Goal: Communication & Community: Share content

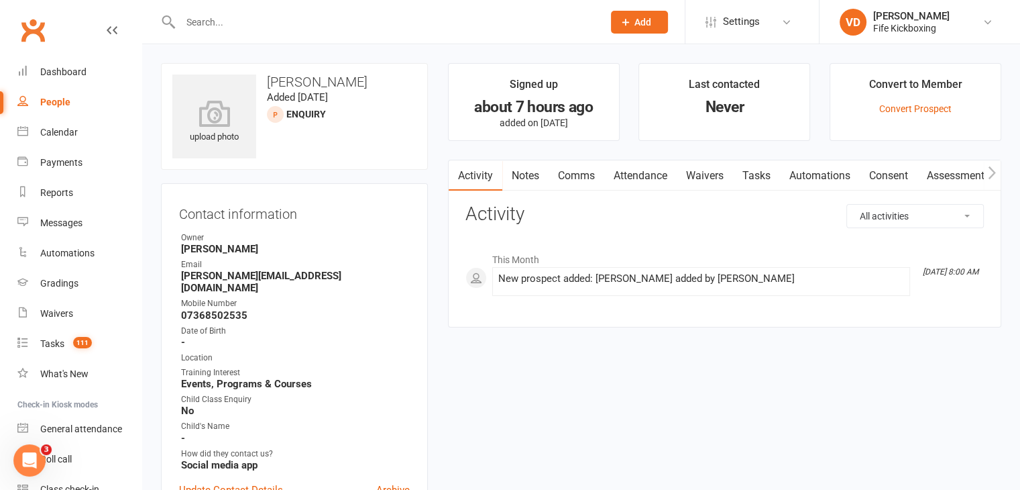
click at [231, 20] on input "text" at bounding box center [384, 22] width 417 height 19
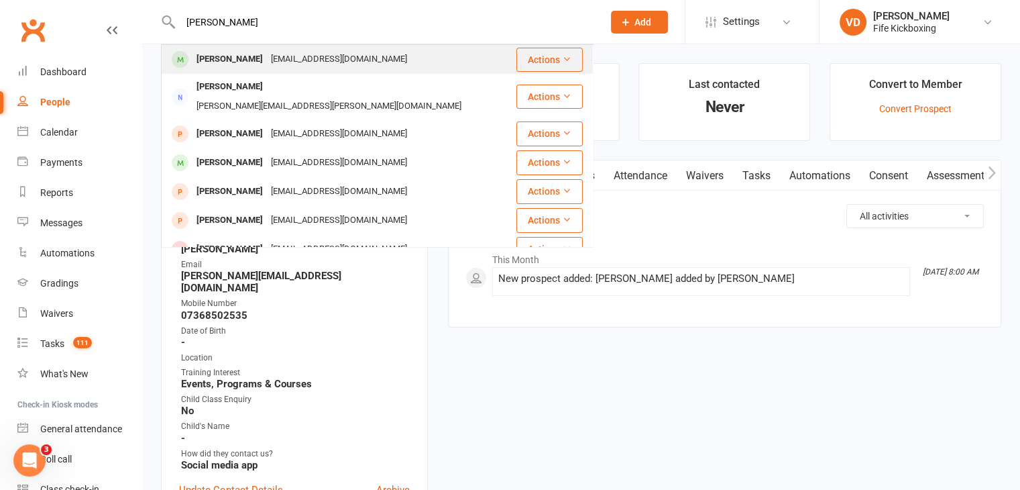
type input "yvonne mc"
click at [250, 57] on div "Yvonne Mcarthur" at bounding box center [230, 59] width 74 height 19
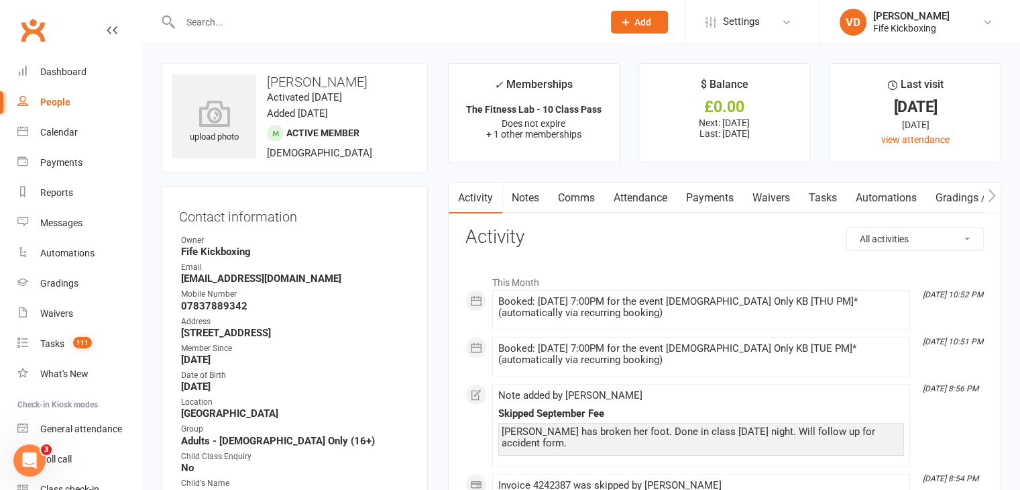
click at [715, 197] on link "Payments" at bounding box center [710, 197] width 66 height 31
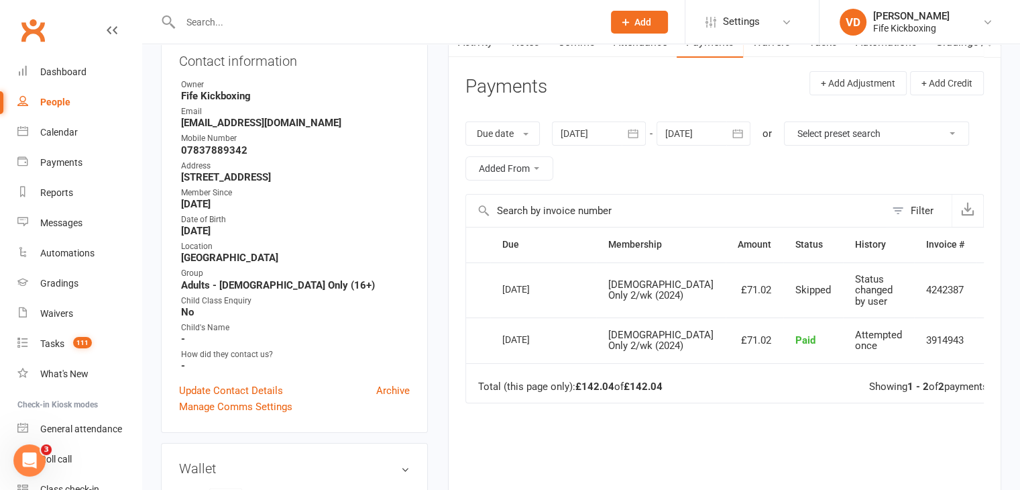
scroll to position [134, 0]
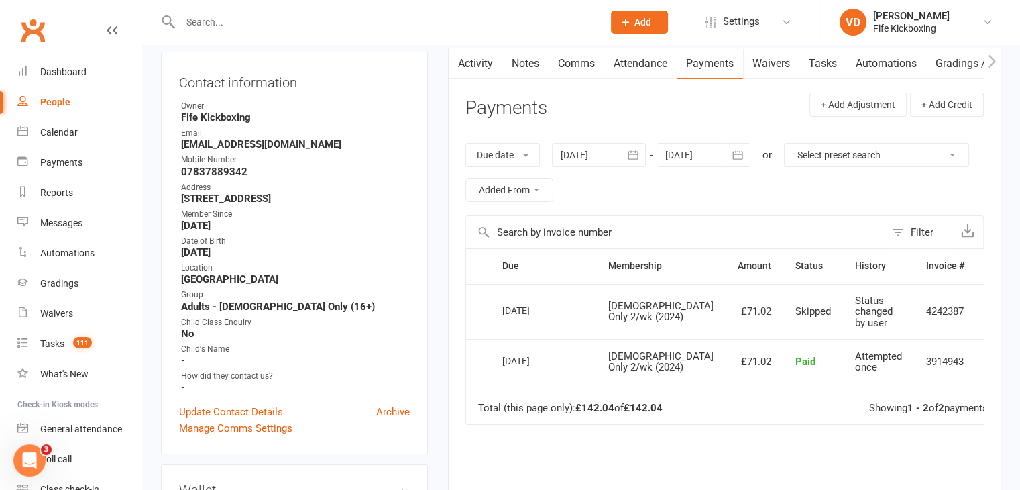
click at [743, 154] on icon "button" at bounding box center [737, 154] width 13 height 13
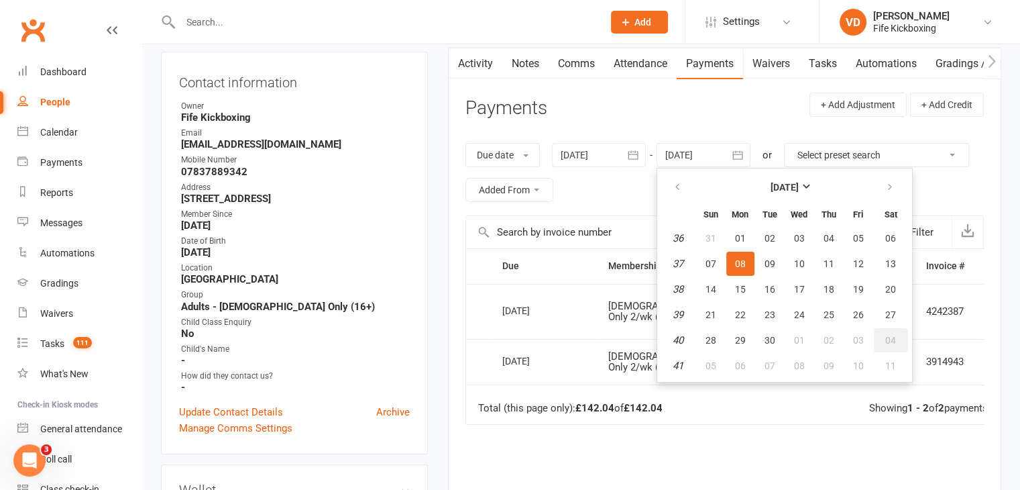
click at [889, 339] on span "04" at bounding box center [890, 340] width 11 height 11
type input "04 Oct 2025"
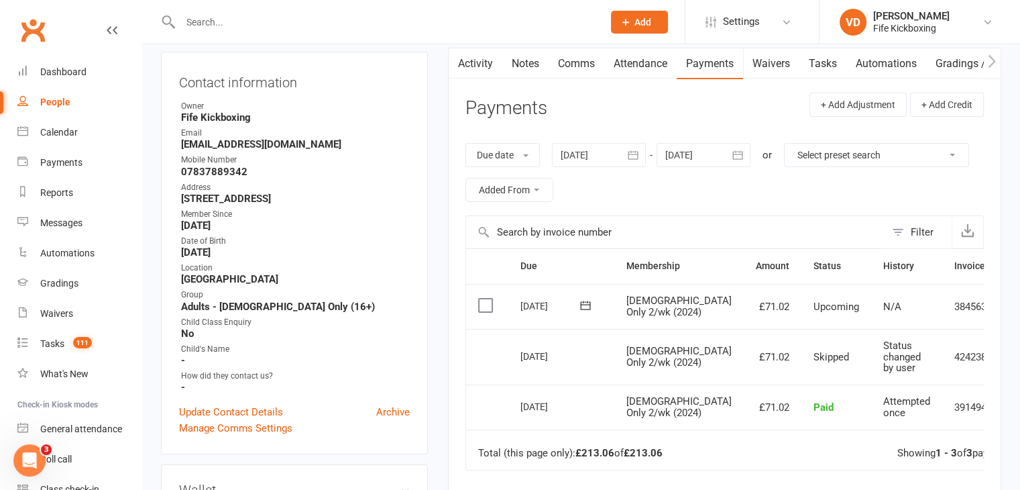
click at [1018, 307] on icon at bounding box center [1024, 306] width 13 height 13
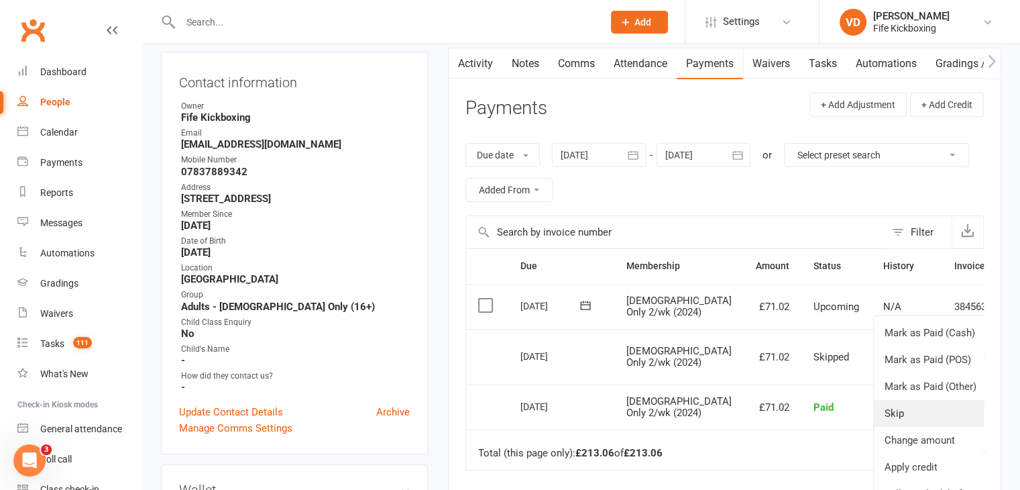
click at [874, 416] on link "Skip" at bounding box center [953, 413] width 158 height 27
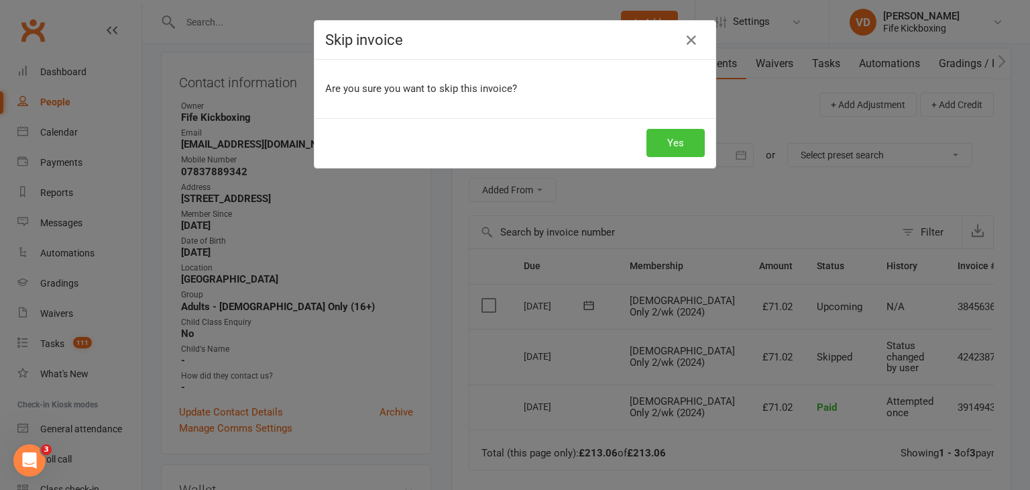
click at [680, 141] on button "Yes" at bounding box center [676, 143] width 58 height 28
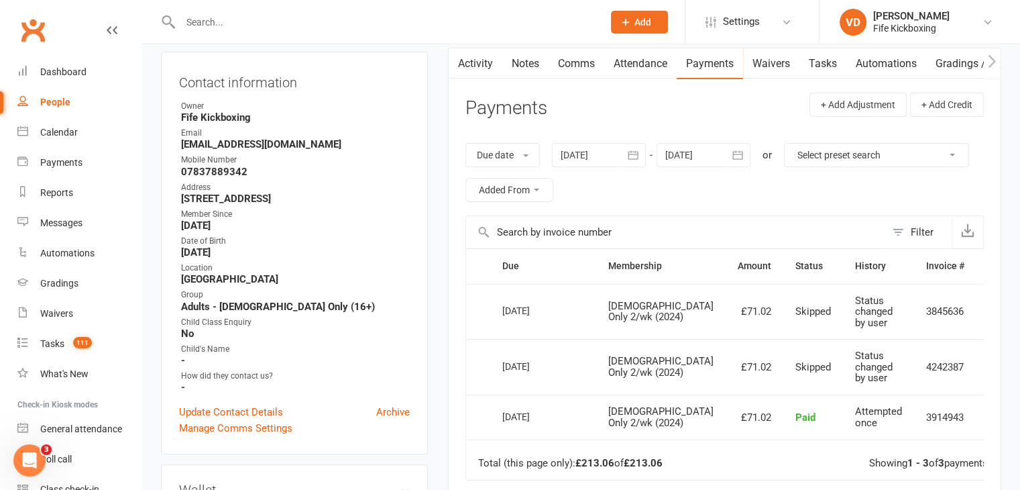
click at [582, 64] on link "Comms" at bounding box center [577, 63] width 56 height 31
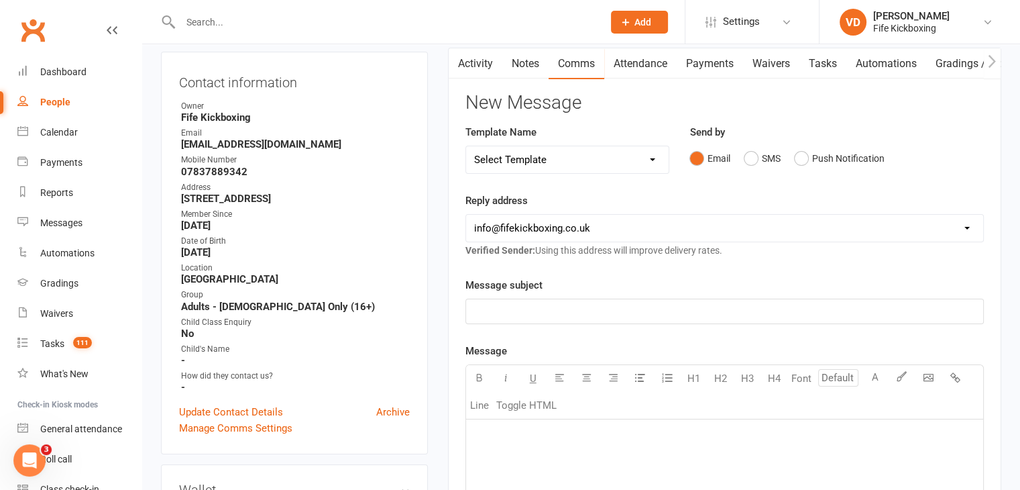
click at [532, 296] on div "Message subject ﻿" at bounding box center [725, 300] width 519 height 47
click at [531, 307] on p "﻿" at bounding box center [724, 311] width 501 height 16
click at [622, 310] on p "Your Accident at Training on" at bounding box center [724, 311] width 501 height 16
click at [505, 428] on p "﻿" at bounding box center [724, 436] width 501 height 16
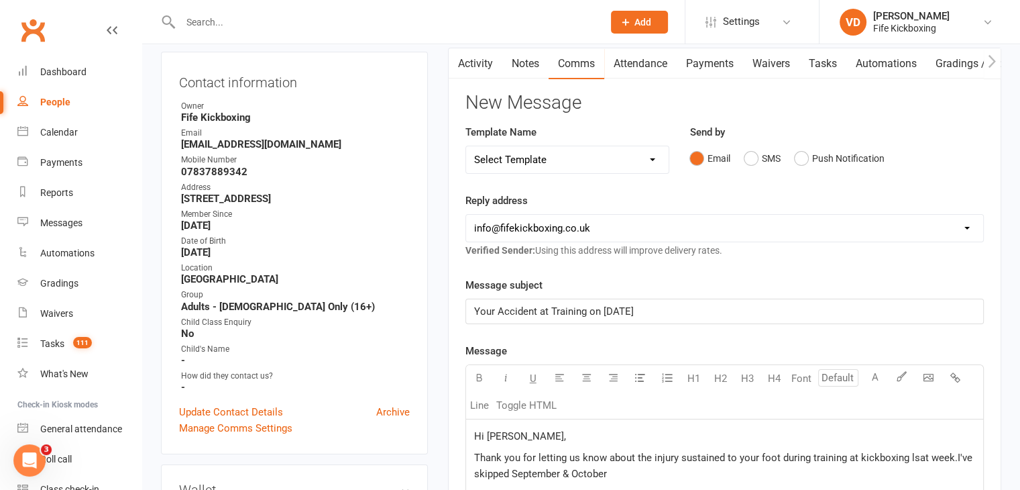
click at [912, 454] on span "Thank you for letting us know about the injury sustained to your foot during tr…" at bounding box center [724, 465] width 501 height 28
click at [953, 453] on span "Thank you for letting us know about the injury sustained to your foot during tr…" at bounding box center [724, 465] width 501 height 28
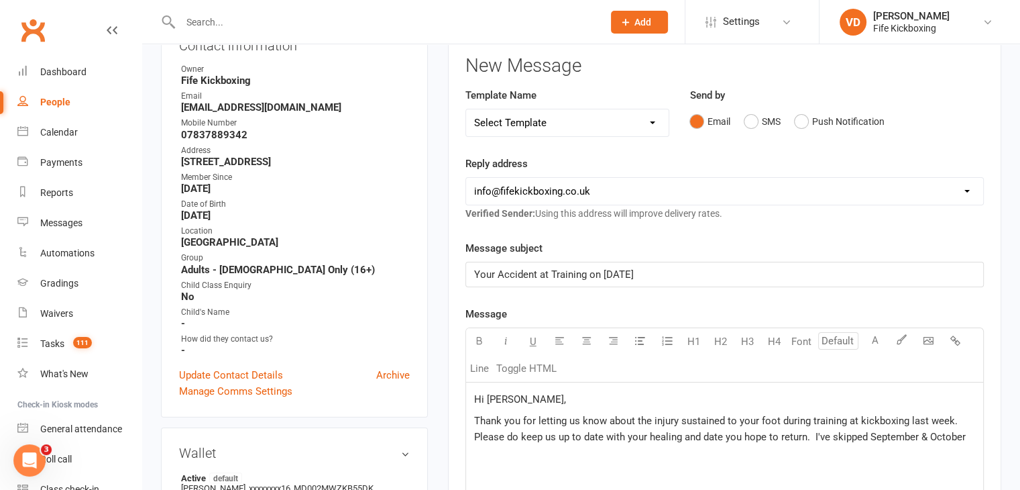
scroll to position [201, 0]
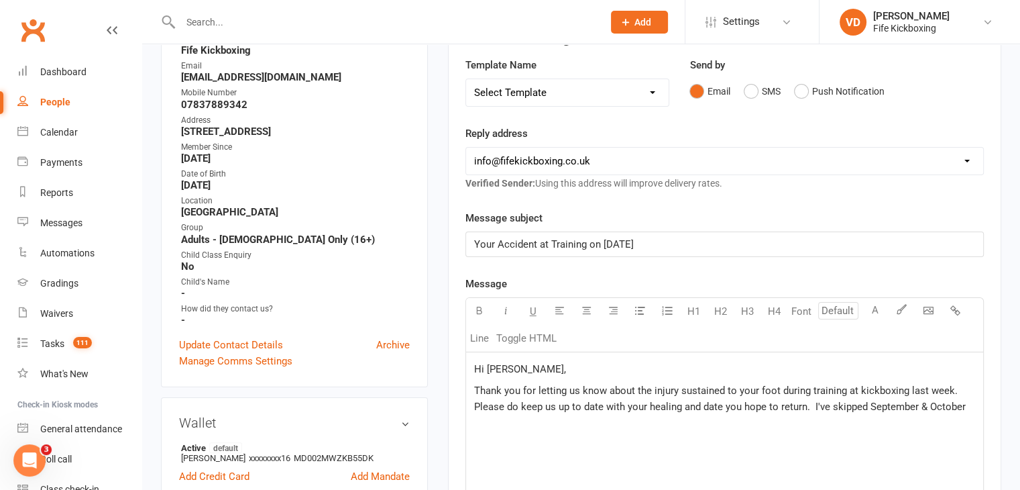
click at [963, 401] on span "Thank you for letting us know about the injury sustained to your foot during tr…" at bounding box center [720, 398] width 492 height 28
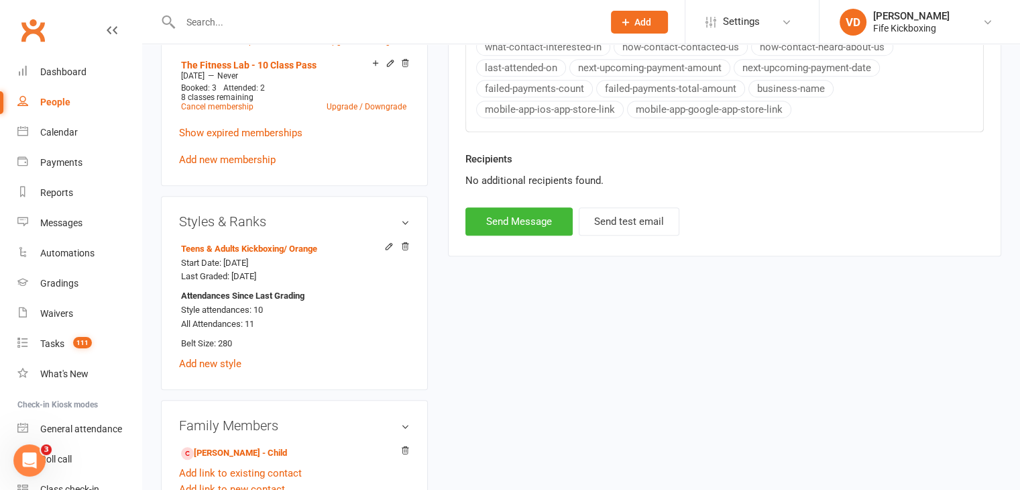
scroll to position [792, 0]
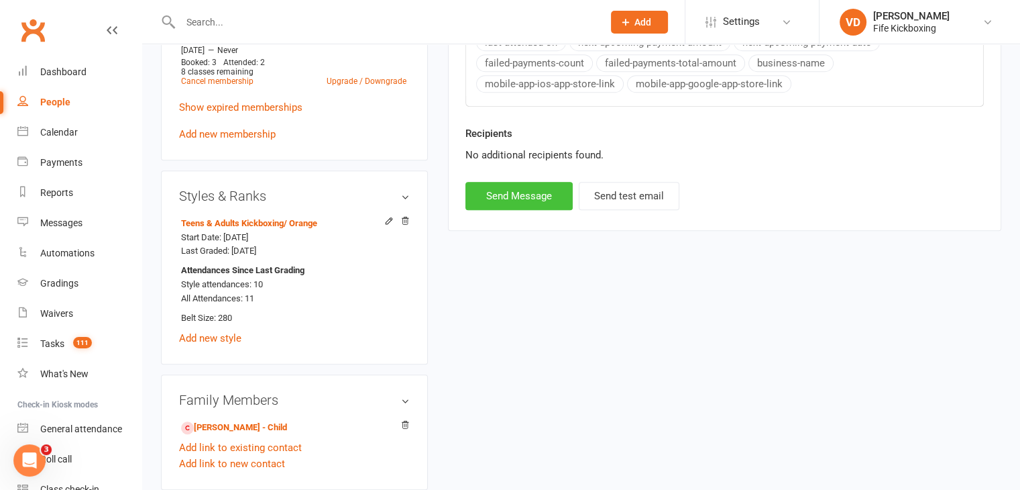
click at [540, 186] on button "Send Message" at bounding box center [519, 196] width 107 height 28
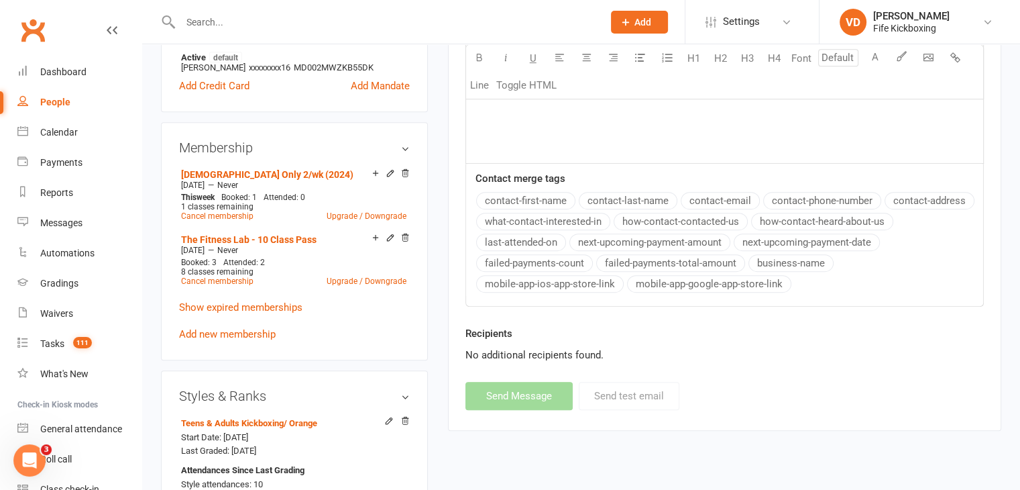
scroll to position [590, 0]
click at [215, 23] on input "text" at bounding box center [384, 22] width 417 height 19
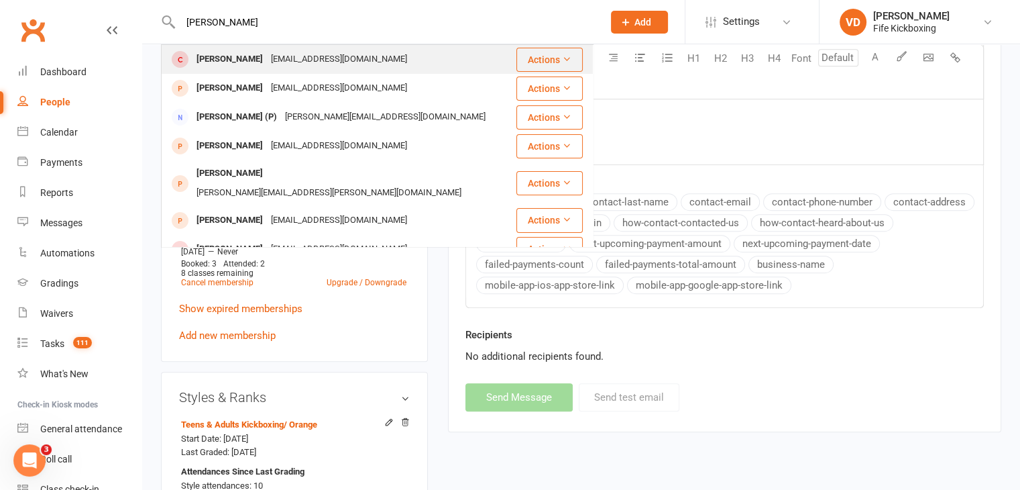
type input "juliette"
click at [223, 60] on div "Juliette Tabb" at bounding box center [230, 59] width 74 height 19
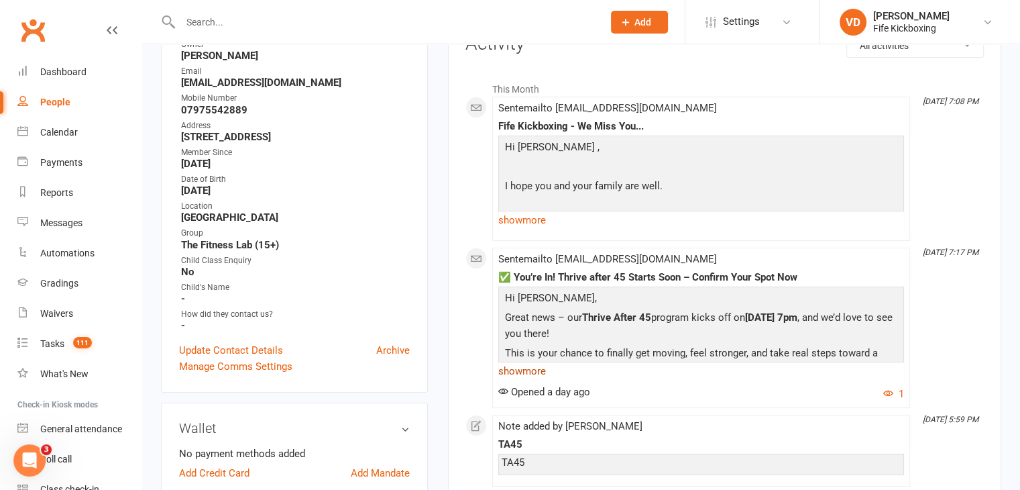
scroll to position [201, 0]
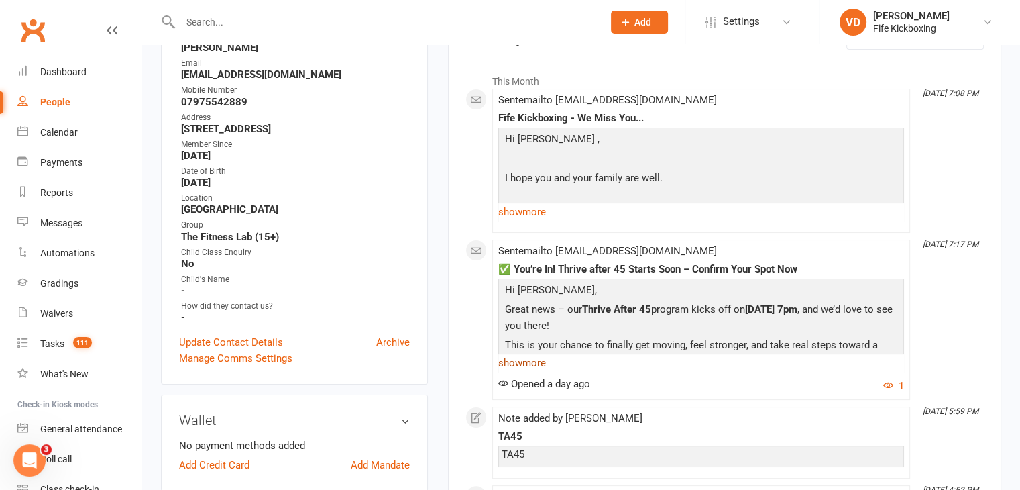
click at [530, 364] on link "show more" at bounding box center [701, 362] width 406 height 19
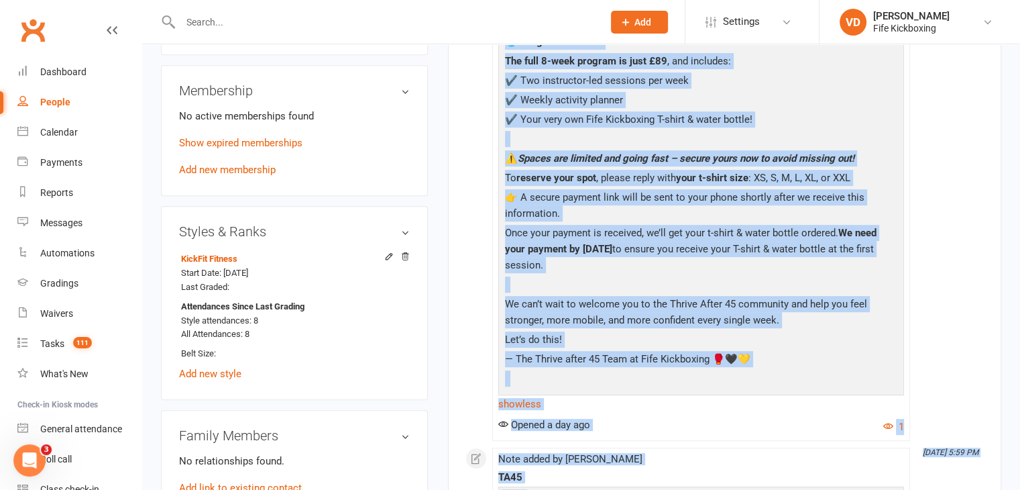
scroll to position [783, 0]
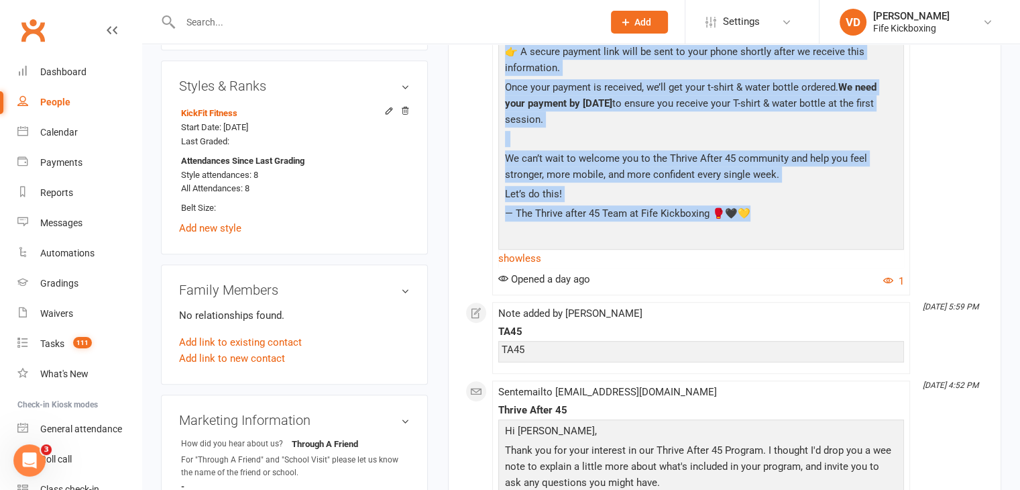
drag, startPoint x: 504, startPoint y: 305, endPoint x: 779, endPoint y: 210, distance: 290.4
copy div "Great news – our Thrive After 45 program kicks off on Thursday 21st August at 7…"
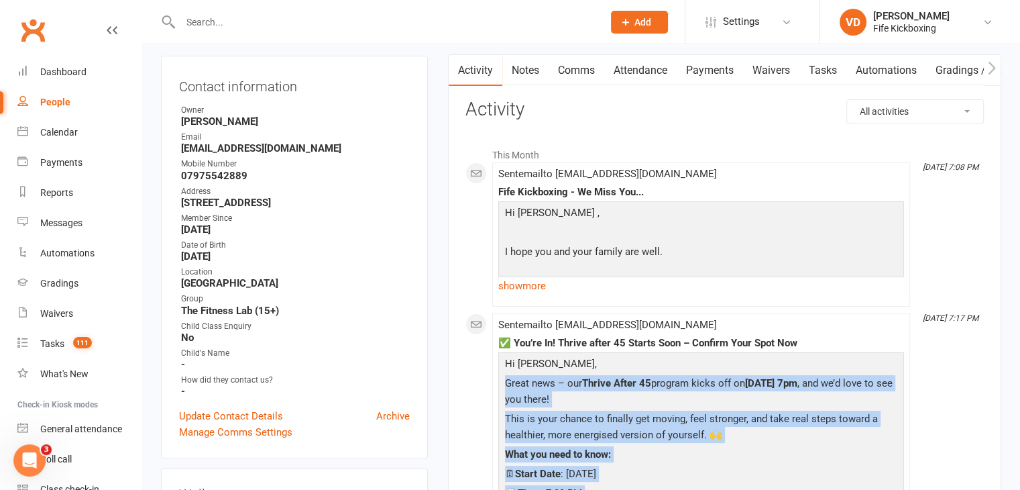
scroll to position [112, 0]
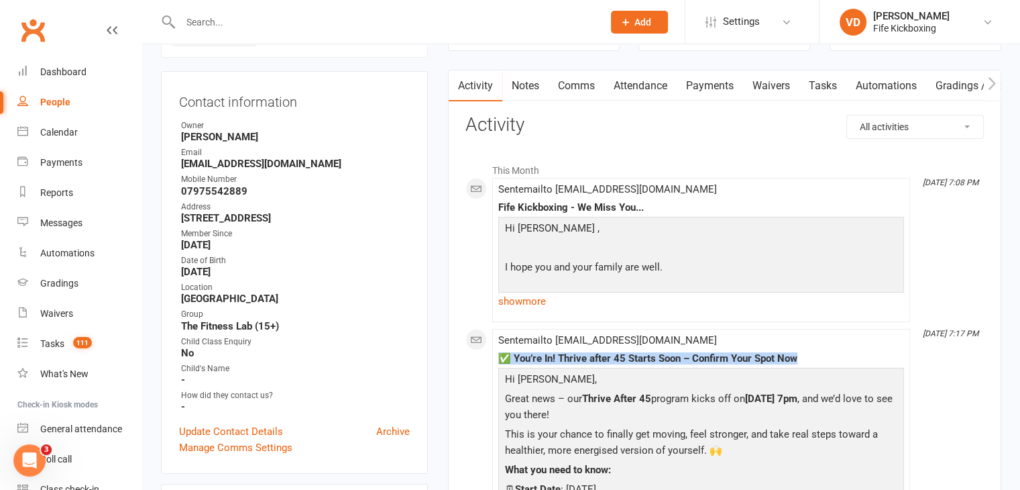
drag, startPoint x: 804, startPoint y: 358, endPoint x: 490, endPoint y: 352, distance: 314.6
copy div "✅ You’re In! Thrive after 45 Starts Soon – Confirm Your Spot Now"
click at [195, 17] on input "text" at bounding box center [384, 22] width 417 height 19
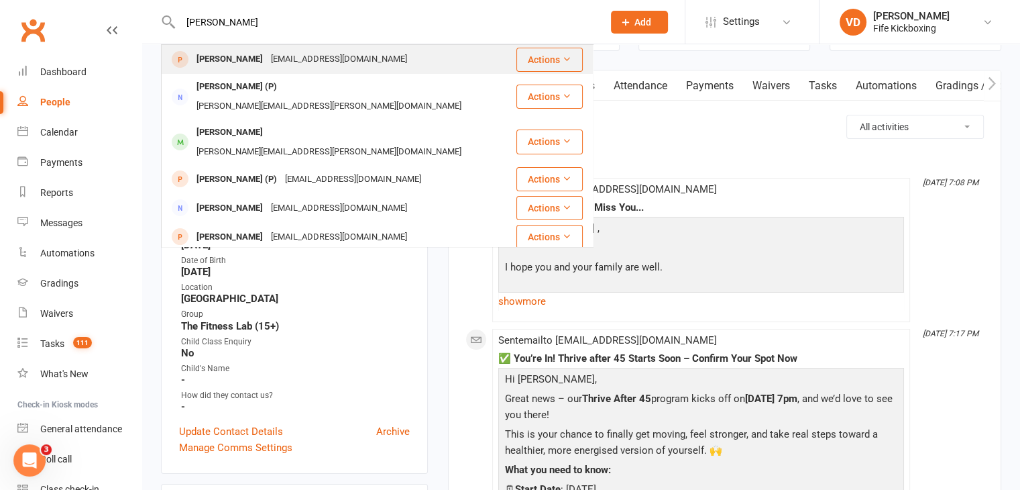
type input "katrina thoms"
click at [233, 62] on div "Katrina Thomson" at bounding box center [230, 59] width 74 height 19
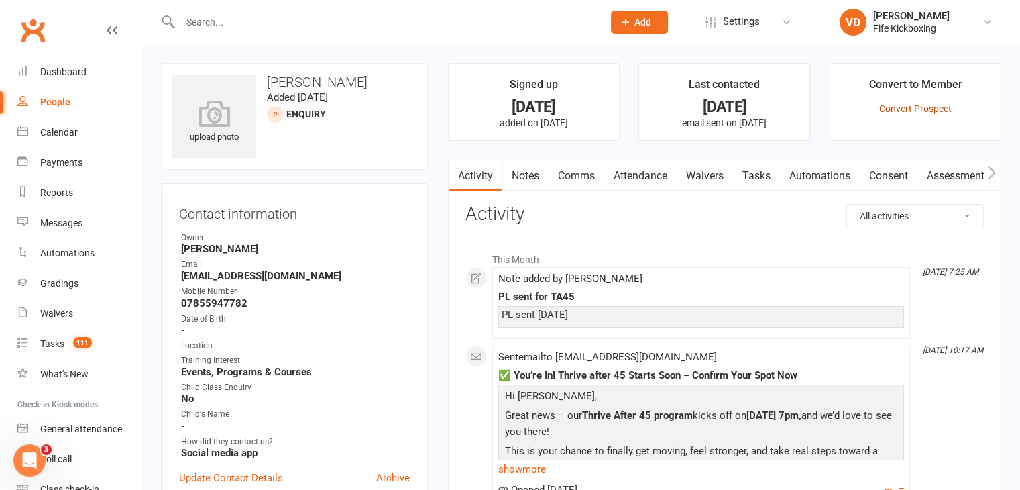
click at [912, 105] on link "Convert Prospect" at bounding box center [915, 108] width 72 height 11
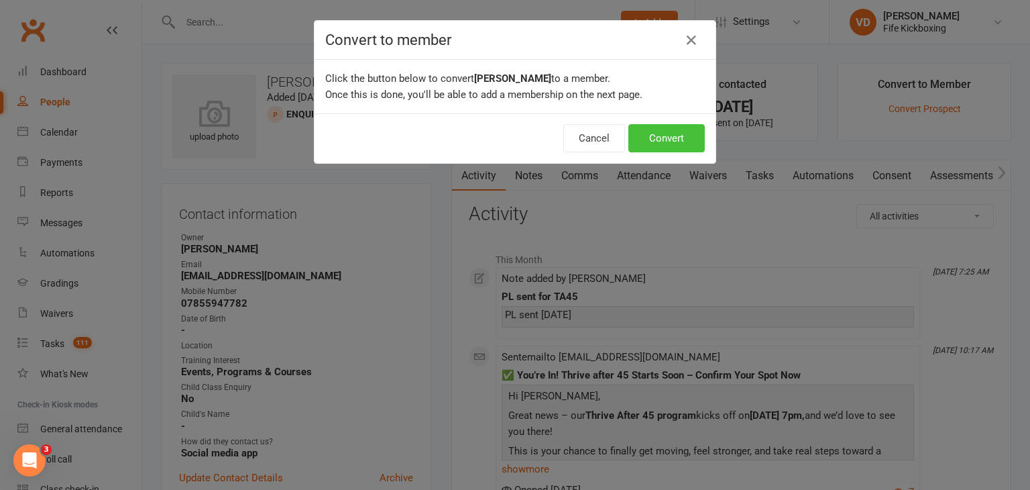
click at [663, 139] on button "Convert" at bounding box center [667, 138] width 76 height 28
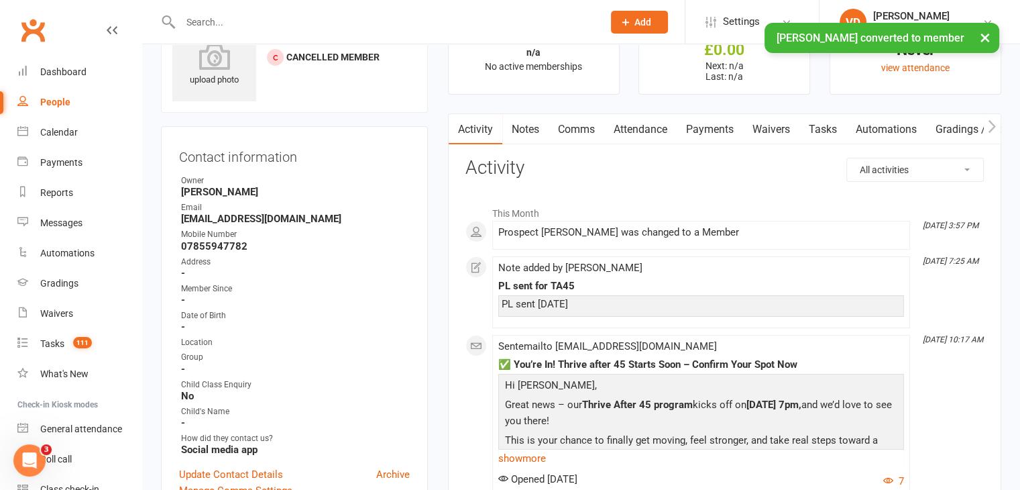
scroll to position [134, 0]
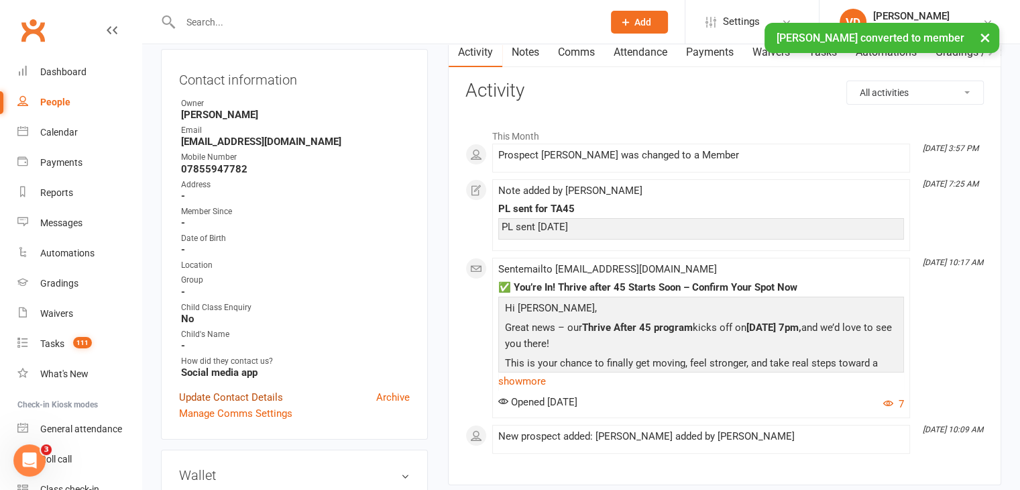
click at [250, 398] on link "Update Contact Details" at bounding box center [231, 397] width 104 height 16
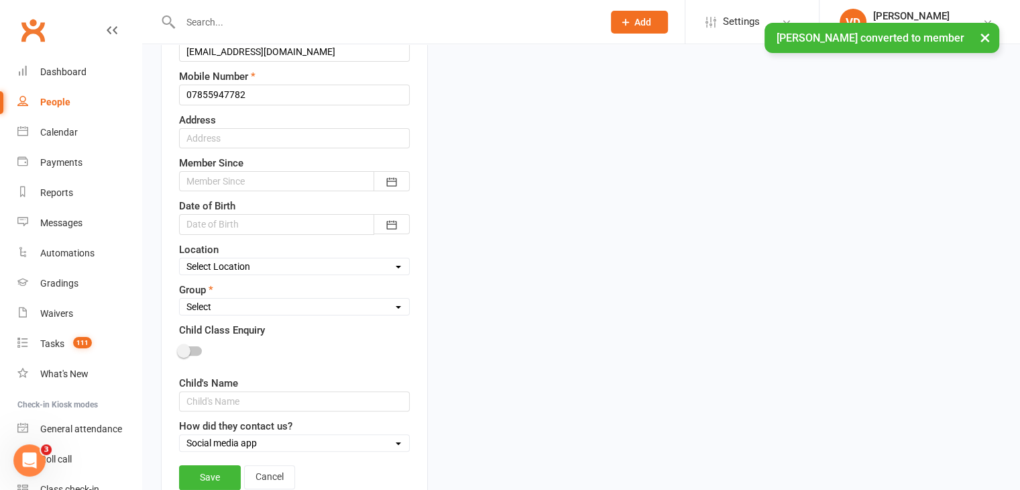
scroll to position [331, 0]
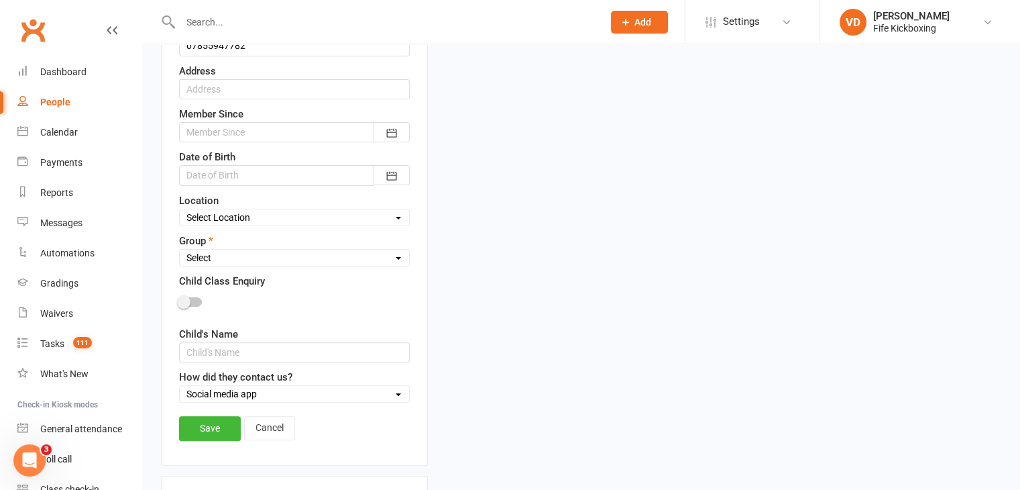
click at [274, 256] on select "Select Wee Warriors (3 - 4½) Lil Dragons (4½-6) Junior Warriors (7-8) Beg Kids …" at bounding box center [294, 257] width 229 height 15
select select "Thrive After 45! (45+)"
click at [180, 250] on select "Select Wee Warriors (3 - 4½) Lil Dragons (4½-6) Junior Warriors (7-8) Beg Kids …" at bounding box center [294, 257] width 229 height 15
click at [392, 132] on icon "button" at bounding box center [391, 132] width 13 height 13
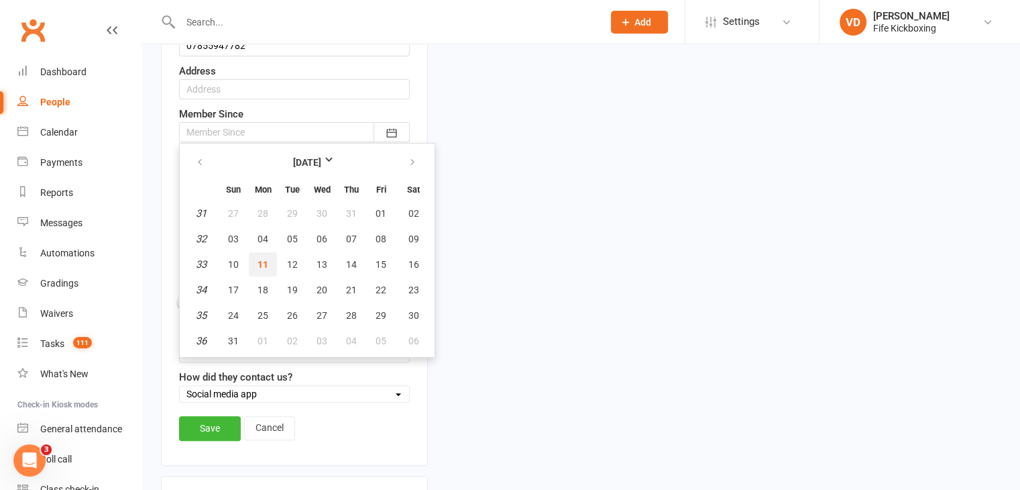
click at [260, 263] on span "11" at bounding box center [263, 264] width 11 height 11
type input "[DATE]"
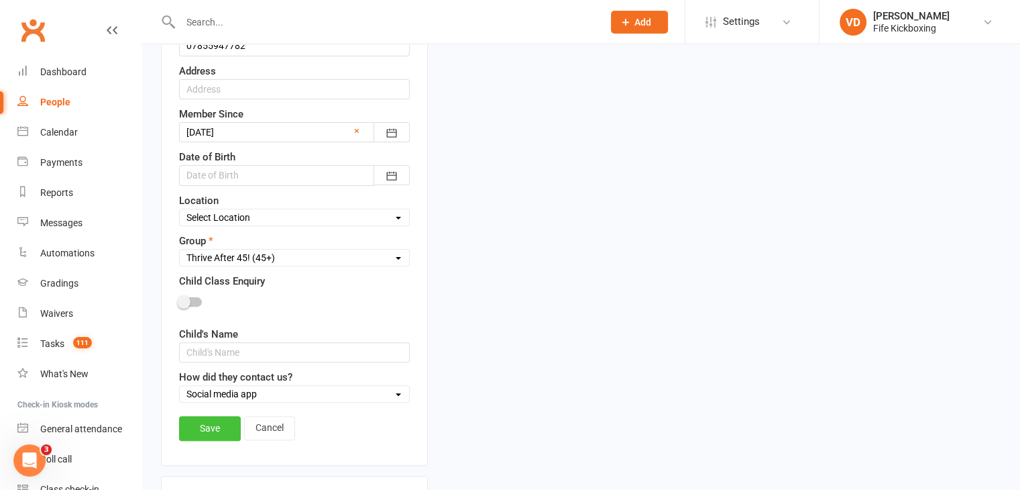
click at [208, 420] on link "Save" at bounding box center [210, 428] width 62 height 24
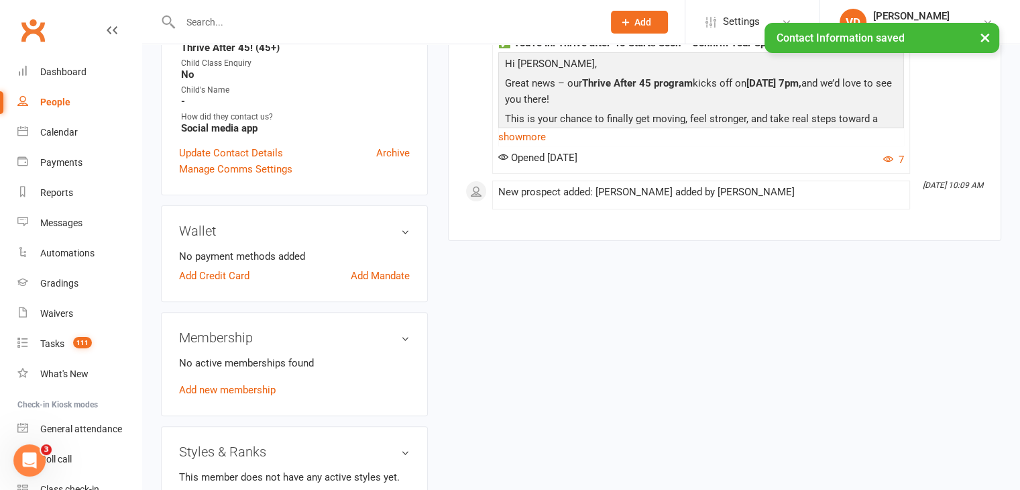
scroll to position [398, 0]
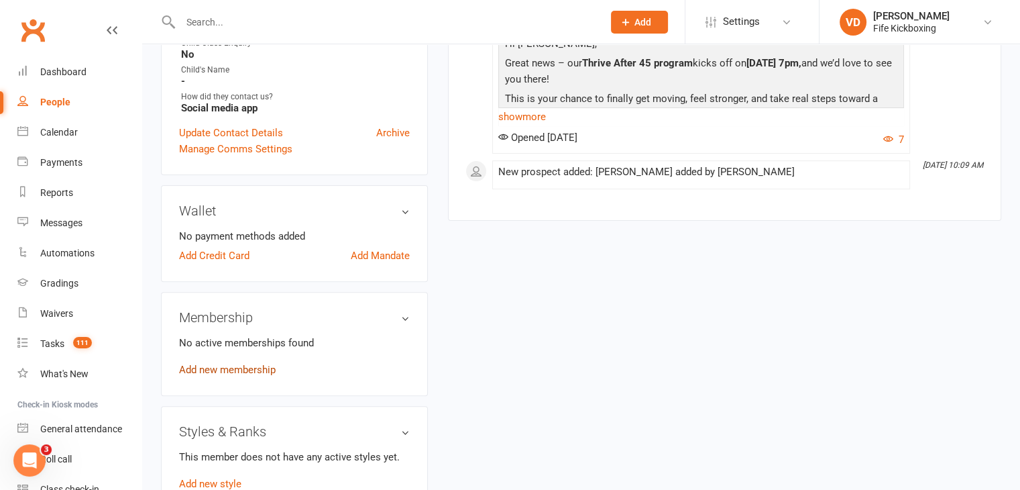
click at [260, 371] on link "Add new membership" at bounding box center [227, 370] width 97 height 12
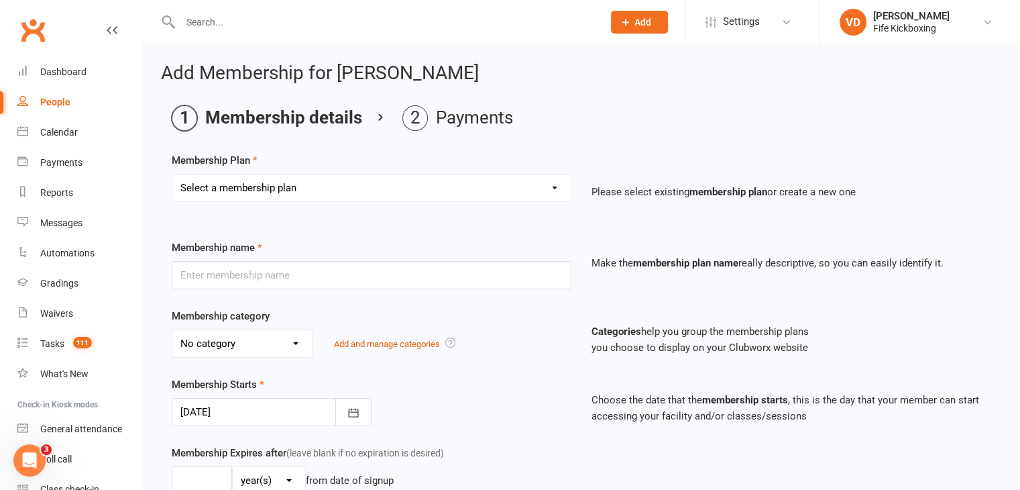
click at [392, 188] on select "Select a membership plan Create new Membership Plan Lil Dragons (2024) Junior W…" at bounding box center [371, 187] width 398 height 27
select select "86"
click at [172, 174] on select "Select a membership plan Create new Membership Plan Lil Dragons (2024) Junior W…" at bounding box center [371, 187] width 398 height 27
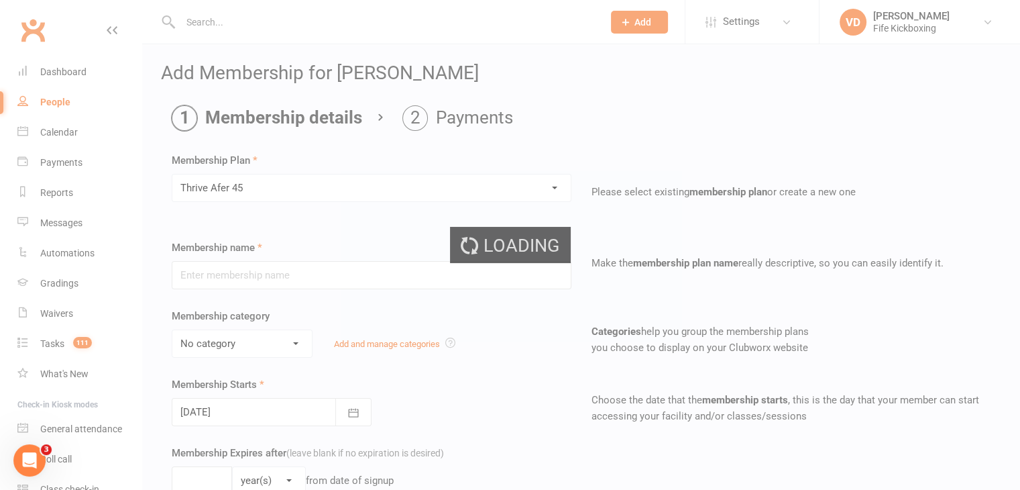
type input "Thrive Afer 45"
type input "[DATE]"
type input "9"
select select "1"
type input "16"
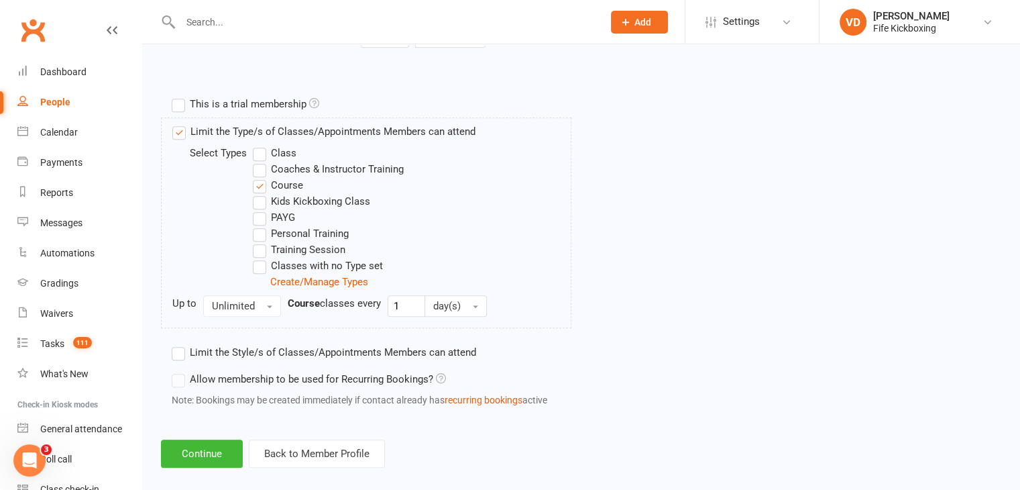
scroll to position [617, 0]
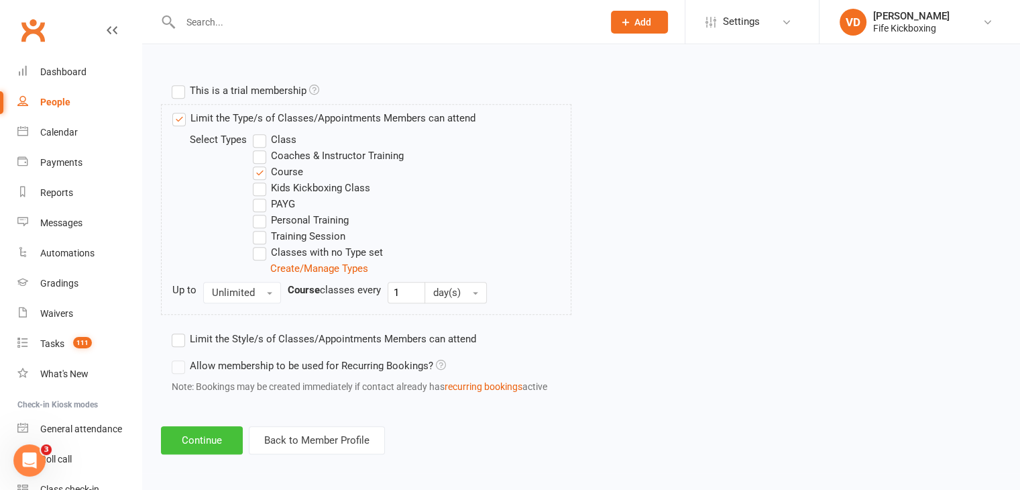
click at [197, 440] on button "Continue" at bounding box center [202, 440] width 82 height 28
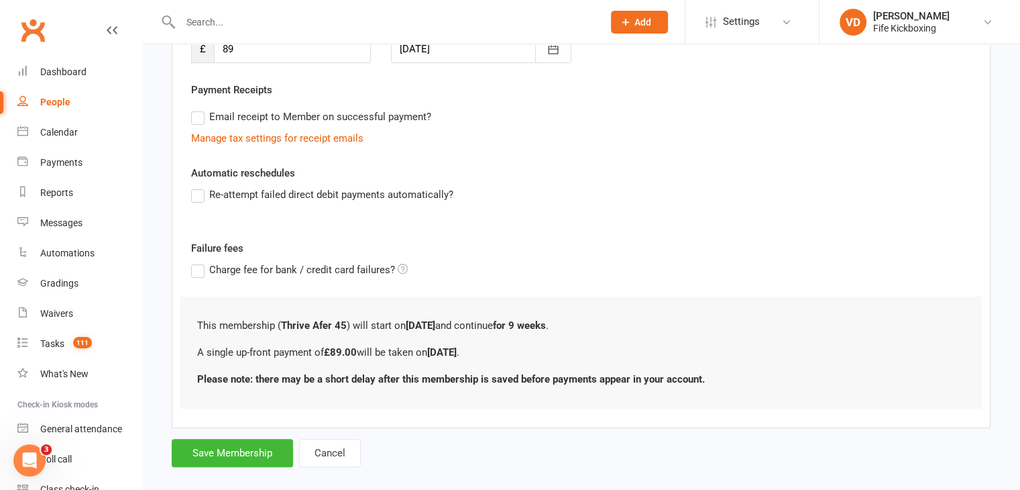
scroll to position [240, 0]
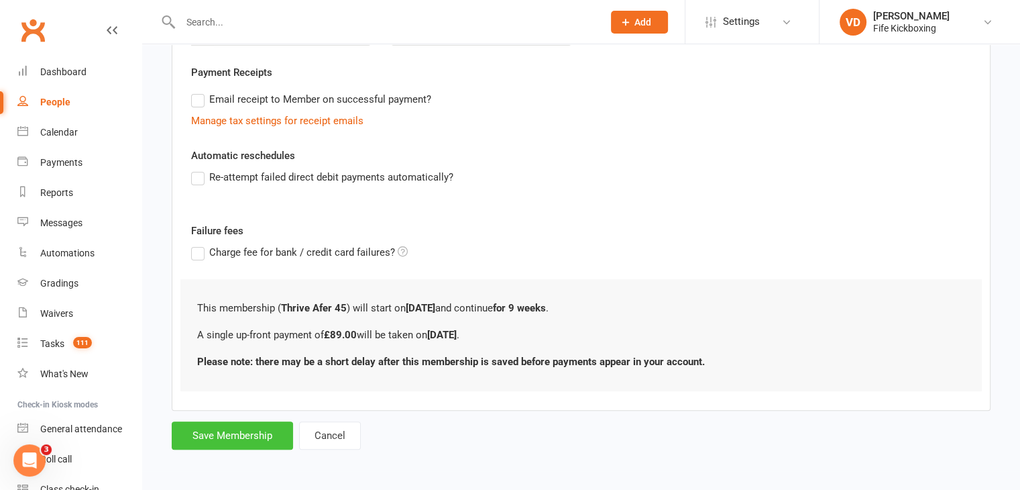
click at [248, 435] on button "Save Membership" at bounding box center [232, 435] width 121 height 28
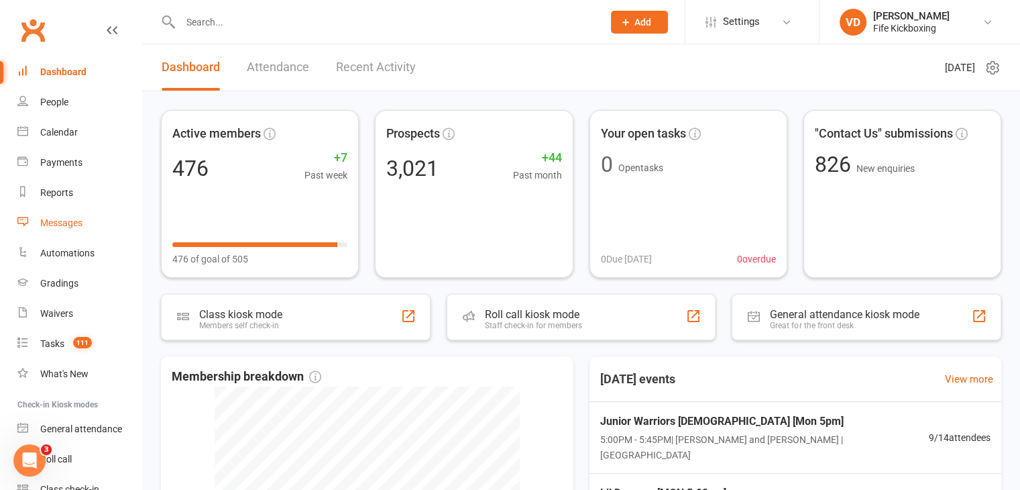
click at [67, 219] on div "Messages" at bounding box center [61, 222] width 42 height 11
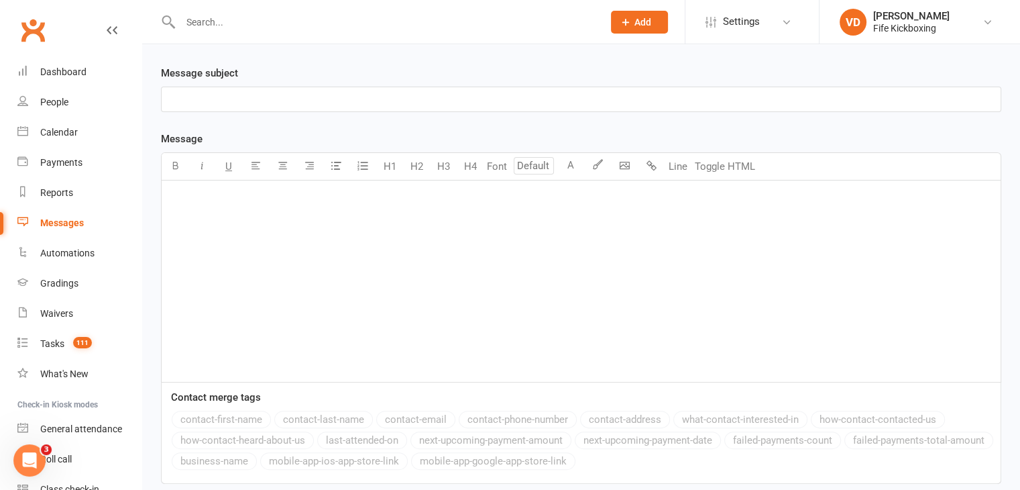
scroll to position [268, 0]
click at [188, 189] on p "﻿" at bounding box center [581, 197] width 823 height 16
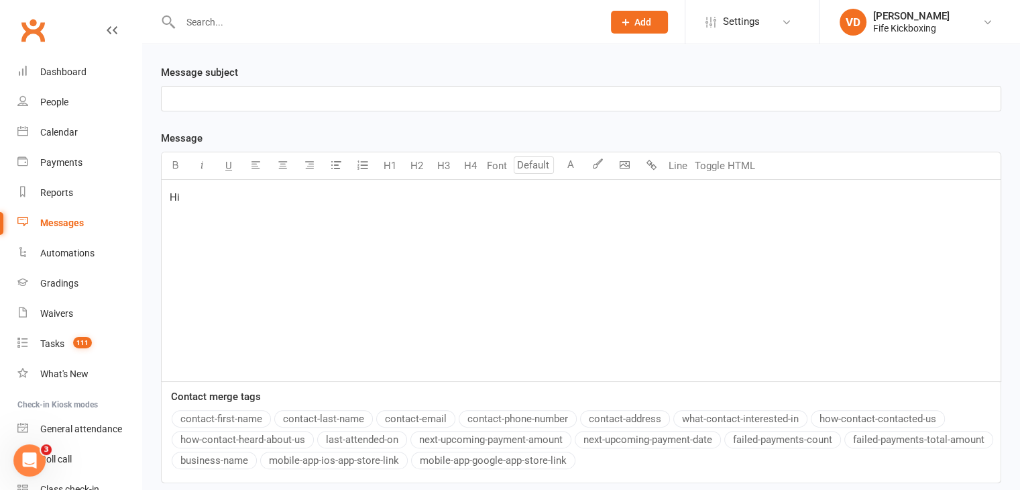
click at [239, 421] on button "contact-first-name" at bounding box center [221, 418] width 99 height 17
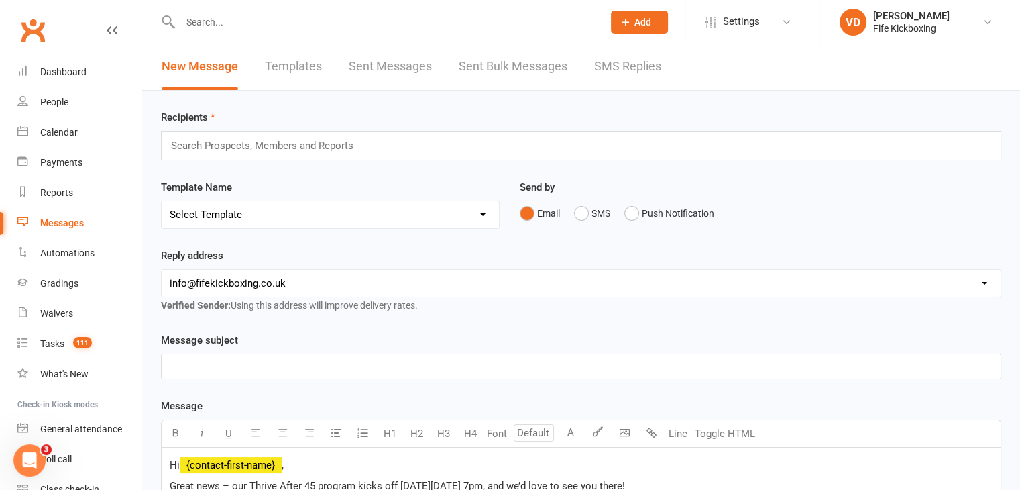
scroll to position [0, 0]
click at [200, 366] on p "﻿" at bounding box center [581, 367] width 823 height 16
click at [211, 145] on input "text" at bounding box center [268, 146] width 197 height 17
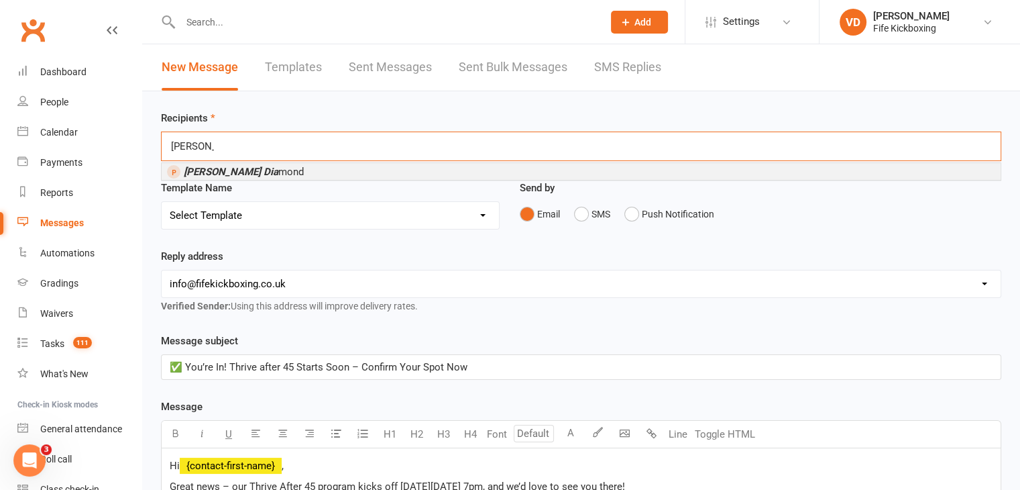
type input "dawn dia"
click at [210, 171] on em "Dawn Dia" at bounding box center [231, 172] width 95 height 12
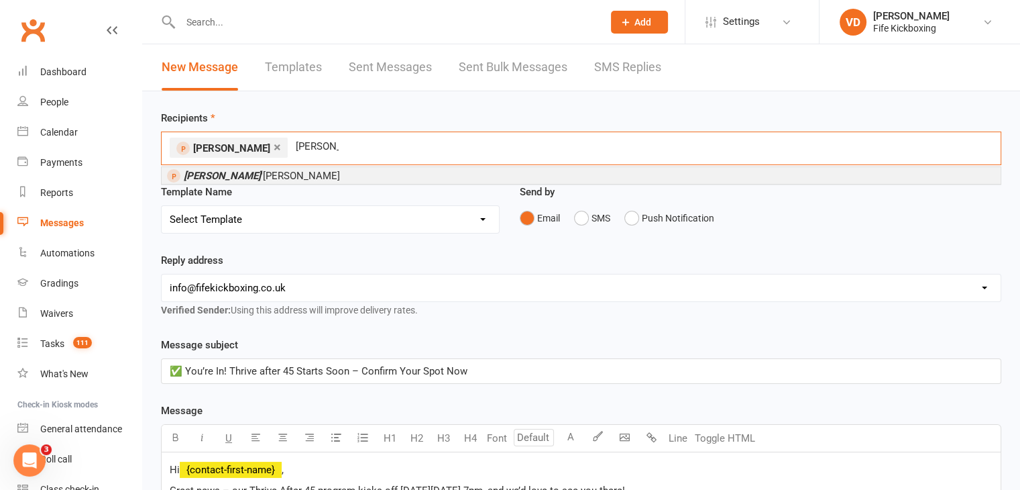
type input "fiona o"
click at [233, 177] on span "Fiona o 'Hagan" at bounding box center [262, 176] width 156 height 12
type input "[PERSON_NAME]"
click at [220, 178] on em "Gary Mas" at bounding box center [222, 176] width 77 height 12
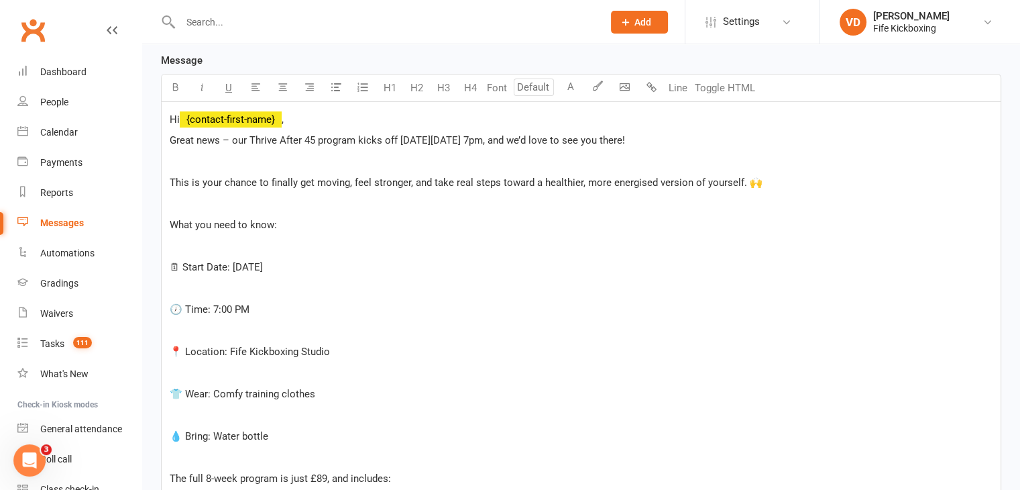
scroll to position [344, 0]
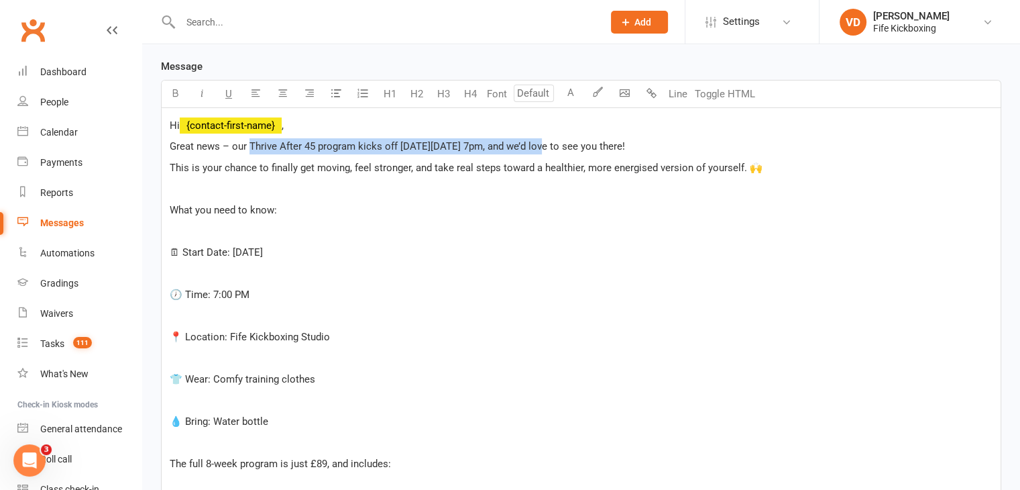
drag, startPoint x: 248, startPoint y: 143, endPoint x: 545, endPoint y: 144, distance: 296.5
click at [545, 144] on span "Great news – our Thrive After 45 program kicks off on Thursday 21st August at 7…" at bounding box center [397, 146] width 455 height 12
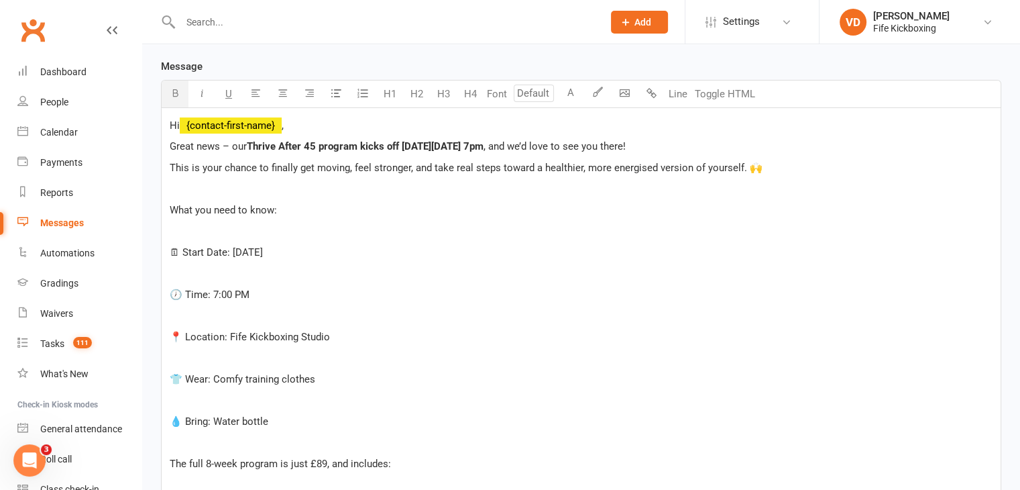
click at [174, 90] on icon "button" at bounding box center [175, 93] width 10 height 10
drag, startPoint x: 170, startPoint y: 205, endPoint x: 299, endPoint y: 203, distance: 128.8
click at [299, 203] on p "What you need to know:" at bounding box center [581, 210] width 823 height 16
click at [174, 89] on icon "button" at bounding box center [175, 93] width 10 height 10
click at [174, 230] on p "﻿" at bounding box center [581, 231] width 823 height 16
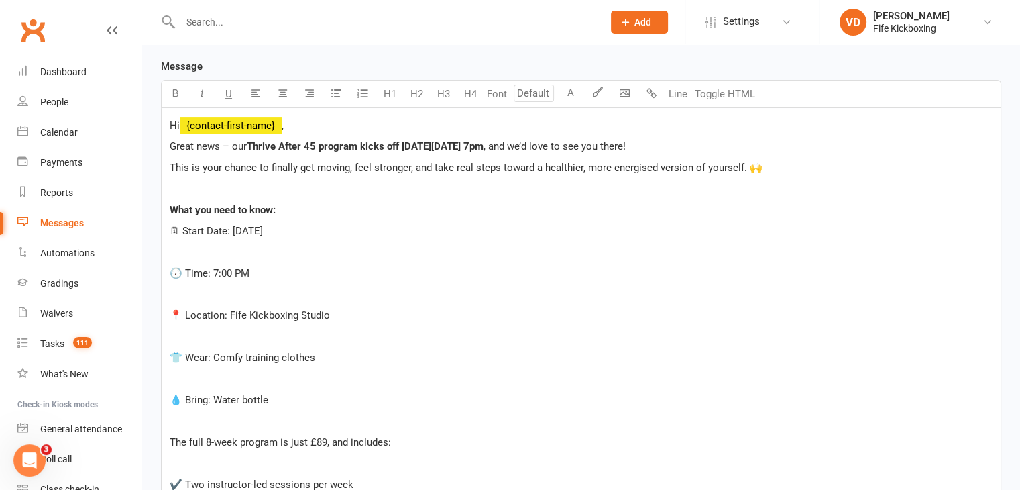
click at [172, 250] on p "﻿" at bounding box center [581, 252] width 823 height 16
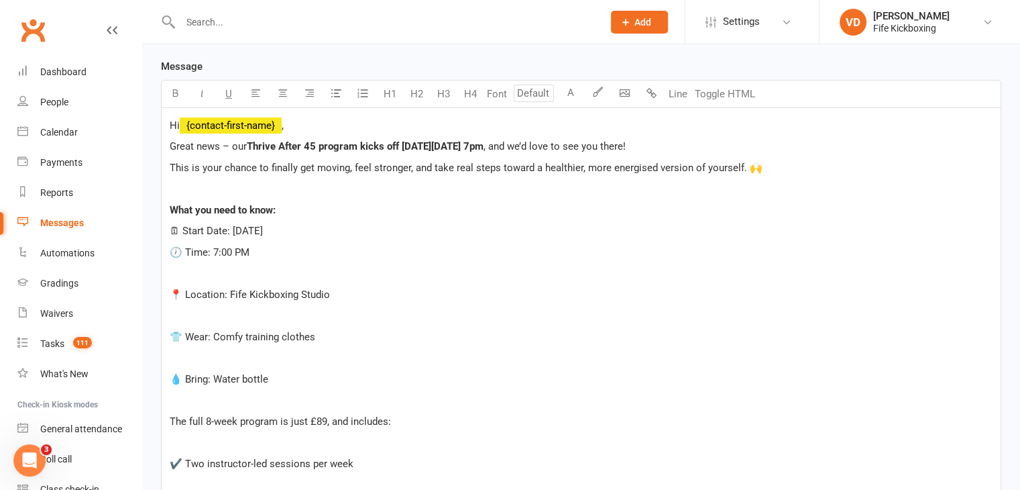
click at [177, 270] on p "﻿" at bounding box center [581, 273] width 823 height 16
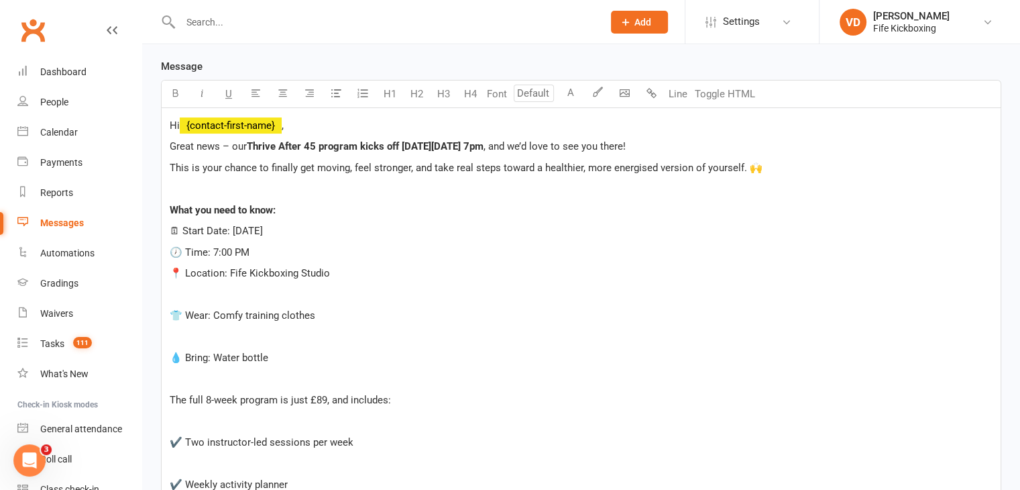
click at [175, 290] on p "﻿" at bounding box center [581, 294] width 823 height 16
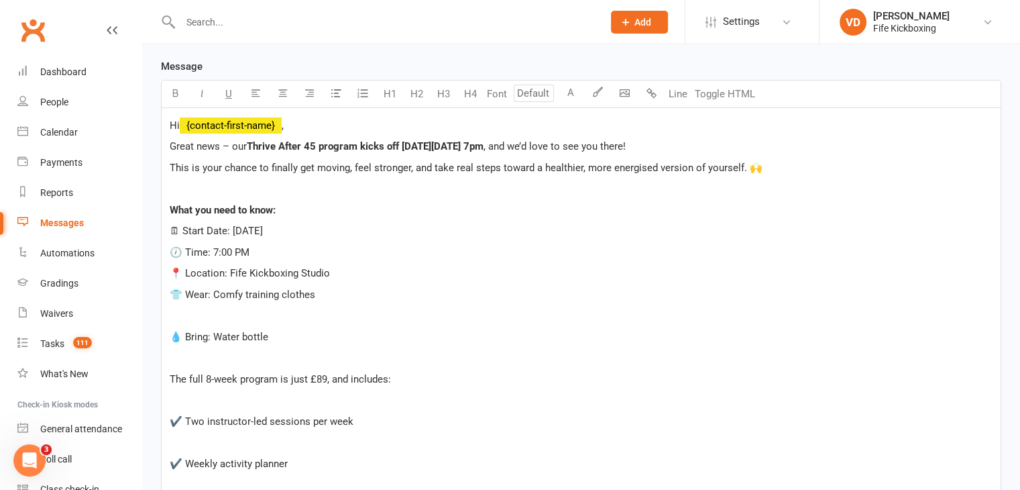
click at [172, 308] on p "﻿" at bounding box center [581, 315] width 823 height 16
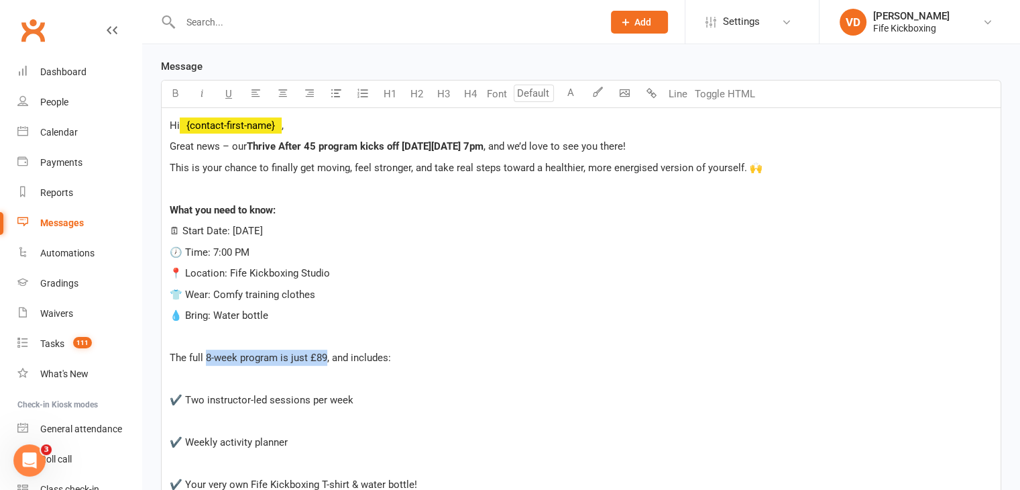
drag, startPoint x: 208, startPoint y: 351, endPoint x: 326, endPoint y: 346, distance: 118.2
click at [326, 346] on div "Hi ﻿ {contact-first-name} , Great news – our Thrive After 45 program kicks off …" at bounding box center [581, 495] width 839 height 774
click at [172, 92] on icon "button" at bounding box center [175, 93] width 10 height 10
click at [189, 333] on p "﻿" at bounding box center [581, 337] width 823 height 16
click at [180, 376] on p "﻿" at bounding box center [581, 379] width 823 height 16
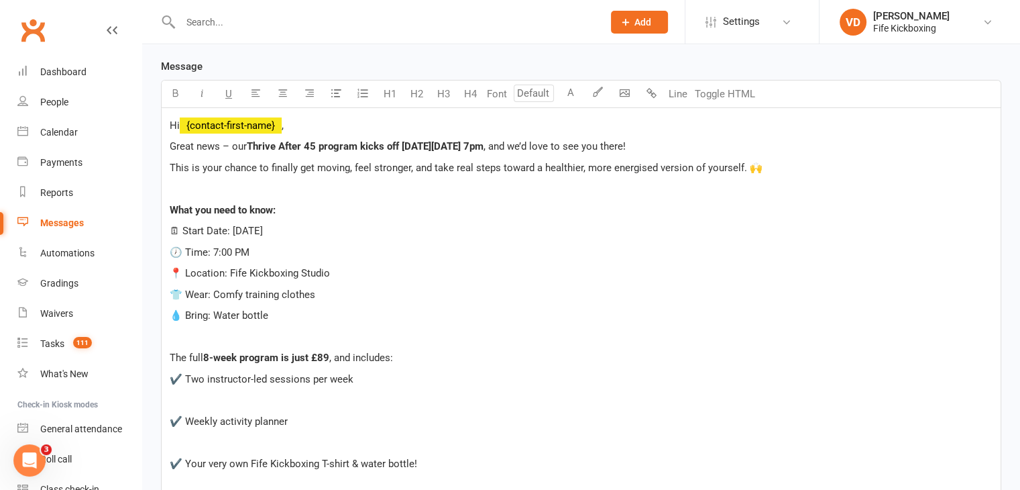
click at [176, 398] on p "﻿" at bounding box center [581, 400] width 823 height 16
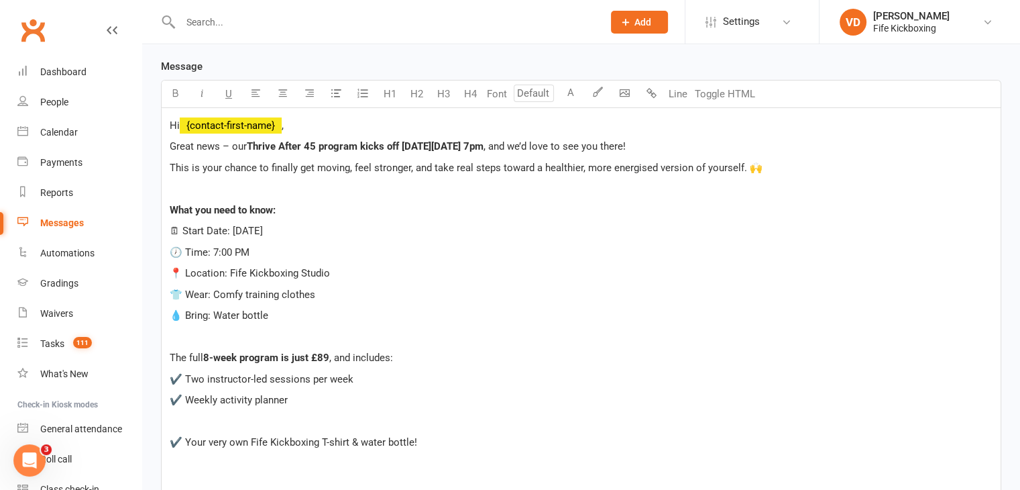
click at [176, 419] on p "﻿" at bounding box center [581, 421] width 823 height 16
click at [190, 443] on p "﻿" at bounding box center [581, 442] width 823 height 16
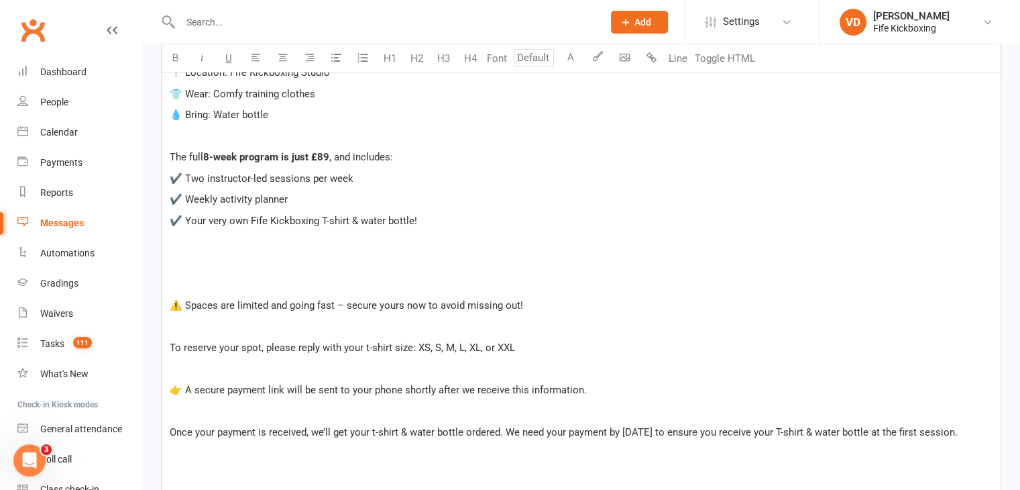
scroll to position [545, 0]
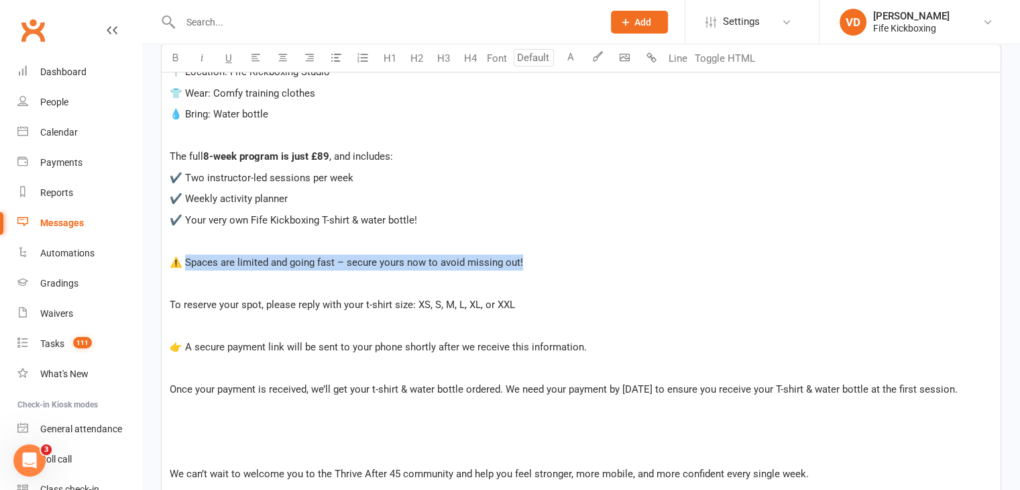
drag, startPoint x: 187, startPoint y: 260, endPoint x: 551, endPoint y: 264, distance: 363.6
click at [551, 264] on p "⚠️ Spaces are limited and going fast – secure yours now to avoid missing out!" at bounding box center [581, 262] width 823 height 16
click at [174, 58] on icon "button" at bounding box center [175, 57] width 10 height 10
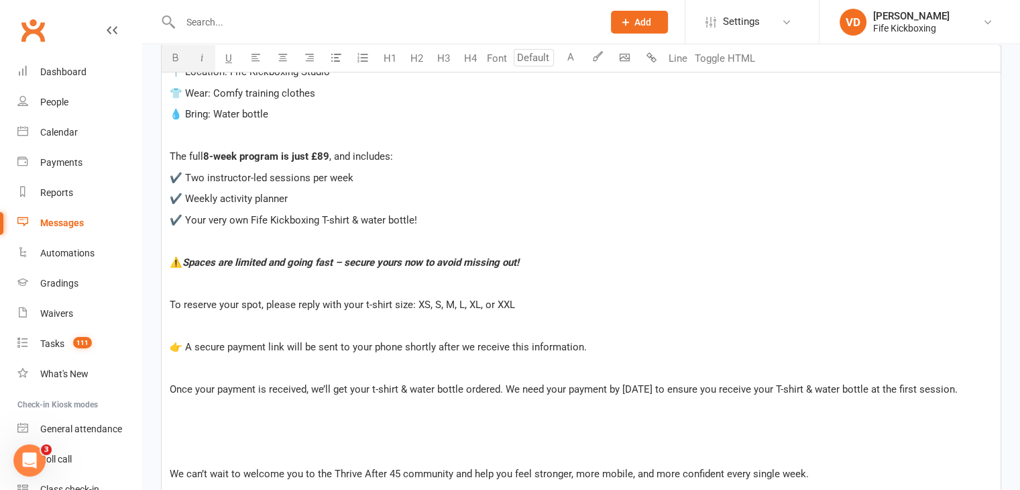
click at [199, 59] on icon "button" at bounding box center [202, 57] width 10 height 10
drag, startPoint x: 506, startPoint y: 386, endPoint x: 976, endPoint y: 386, distance: 469.5
click at [958, 386] on span "Once your payment is received, we’ll get your t-shirt & water bottle ordered. W…" at bounding box center [564, 389] width 788 height 12
click at [184, 324] on p "﻿" at bounding box center [581, 325] width 823 height 16
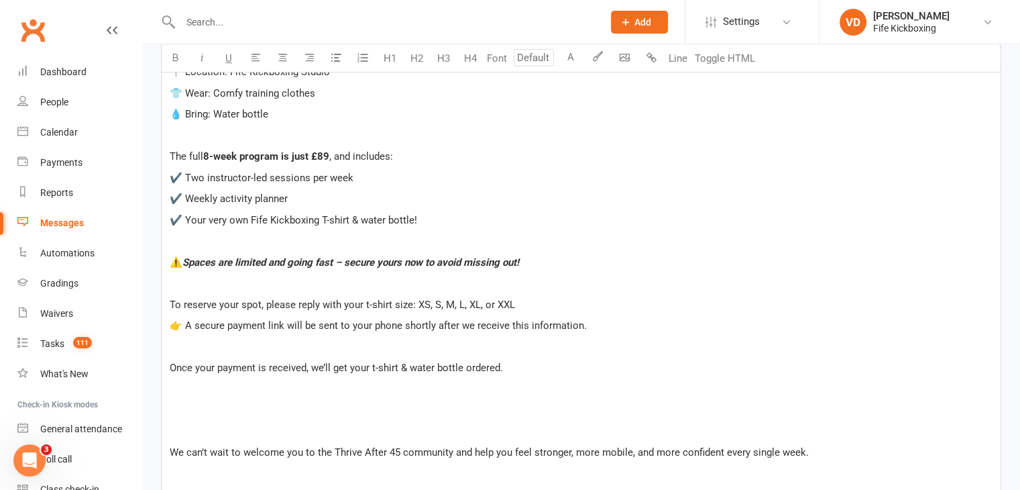
click at [182, 339] on p "﻿" at bounding box center [581, 347] width 823 height 16
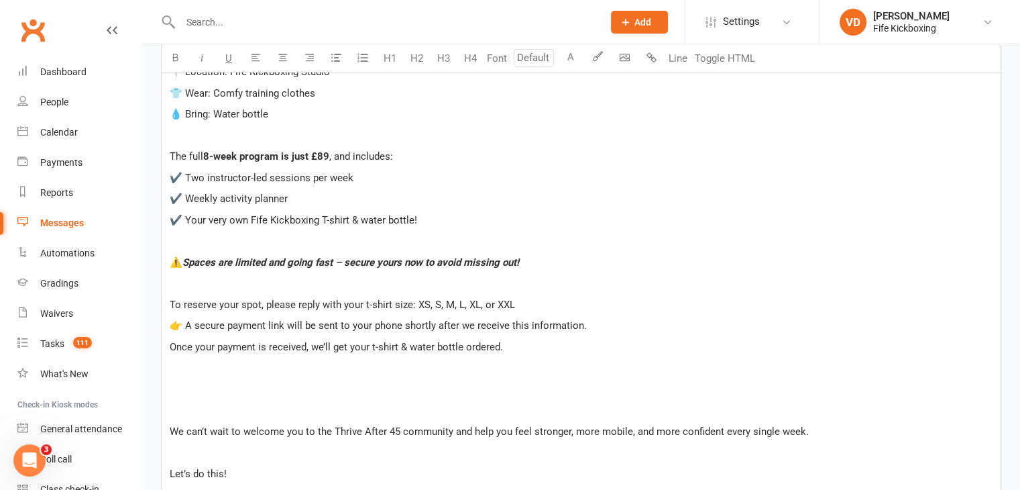
click at [186, 377] on div "Hi ﻿ {contact-first-name} , Great news – our Thrive After 45 program kicks off …" at bounding box center [581, 220] width 839 height 626
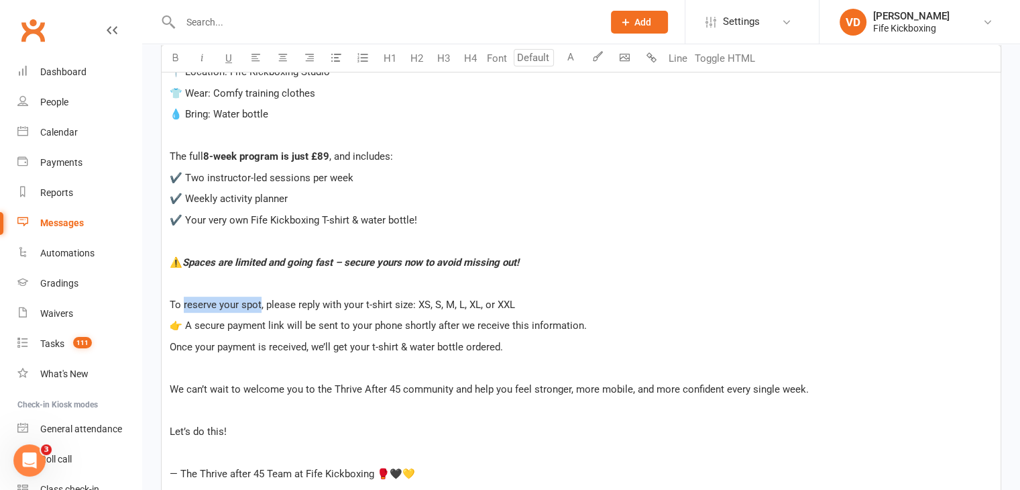
drag, startPoint x: 184, startPoint y: 301, endPoint x: 260, endPoint y: 300, distance: 76.5
click at [260, 300] on span "To reserve your spot, please reply with your t-shirt size: XS, S, M, L, XL, or …" at bounding box center [342, 304] width 345 height 12
click at [173, 58] on icon "button" at bounding box center [175, 57] width 10 height 10
drag, startPoint x: 335, startPoint y: 384, endPoint x: 401, endPoint y: 388, distance: 65.9
click at [401, 388] on span "We can’t wait to welcome you to the Thrive After 45 community and help you feel…" at bounding box center [489, 389] width 639 height 12
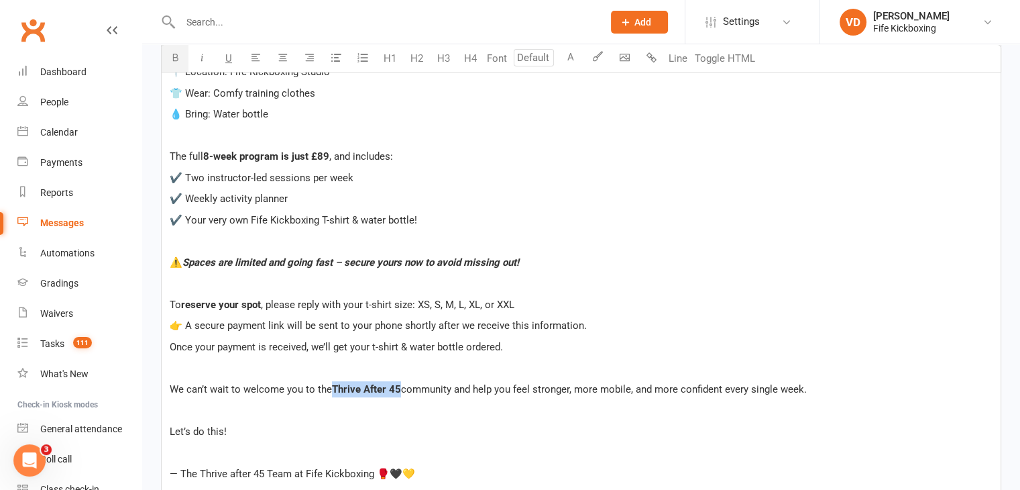
click at [172, 56] on icon "button" at bounding box center [175, 57] width 10 height 10
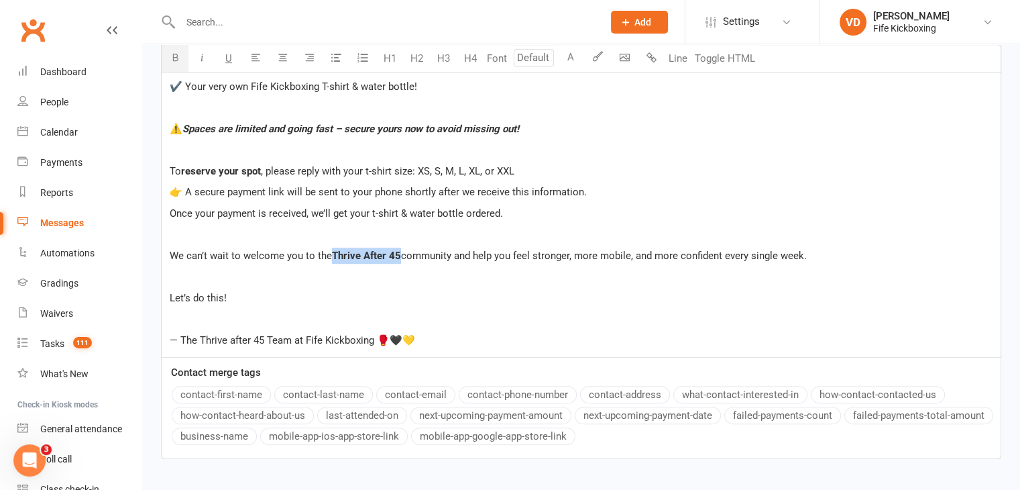
scroll to position [679, 0]
drag, startPoint x: 180, startPoint y: 338, endPoint x: 373, endPoint y: 337, distance: 193.2
click at [373, 337] on span "— The Thrive after 45 Team at Fife Kickboxing 🥊🖤💛" at bounding box center [293, 339] width 246 height 12
click at [176, 56] on icon "button" at bounding box center [175, 57] width 10 height 10
click at [200, 58] on icon "button" at bounding box center [202, 57] width 10 height 10
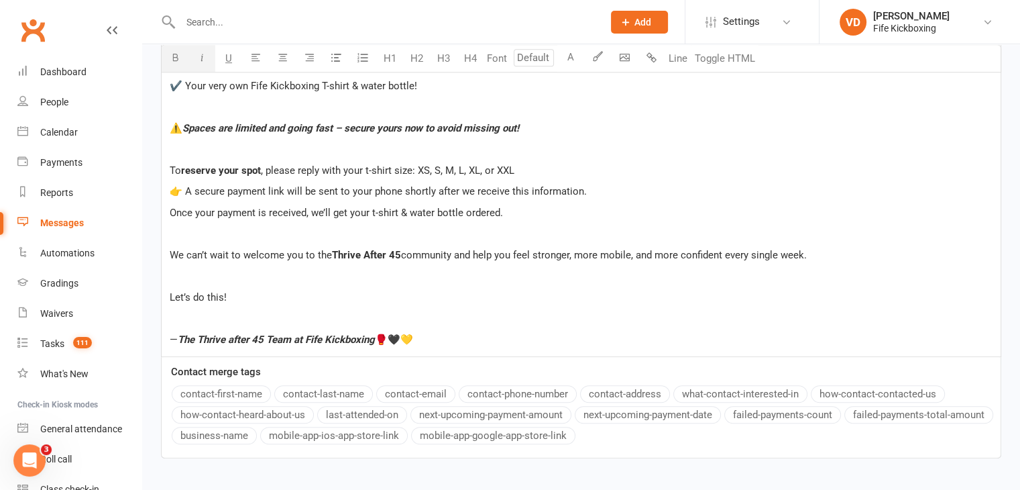
click at [279, 282] on div "Hi ﻿ {contact-first-name} , Great news – our Thrive After 45 program kicks off …" at bounding box center [581, 65] width 839 height 584
click at [181, 275] on p "﻿" at bounding box center [581, 276] width 823 height 16
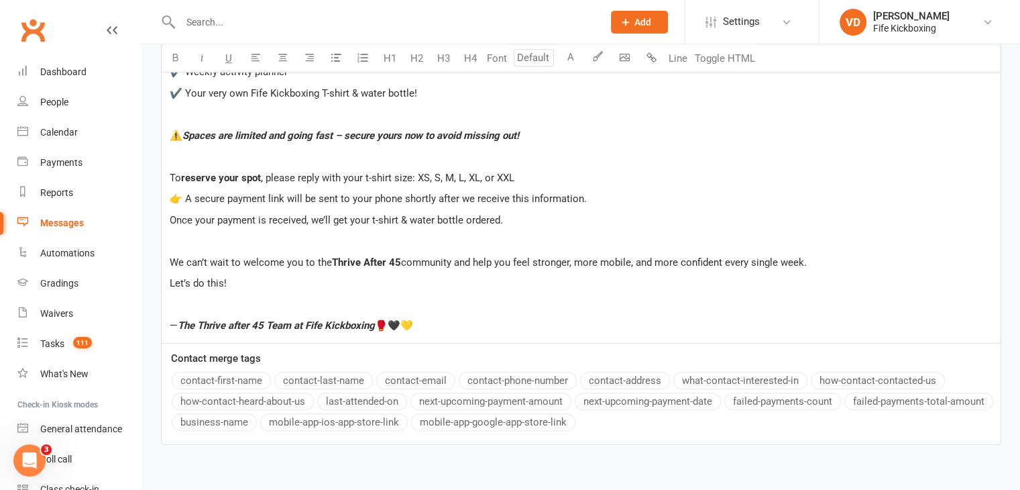
scroll to position [738, 0]
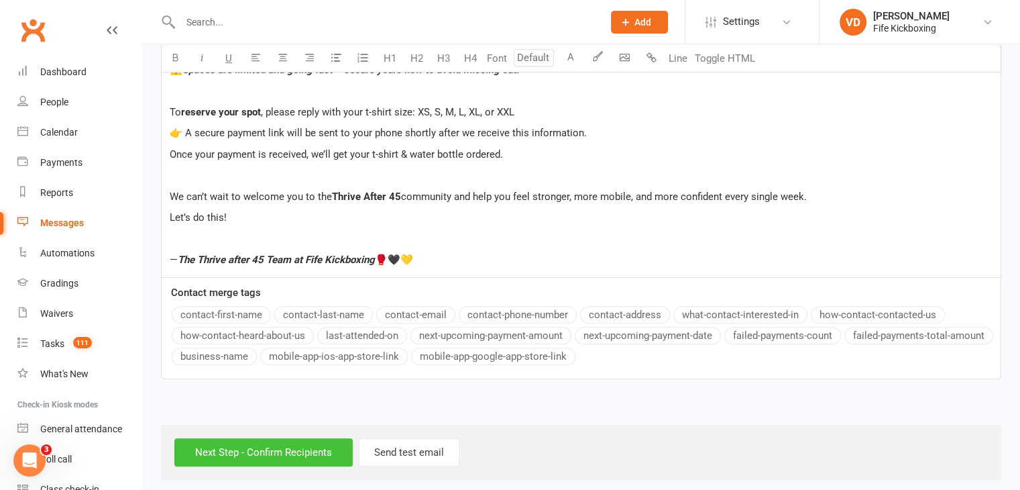
click at [266, 451] on input "Next Step - Confirm Recipients" at bounding box center [263, 452] width 178 height 28
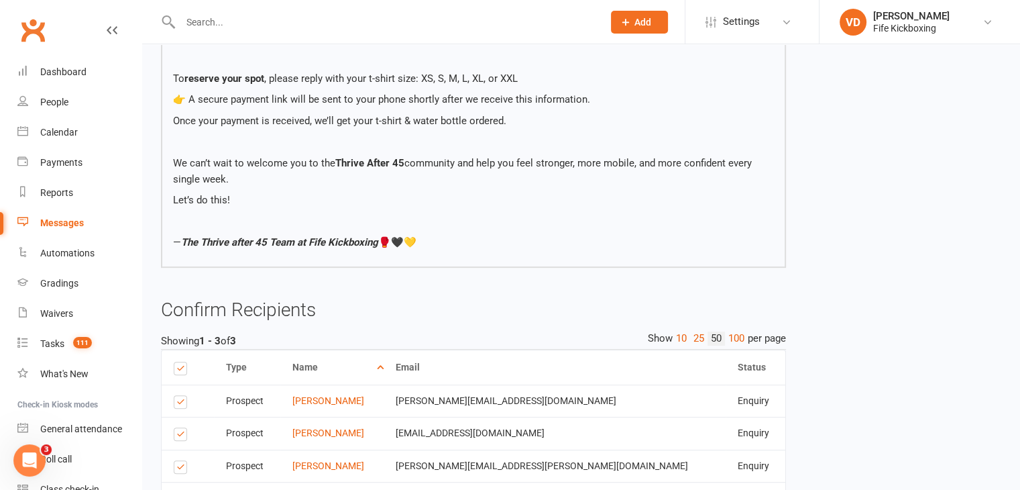
scroll to position [660, 0]
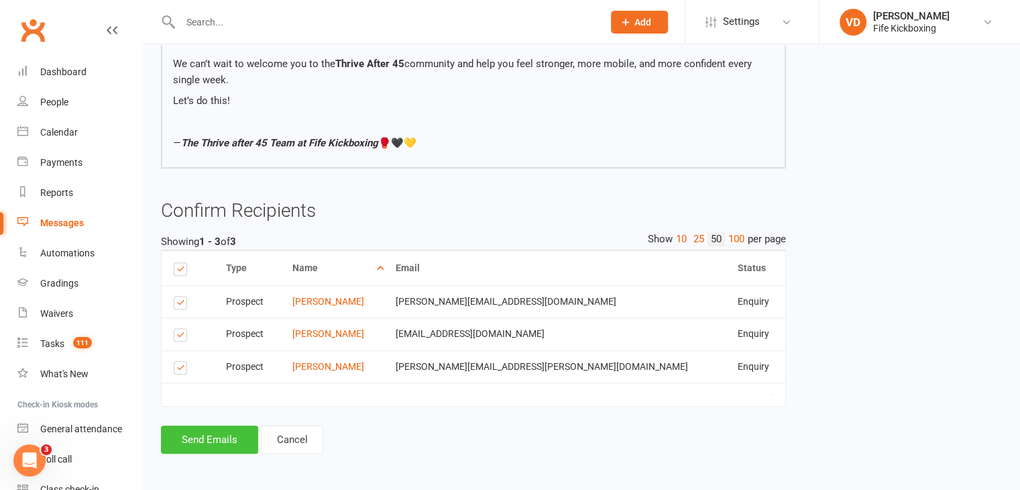
click at [209, 440] on button "Send Emails" at bounding box center [209, 439] width 97 height 28
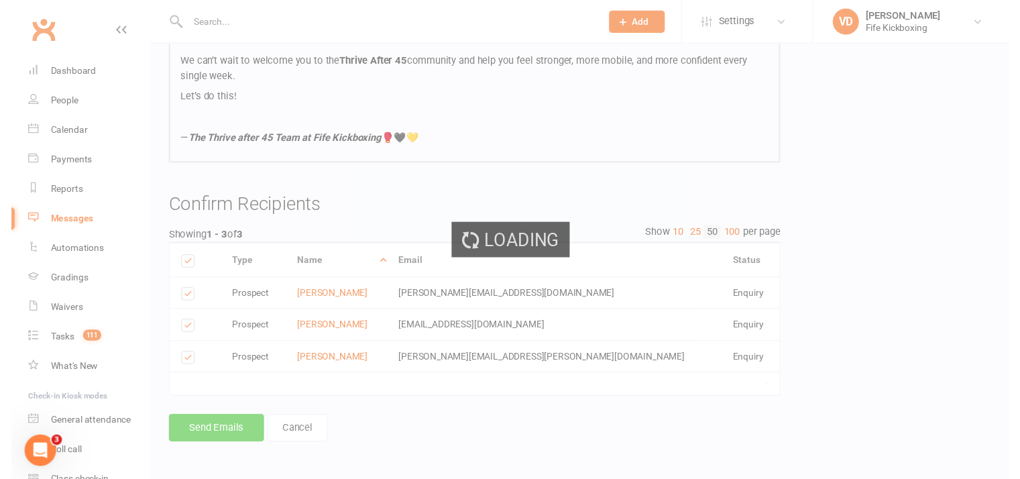
scroll to position [655, 0]
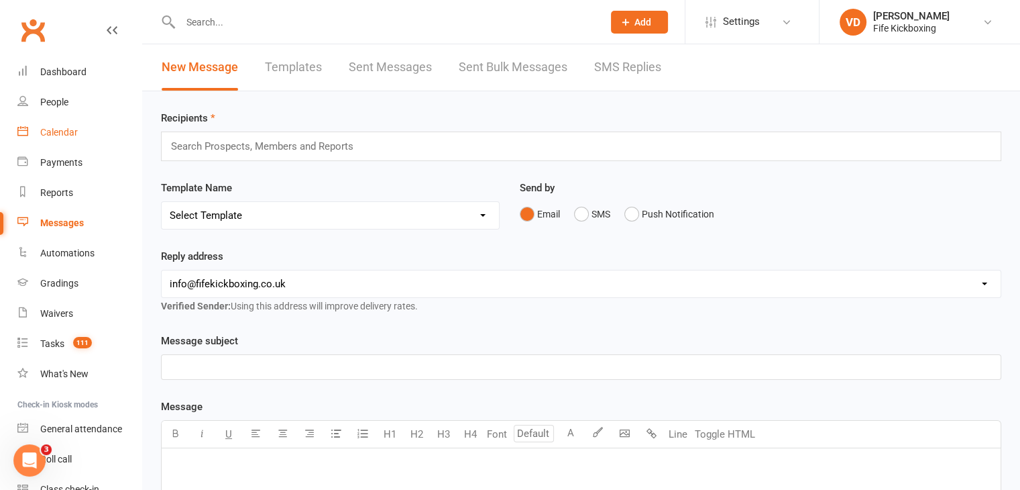
click at [64, 129] on div "Calendar" at bounding box center [59, 132] width 38 height 11
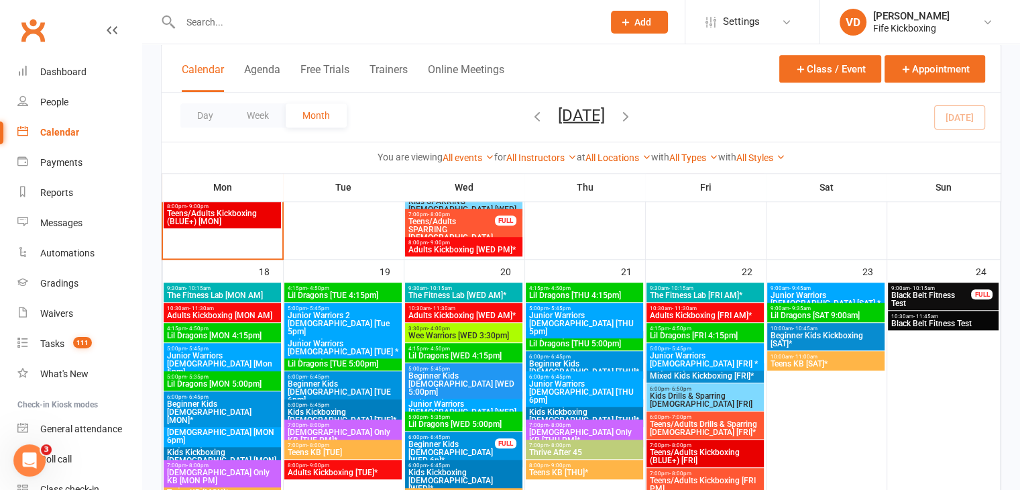
scroll to position [1006, 0]
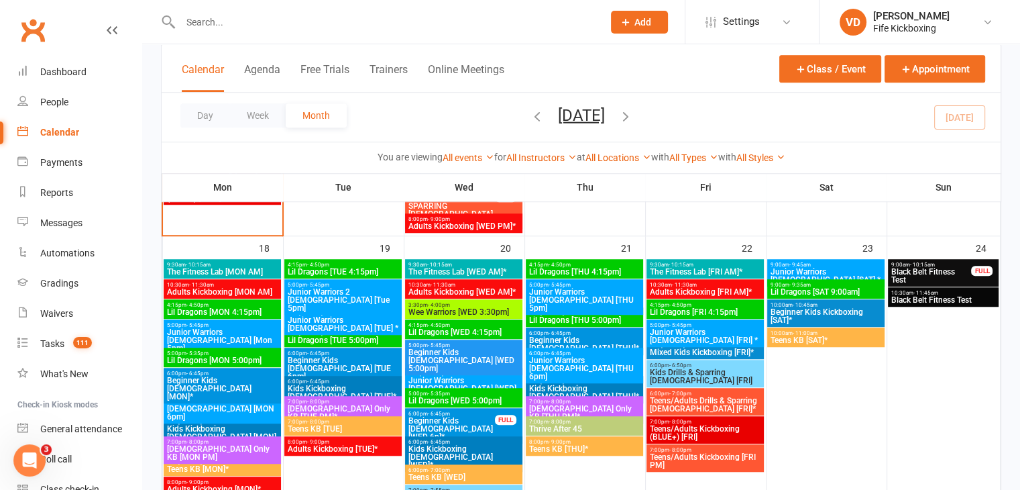
click at [590, 425] on span "Thrive After 45" at bounding box center [585, 429] width 112 height 8
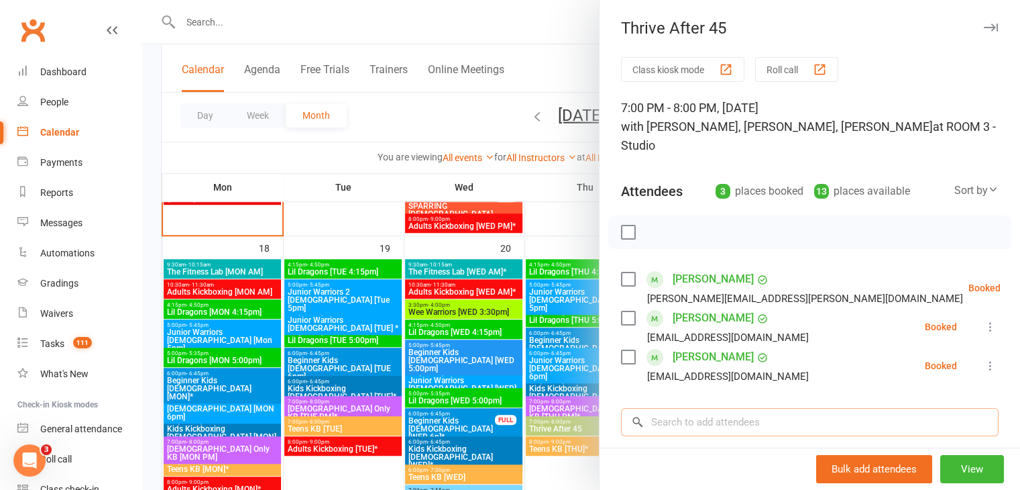
click at [671, 408] on input "search" at bounding box center [810, 422] width 378 height 28
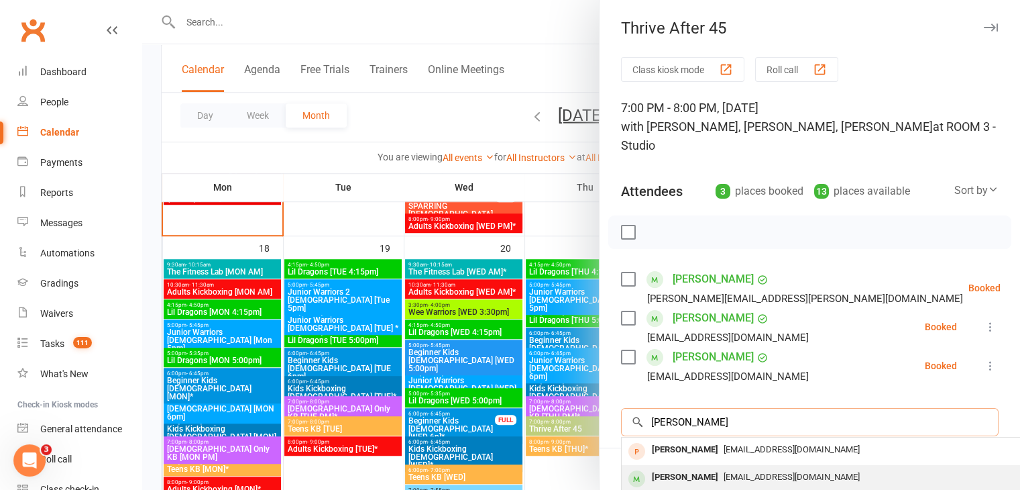
type input "katrina"
click at [665, 468] on div "Katrina Thomson" at bounding box center [685, 477] width 77 height 19
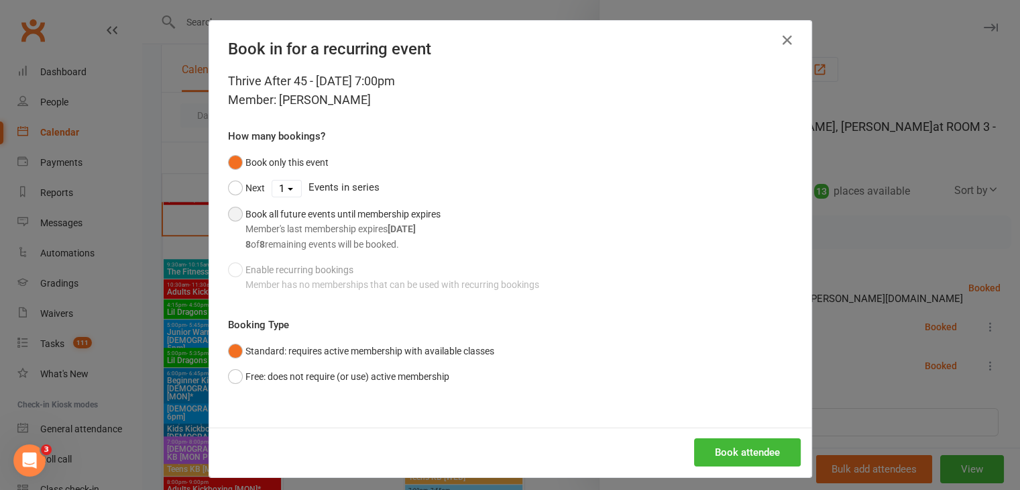
click at [230, 213] on button "Book all future events until membership expires Member's last membership expire…" at bounding box center [334, 229] width 213 height 56
click at [735, 452] on button "Book attendee" at bounding box center [747, 452] width 107 height 28
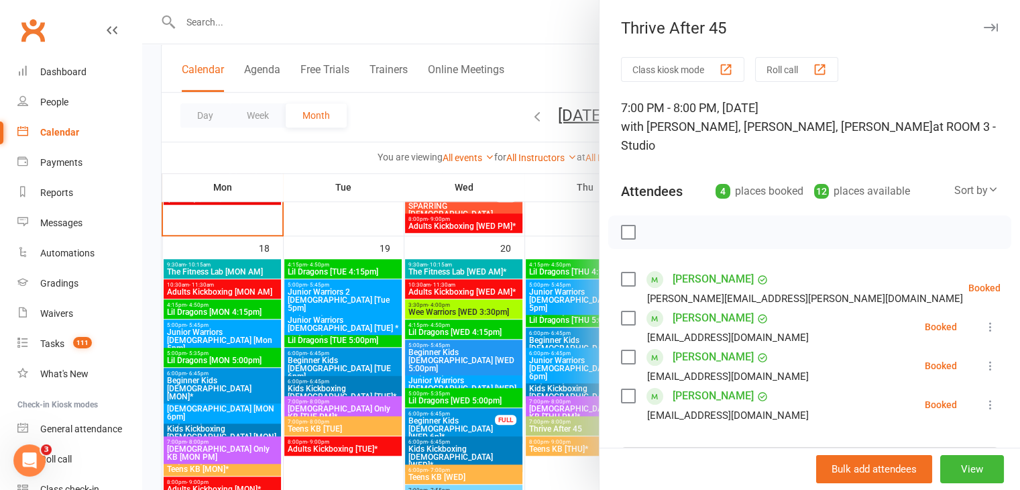
click at [536, 66] on div at bounding box center [581, 245] width 878 height 490
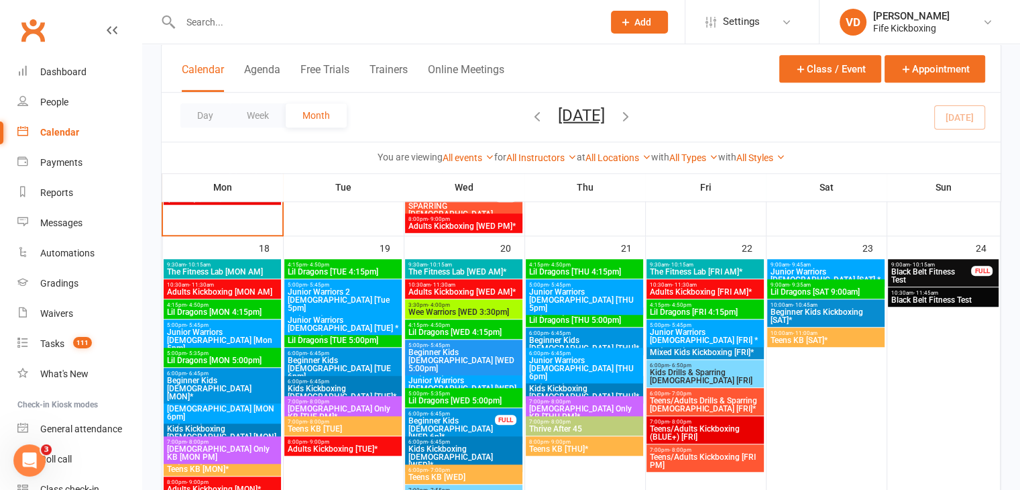
drag, startPoint x: 557, startPoint y: 94, endPoint x: 555, endPoint y: 107, distance: 12.8
click at [555, 103] on div "Day Week Month August 2025 August 2025 Sun Mon Tue Wed Thu Fri Sat 27 28 29 30 …" at bounding box center [581, 117] width 839 height 49
click at [606, 423] on span "7:00pm - 8:00pm" at bounding box center [585, 422] width 112 height 6
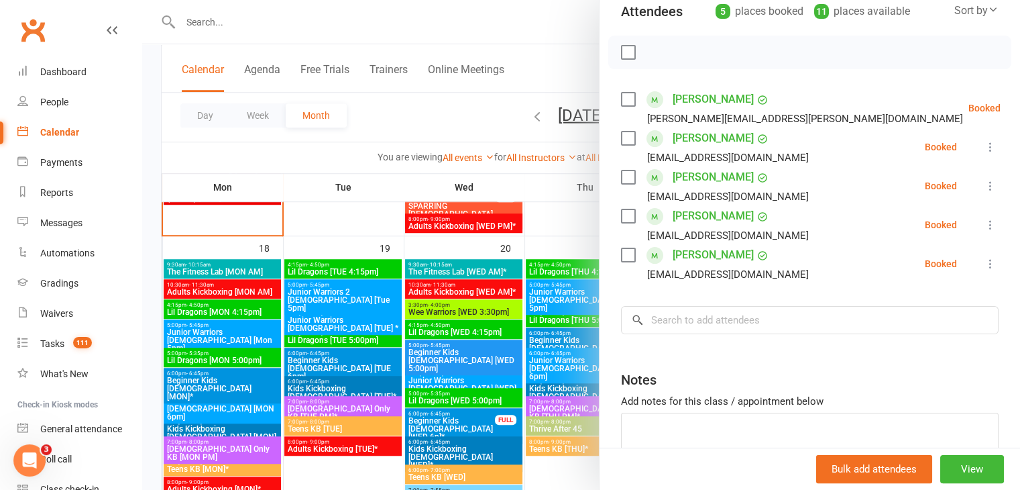
scroll to position [201, 0]
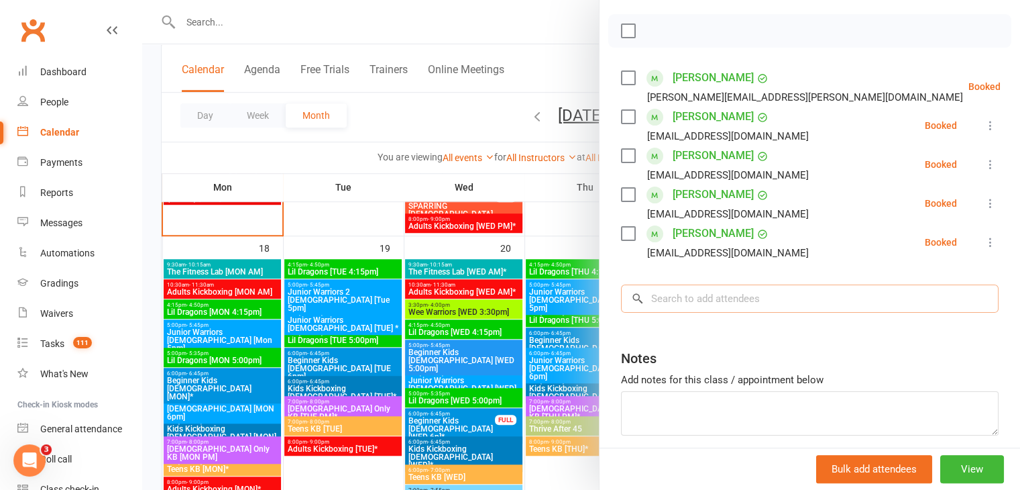
click at [673, 284] on input "search" at bounding box center [810, 298] width 378 height 28
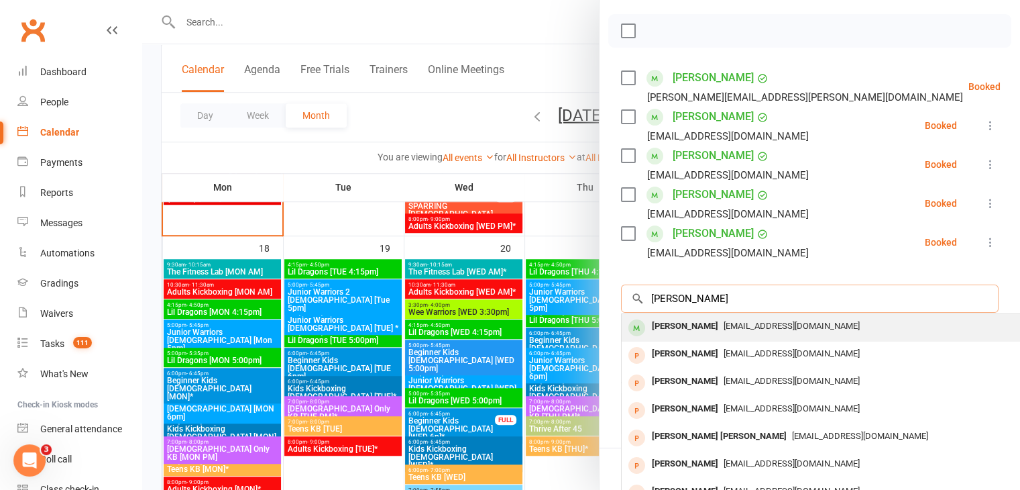
type input "ann fraser"
click at [677, 317] on div "[PERSON_NAME]" at bounding box center [685, 326] width 77 height 19
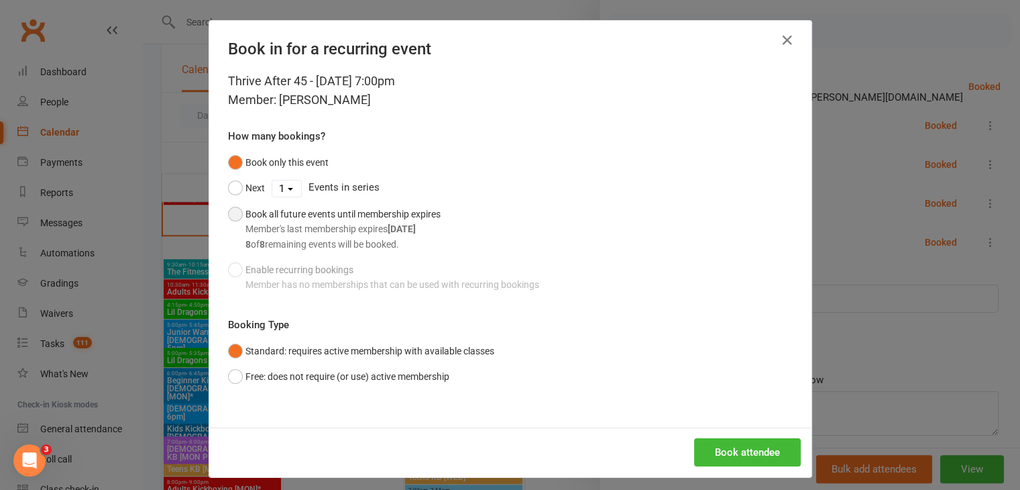
click at [230, 209] on button "Book all future events until membership expires Member's last membership expire…" at bounding box center [334, 229] width 213 height 56
click at [732, 452] on button "Book attendee" at bounding box center [747, 452] width 107 height 28
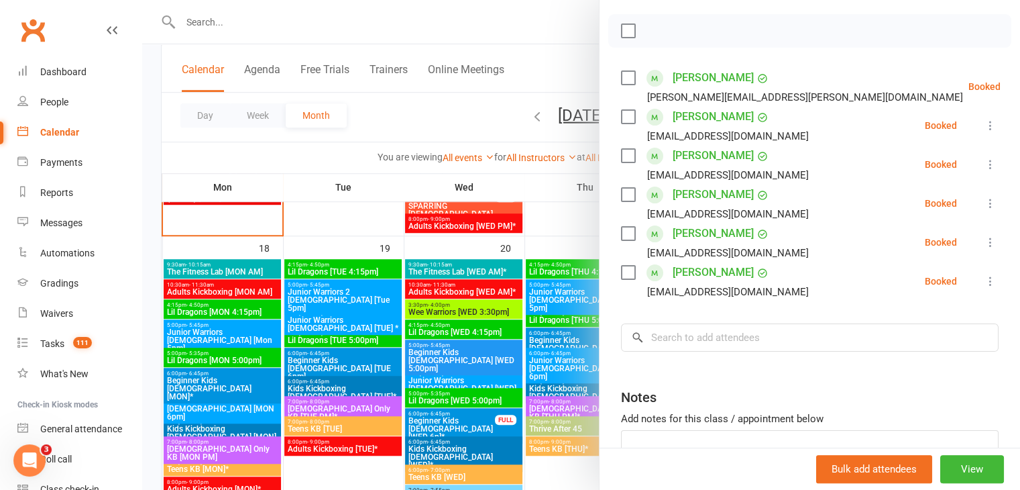
click at [266, 17] on div at bounding box center [581, 245] width 878 height 490
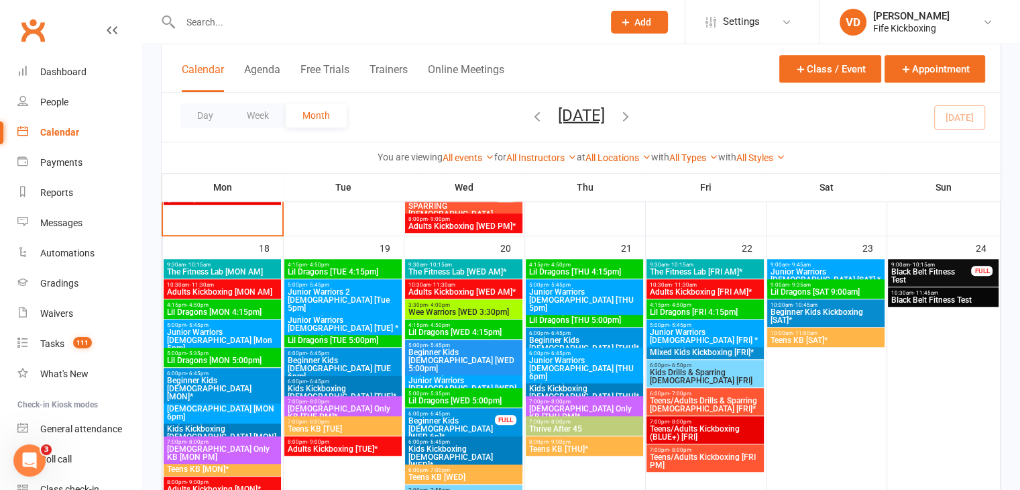
click at [248, 30] on input "text" at bounding box center [384, 22] width 417 height 19
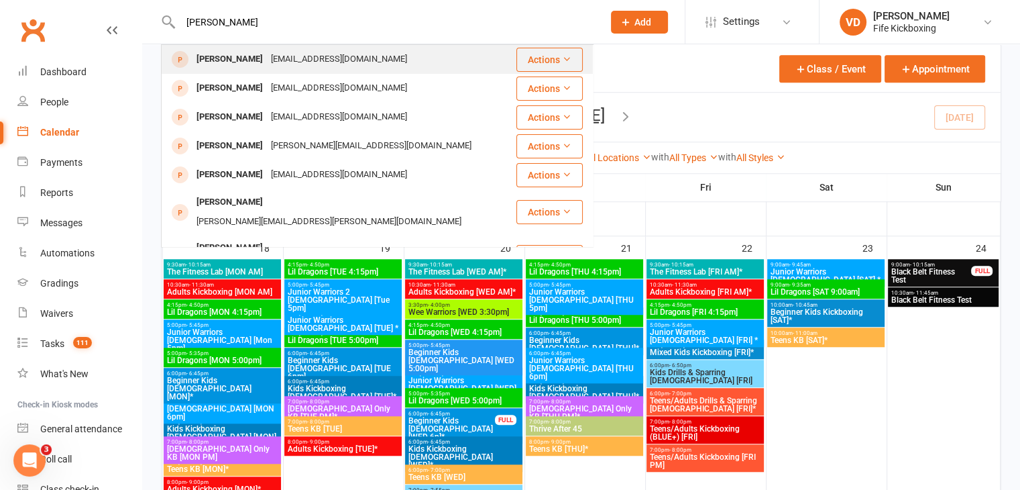
type input "jillian higgin"
click at [238, 59] on div "[PERSON_NAME]" at bounding box center [230, 59] width 74 height 19
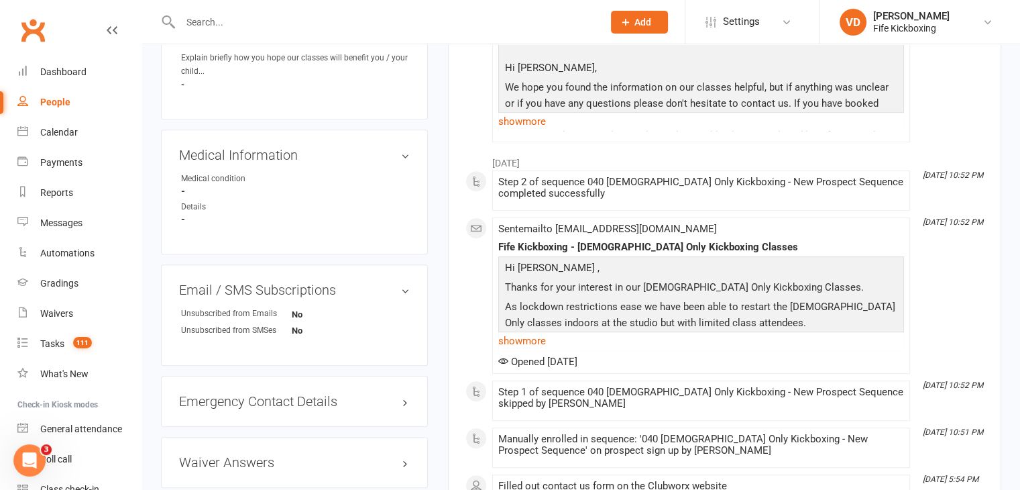
scroll to position [805, 0]
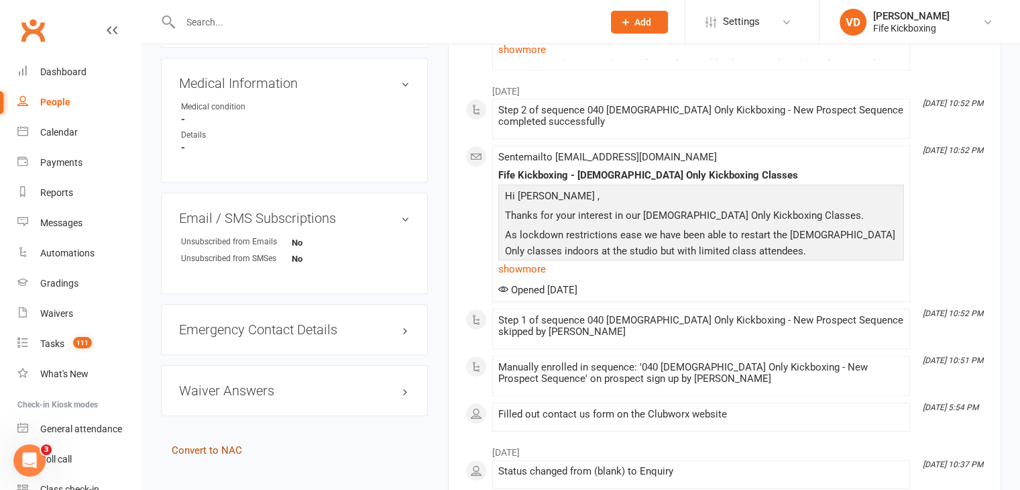
click at [231, 444] on link "Convert to NAC" at bounding box center [207, 450] width 70 height 12
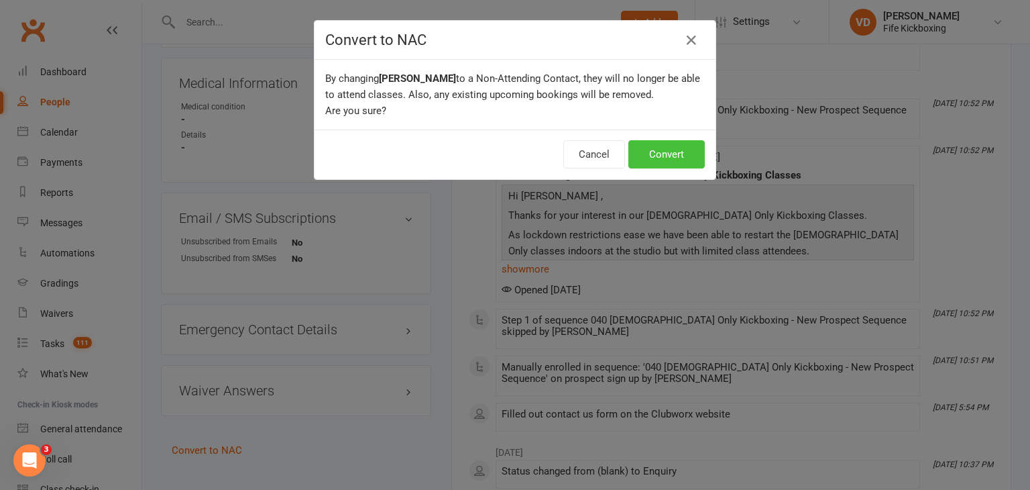
click at [662, 152] on button "Convert" at bounding box center [667, 154] width 76 height 28
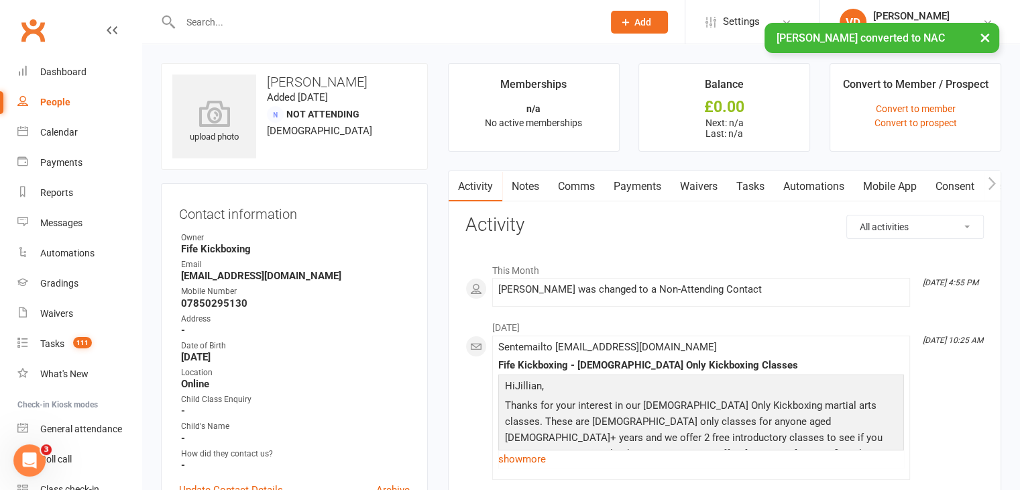
click at [235, 23] on div "× Jillian Higgins converted to NAC" at bounding box center [501, 23] width 1003 height 0
click at [208, 23] on div "× Jillian Higgins converted to NAC" at bounding box center [501, 23] width 1003 height 0
click at [207, 19] on input "text" at bounding box center [384, 22] width 417 height 19
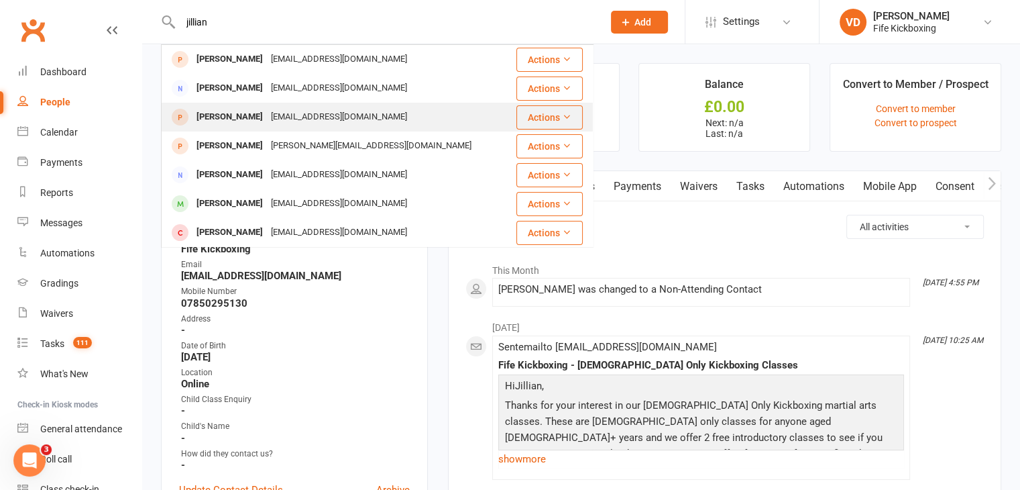
type input "jillian"
click at [215, 115] on div "[PERSON_NAME]" at bounding box center [230, 116] width 74 height 19
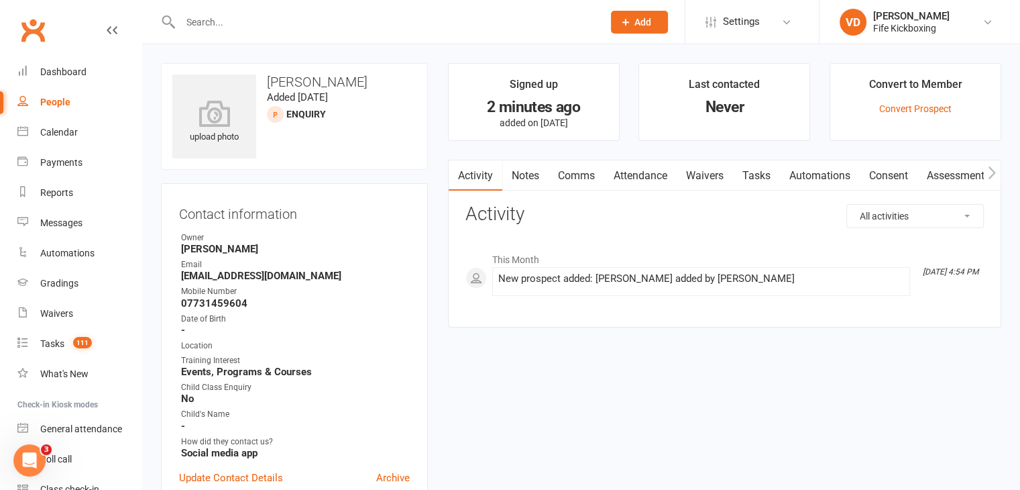
click at [586, 177] on link "Comms" at bounding box center [577, 175] width 56 height 31
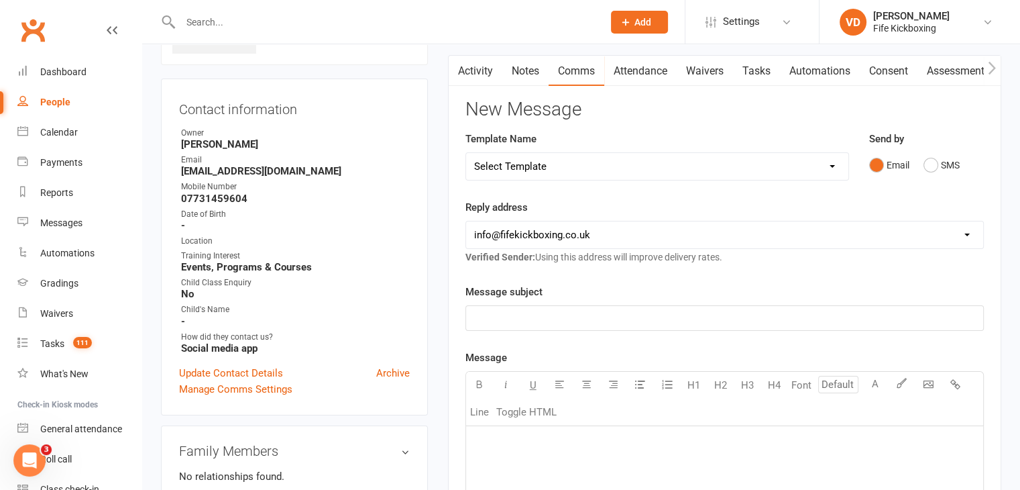
scroll to position [134, 0]
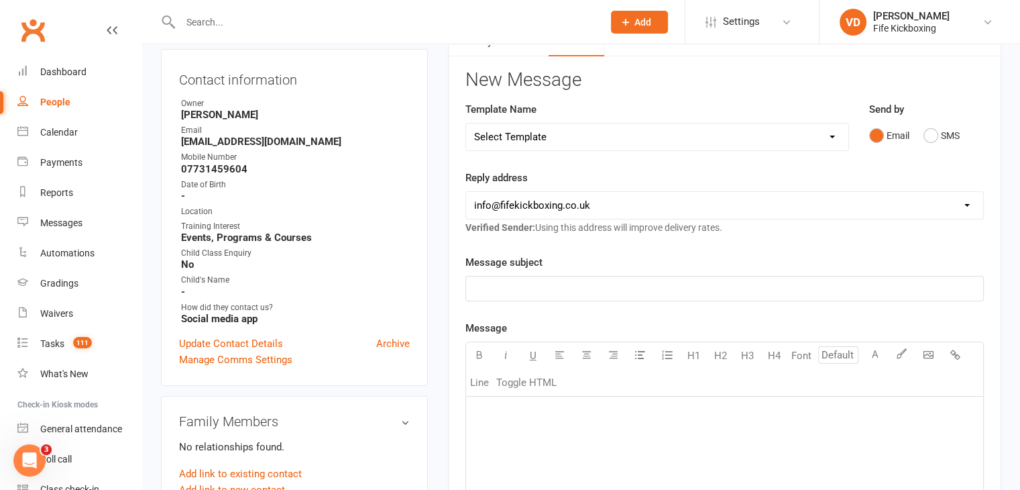
click at [492, 411] on p "﻿" at bounding box center [724, 413] width 501 height 16
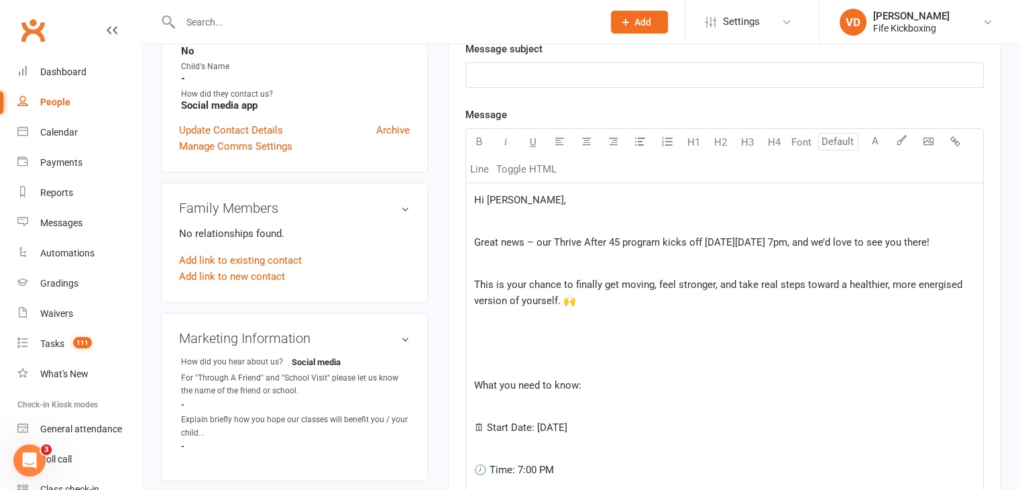
scroll to position [333, 0]
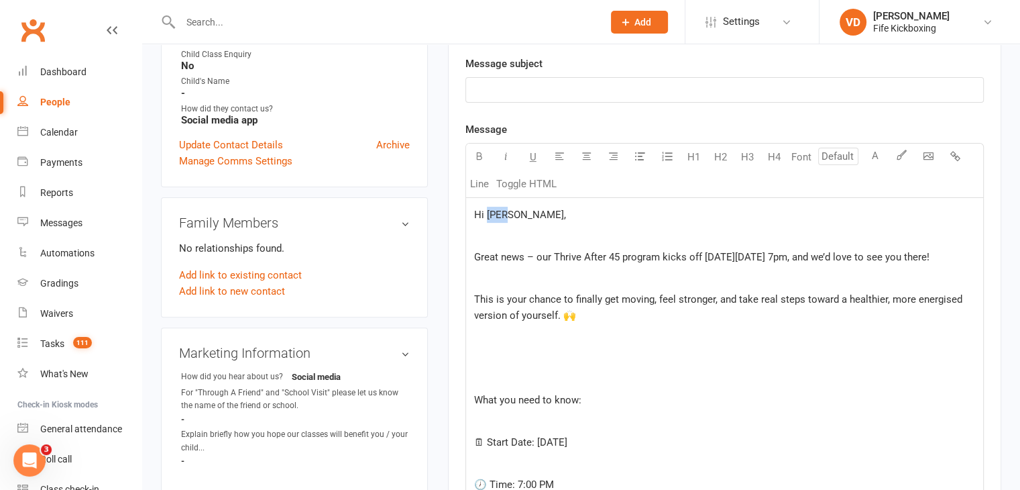
drag, startPoint x: 486, startPoint y: 215, endPoint x: 506, endPoint y: 215, distance: 19.5
click at [506, 215] on span "Hi [PERSON_NAME]," at bounding box center [520, 215] width 92 height 12
drag, startPoint x: 554, startPoint y: 256, endPoint x: 622, endPoint y: 257, distance: 67.8
click at [622, 257] on span "Great news – our Thrive After 45 program kicks off on Thursday 21st August at 7…" at bounding box center [701, 257] width 455 height 12
click at [482, 158] on icon "button" at bounding box center [479, 156] width 10 height 10
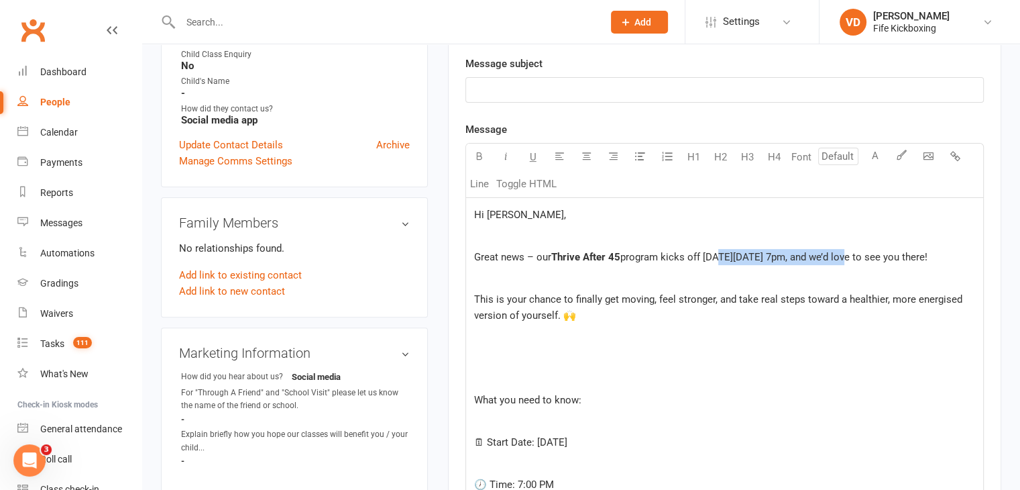
drag, startPoint x: 721, startPoint y: 253, endPoint x: 850, endPoint y: 257, distance: 128.9
click at [850, 257] on span "program kicks off on Thursday 21st August at 7pm, and we’d love to see you ther…" at bounding box center [773, 257] width 307 height 12
click at [482, 157] on icon "button" at bounding box center [479, 156] width 10 height 10
click at [483, 286] on p "﻿" at bounding box center [724, 278] width 501 height 16
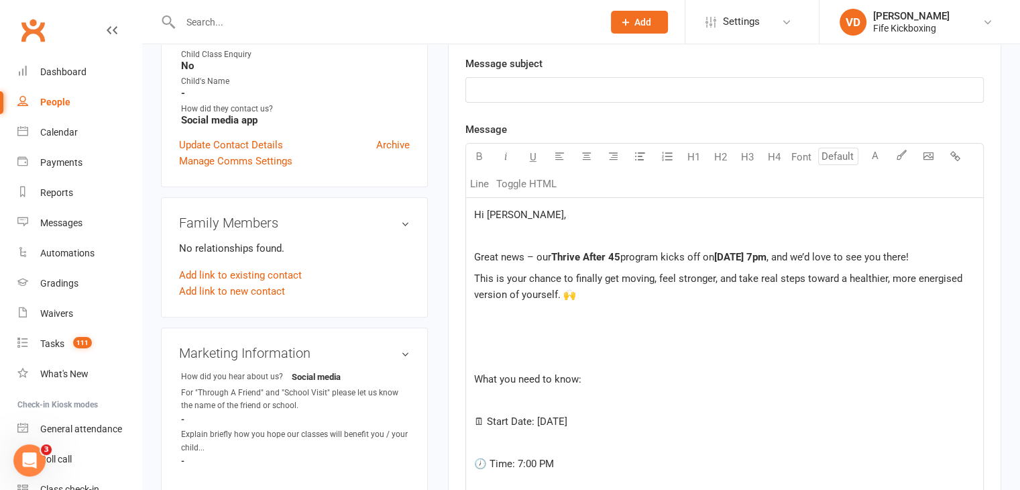
click at [474, 323] on p "﻿" at bounding box center [724, 315] width 501 height 16
drag, startPoint x: 475, startPoint y: 349, endPoint x: 578, endPoint y: 347, distance: 103.3
click at [578, 343] on span "What you need to know:" at bounding box center [527, 337] width 107 height 12
click at [478, 154] on icon "button" at bounding box center [479, 156] width 10 height 10
click at [498, 366] on p "﻿" at bounding box center [724, 357] width 501 height 16
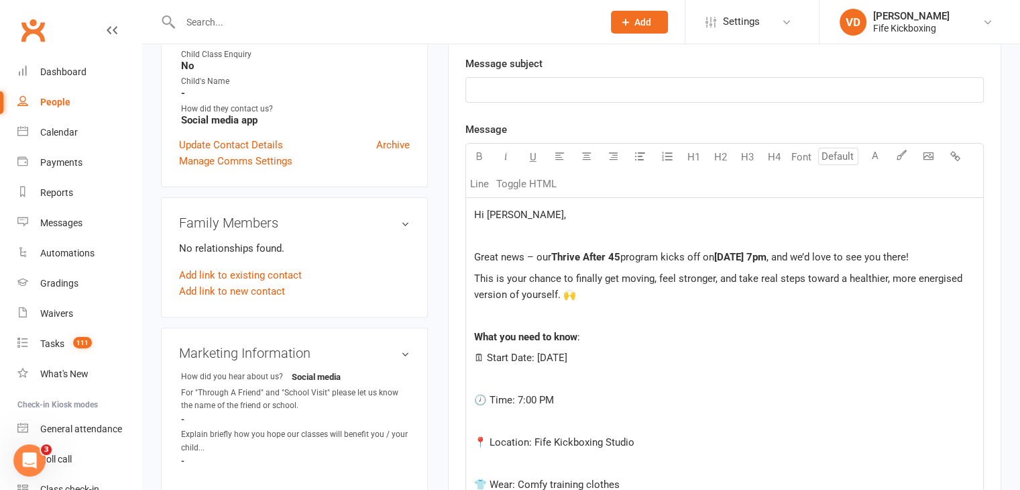
click at [479, 387] on p "﻿" at bounding box center [724, 379] width 501 height 16
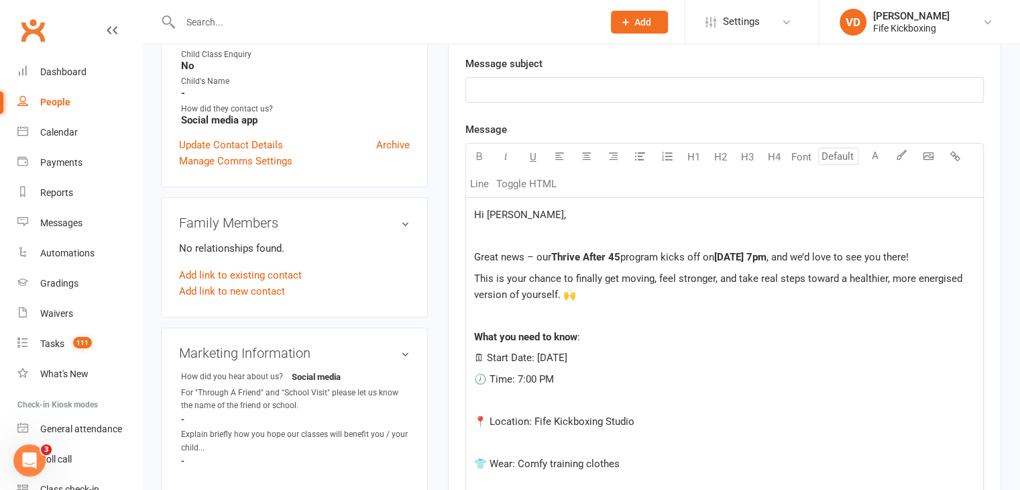
click at [476, 408] on p "﻿" at bounding box center [724, 400] width 501 height 16
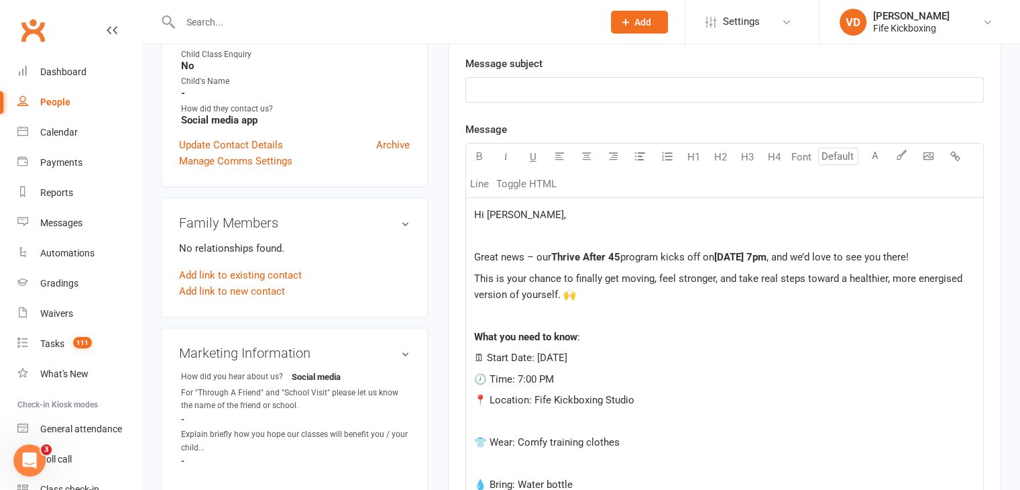
click at [480, 429] on p "﻿" at bounding box center [724, 421] width 501 height 16
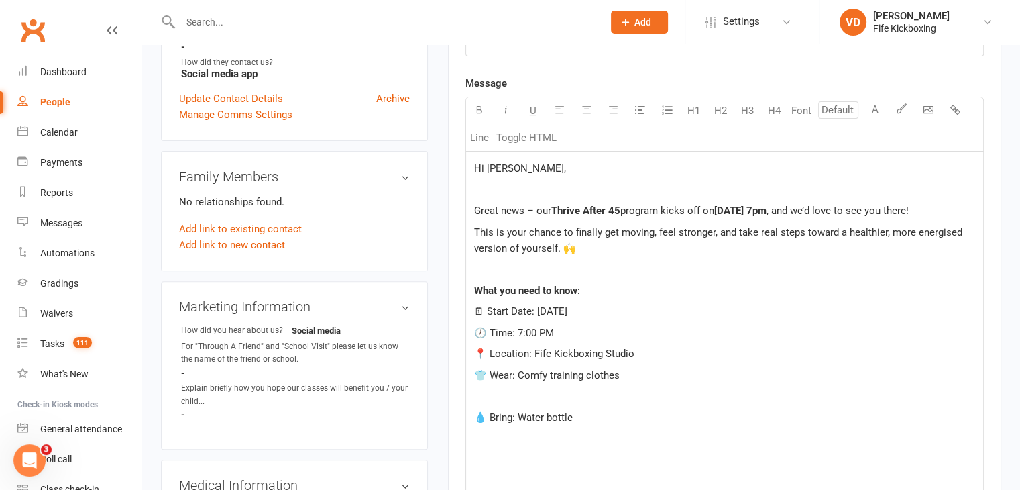
scroll to position [400, 0]
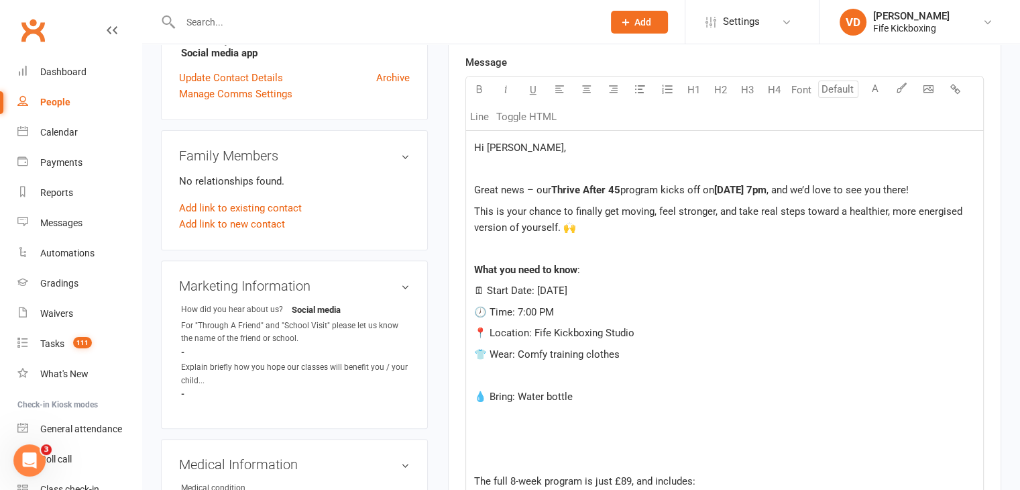
click at [491, 383] on p "﻿" at bounding box center [724, 375] width 501 height 16
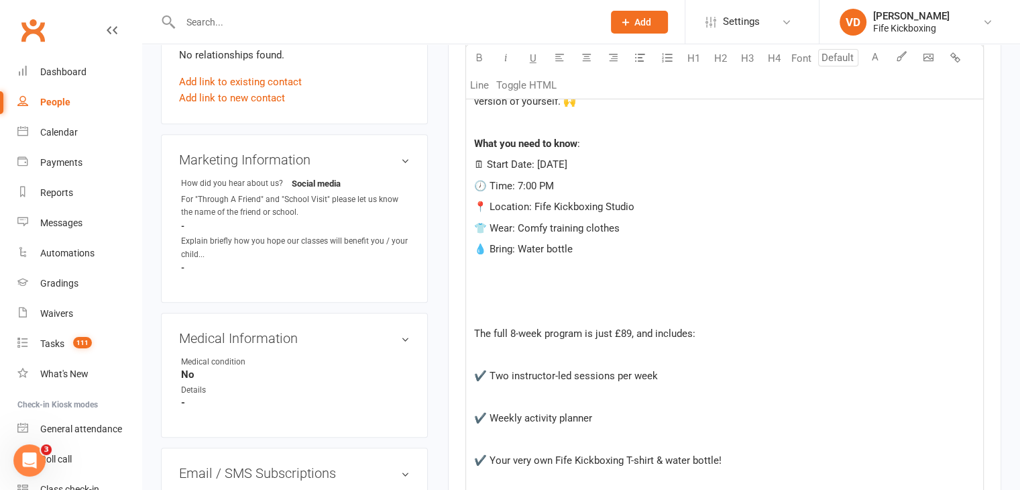
scroll to position [534, 0]
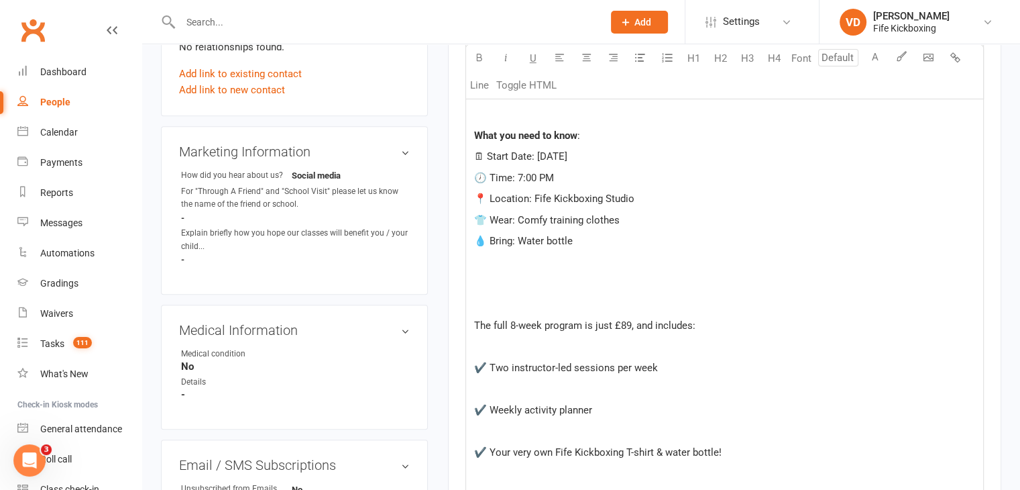
click at [478, 291] on p at bounding box center [724, 283] width 501 height 16
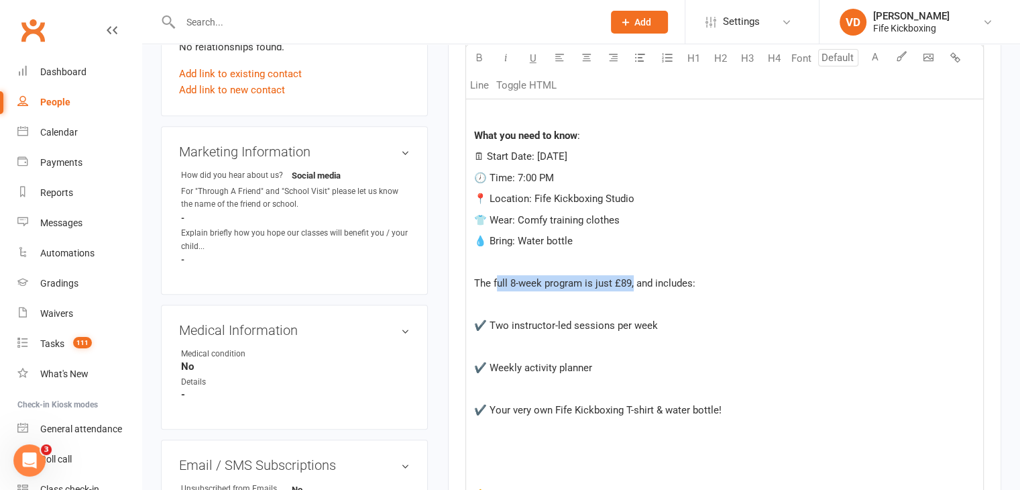
drag, startPoint x: 495, startPoint y: 298, endPoint x: 633, endPoint y: 296, distance: 138.2
click at [633, 289] on span "The full 8-week program is just £89, and includes:" at bounding box center [584, 283] width 221 height 12
click at [482, 54] on icon "button" at bounding box center [479, 57] width 10 height 10
click at [489, 313] on p "﻿" at bounding box center [724, 304] width 501 height 16
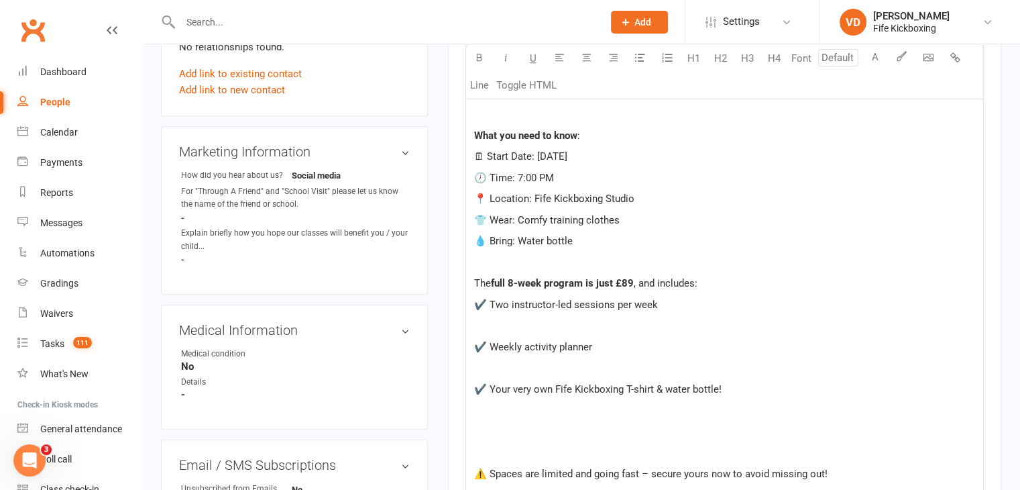
click at [478, 333] on p "﻿" at bounding box center [724, 325] width 501 height 16
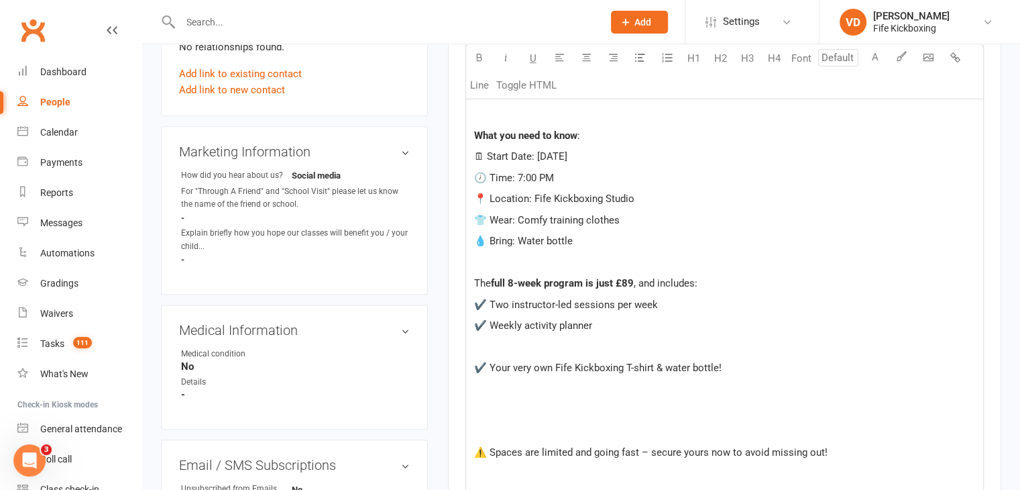
click at [476, 355] on p "﻿" at bounding box center [724, 347] width 501 height 16
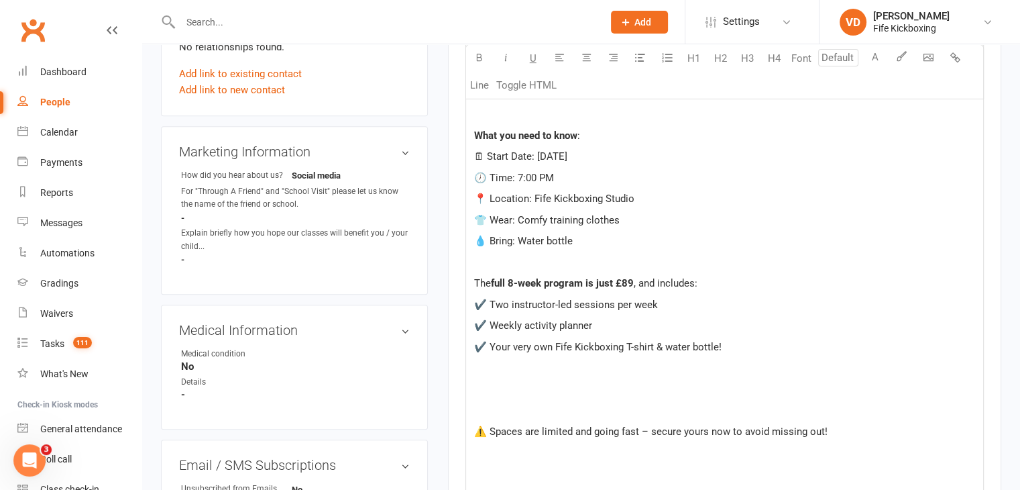
click at [480, 376] on p "﻿" at bounding box center [724, 368] width 501 height 16
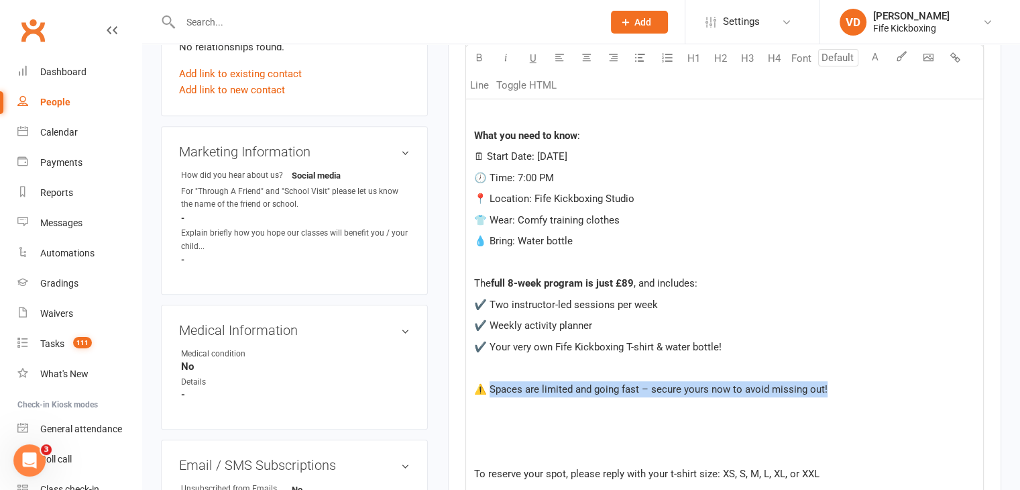
drag, startPoint x: 491, startPoint y: 402, endPoint x: 859, endPoint y: 400, distance: 368.3
click at [859, 397] on p "⚠️ Spaces are limited and going fast – secure yours now to avoid missing out!" at bounding box center [724, 389] width 501 height 16
click at [478, 59] on icon "button" at bounding box center [479, 57] width 10 height 10
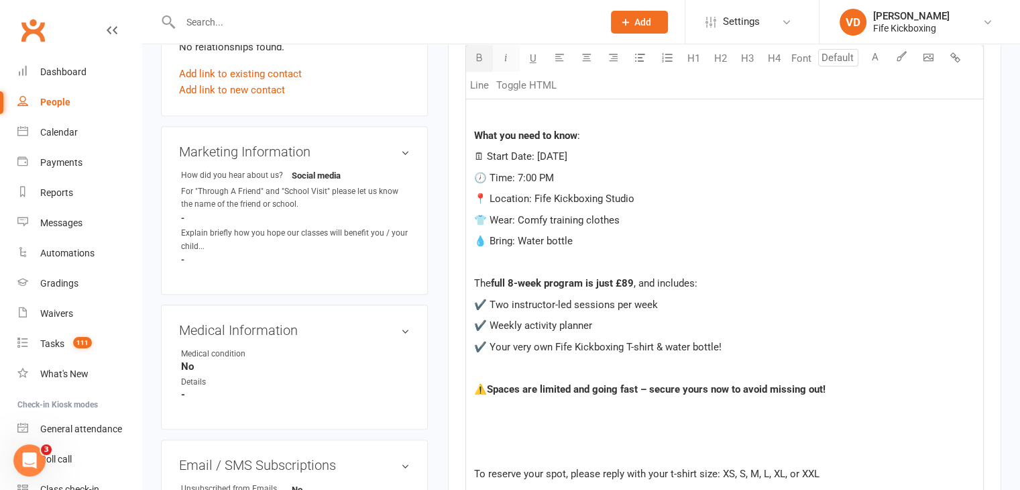
click at [504, 56] on icon "button" at bounding box center [506, 57] width 10 height 10
click at [555, 418] on p "﻿" at bounding box center [724, 410] width 501 height 16
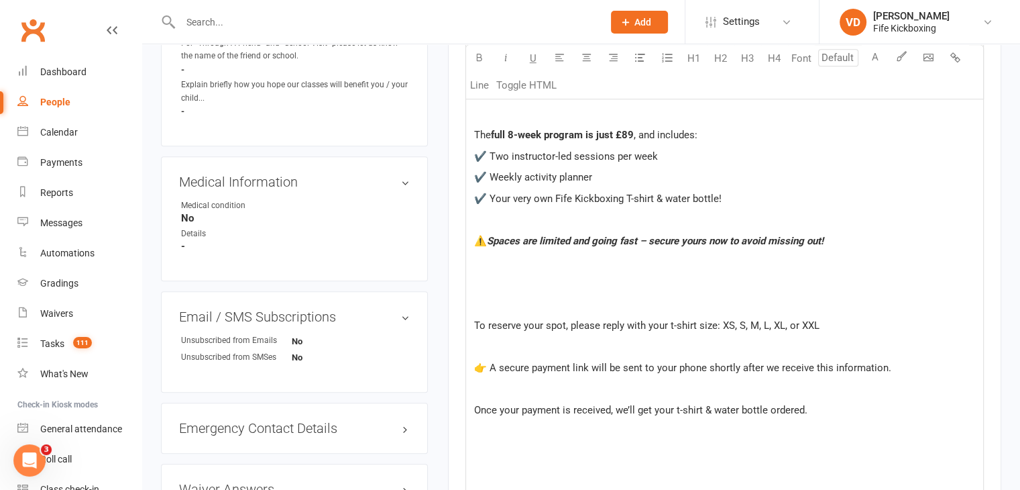
scroll to position [735, 0]
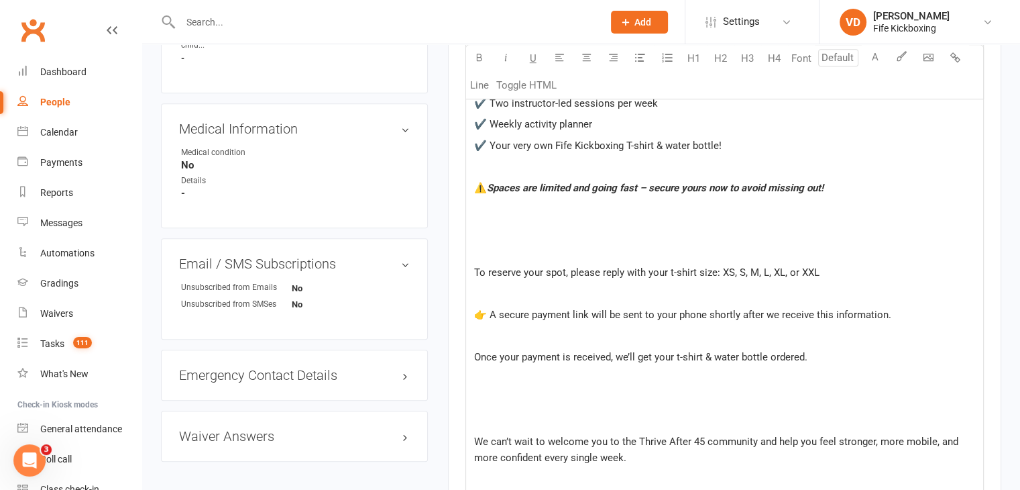
click at [478, 238] on p at bounding box center [724, 230] width 501 height 16
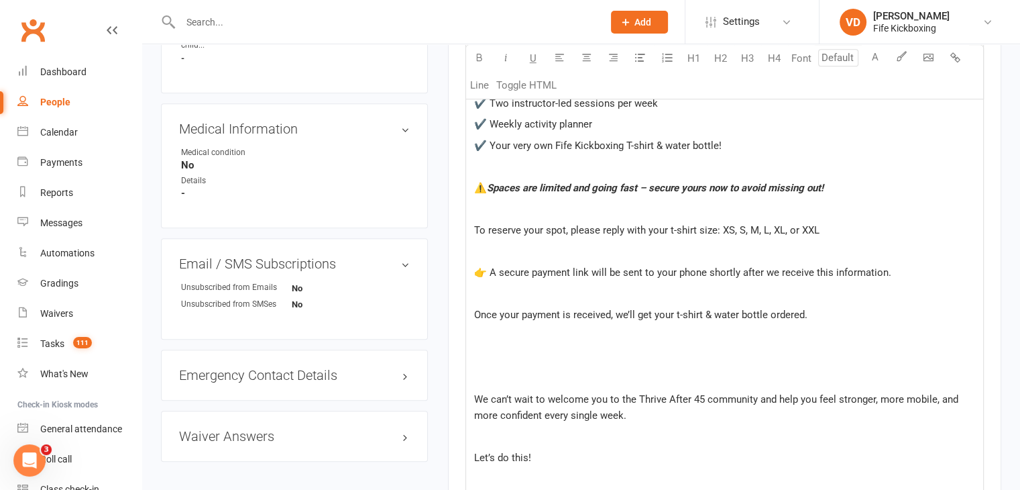
drag, startPoint x: 479, startPoint y: 243, endPoint x: 836, endPoint y: 245, distance: 356.9
click at [836, 238] on p "To reserve your spot, please reply with your t-shirt size: XS, S, M, L, XL, or …" at bounding box center [724, 230] width 501 height 16
click at [479, 58] on icon "button" at bounding box center [479, 57] width 10 height 10
click at [506, 58] on icon "button" at bounding box center [506, 57] width 10 height 10
click at [478, 236] on span "o reserve your spot, please reply with your t-shirt size: XS, S, M, L, XL, or X…" at bounding box center [651, 230] width 348 height 12
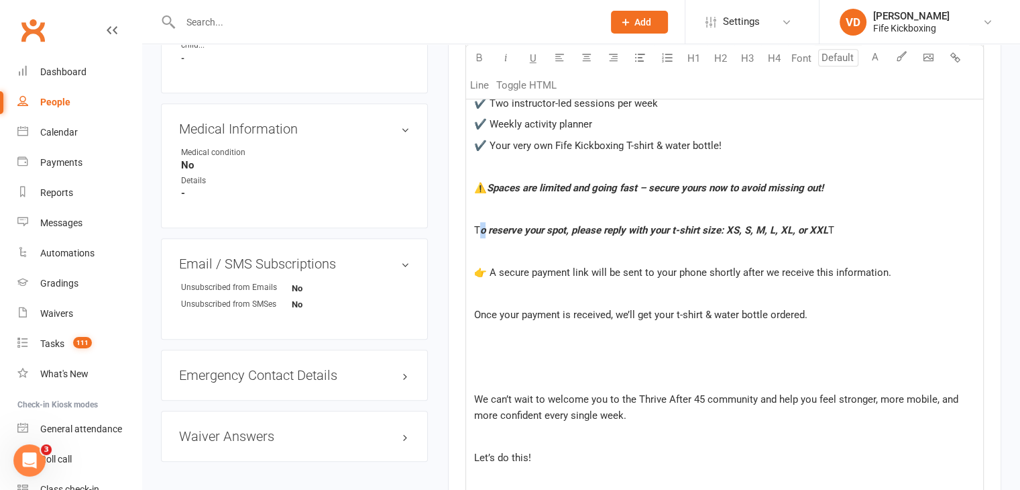
drag, startPoint x: 475, startPoint y: 241, endPoint x: 487, endPoint y: 239, distance: 12.2
click at [487, 238] on p "T o reserve your spot, please reply with your t-shirt size: XS, S, M, L, XL, or…" at bounding box center [724, 230] width 501 height 16
click at [480, 52] on icon "button" at bounding box center [479, 57] width 10 height 10
click at [507, 59] on icon "button" at bounding box center [506, 57] width 10 height 10
click at [514, 259] on p "﻿" at bounding box center [724, 251] width 501 height 16
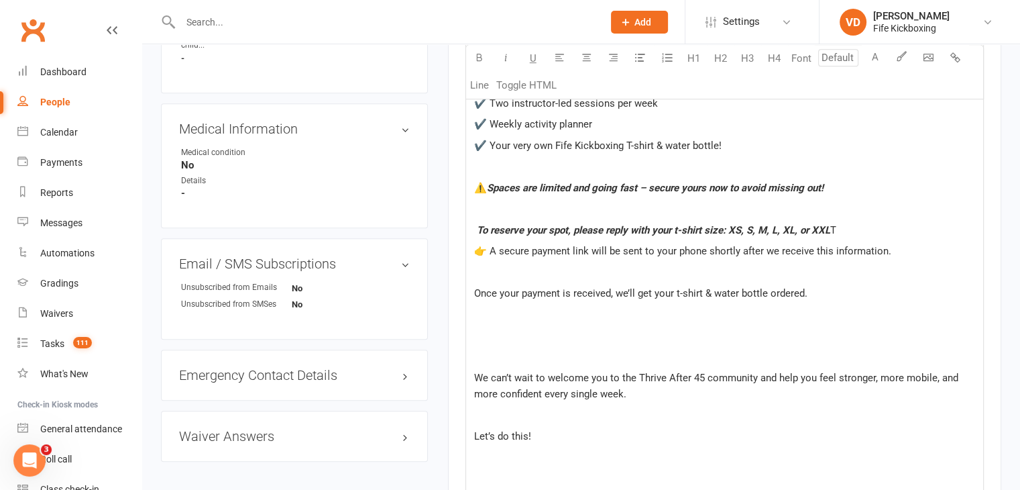
click at [478, 280] on p "﻿" at bounding box center [724, 272] width 501 height 16
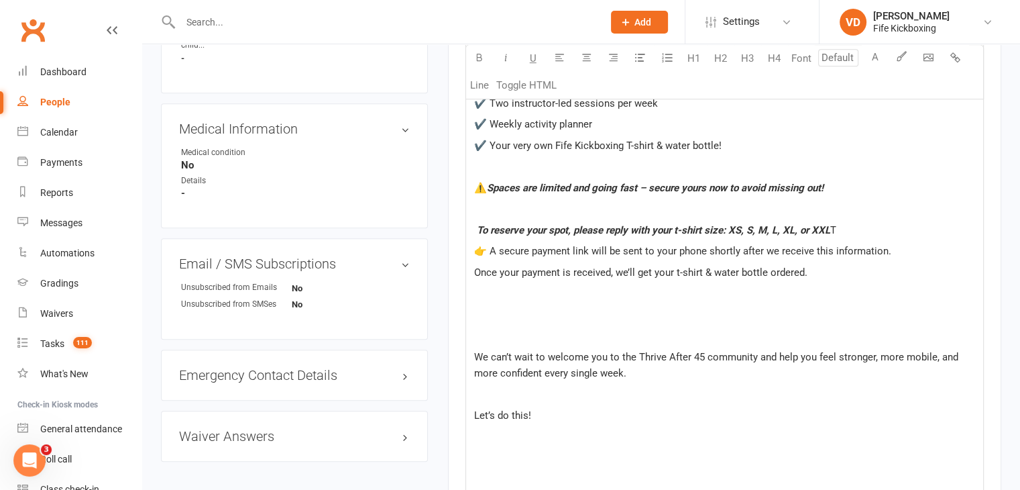
click at [485, 301] on p "﻿" at bounding box center [724, 293] width 501 height 16
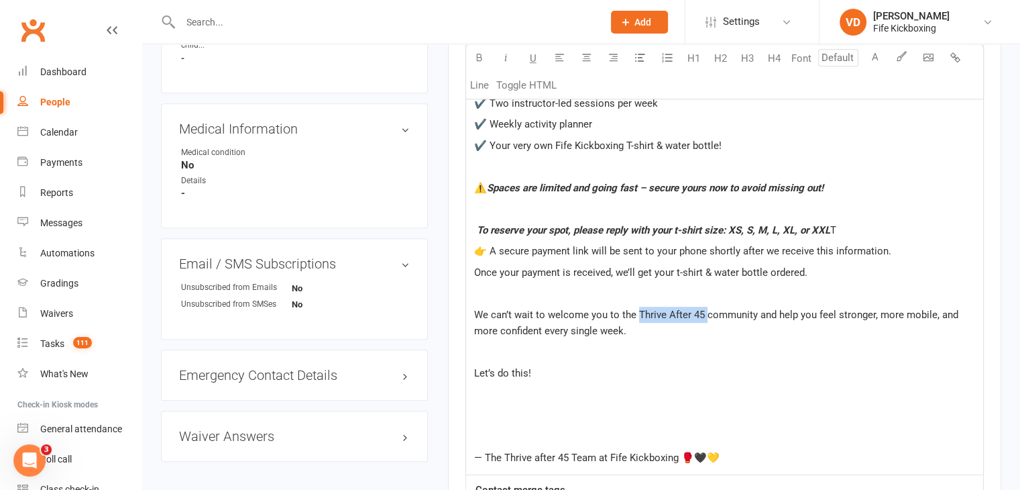
drag, startPoint x: 639, startPoint y: 328, endPoint x: 706, endPoint y: 335, distance: 67.5
click at [706, 335] on p "We can’t wait to welcome you to the Thrive After 45 community and help you feel…" at bounding box center [724, 323] width 501 height 32
click at [481, 59] on icon "button" at bounding box center [479, 57] width 10 height 10
click at [476, 402] on p "﻿" at bounding box center [724, 394] width 501 height 16
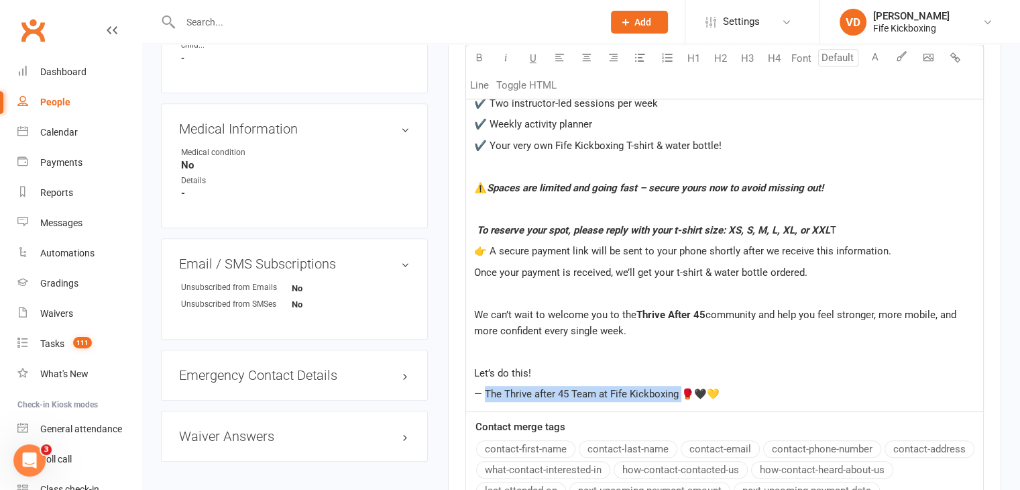
drag, startPoint x: 486, startPoint y: 409, endPoint x: 680, endPoint y: 415, distance: 194.6
click at [680, 402] on p "— The Thrive after 45 Team at Fife Kickboxing 🥊🖤💛" at bounding box center [724, 394] width 501 height 16
click at [482, 60] on icon "button" at bounding box center [479, 57] width 10 height 10
click at [506, 61] on icon "button" at bounding box center [506, 57] width 10 height 10
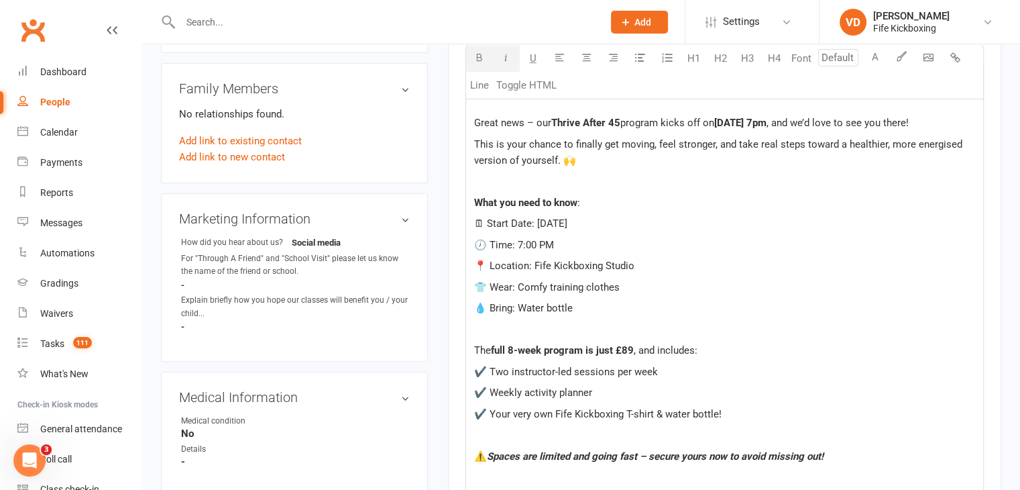
scroll to position [0, 0]
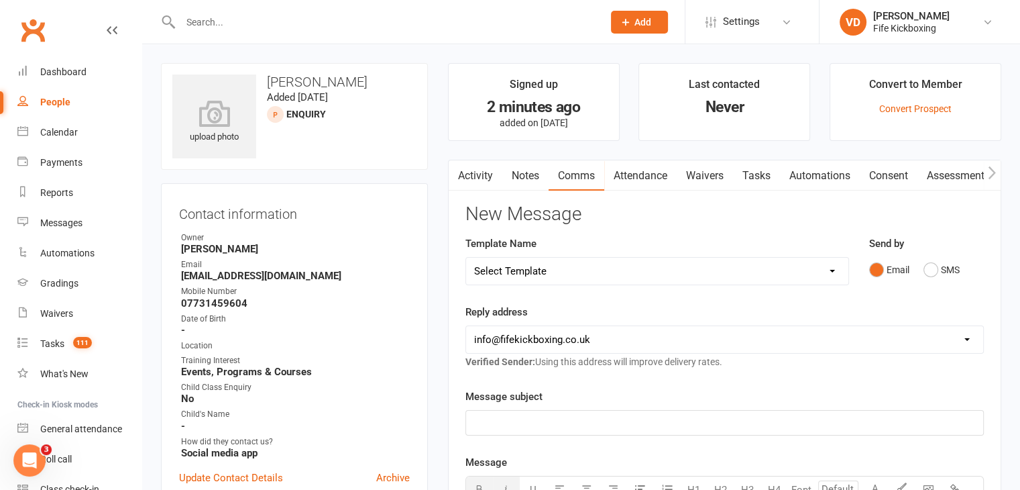
click at [496, 425] on p "﻿" at bounding box center [724, 423] width 501 height 16
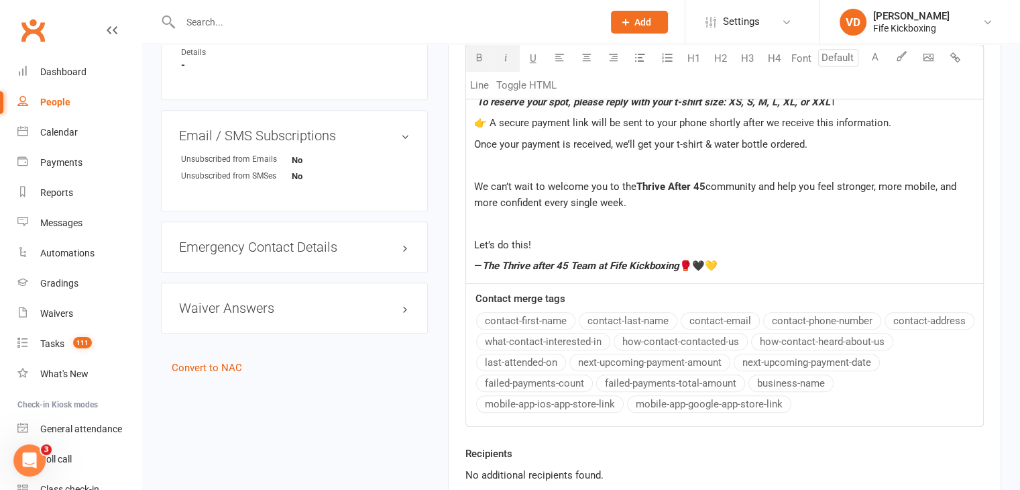
scroll to position [939, 0]
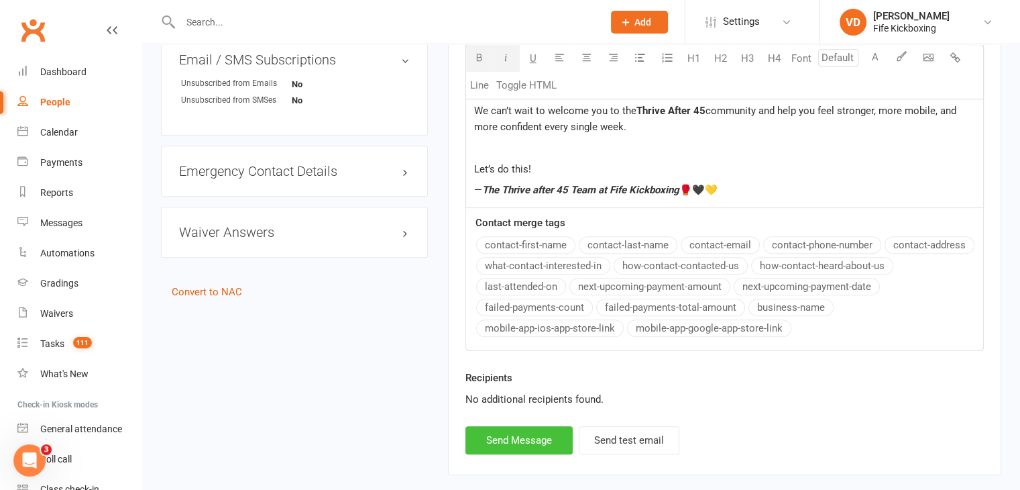
click at [537, 454] on button "Send Message" at bounding box center [519, 440] width 107 height 28
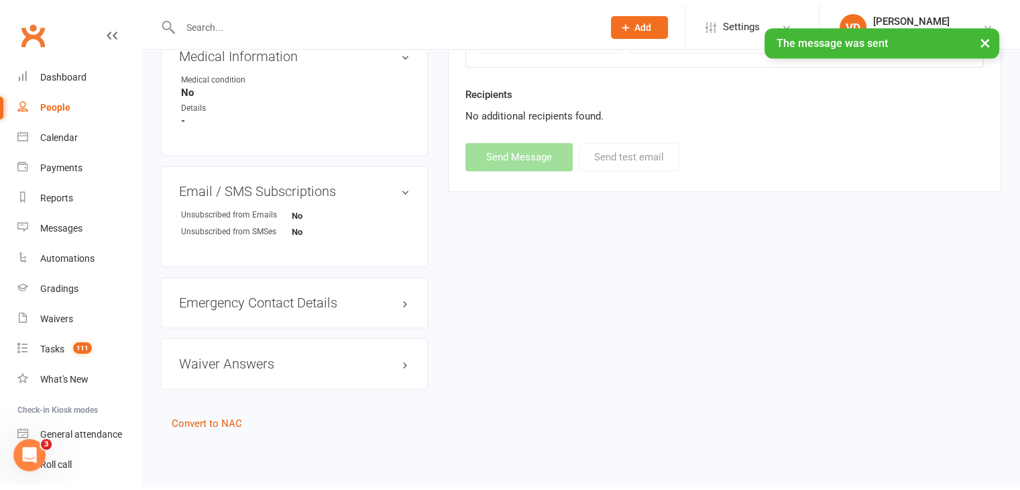
scroll to position [803, 0]
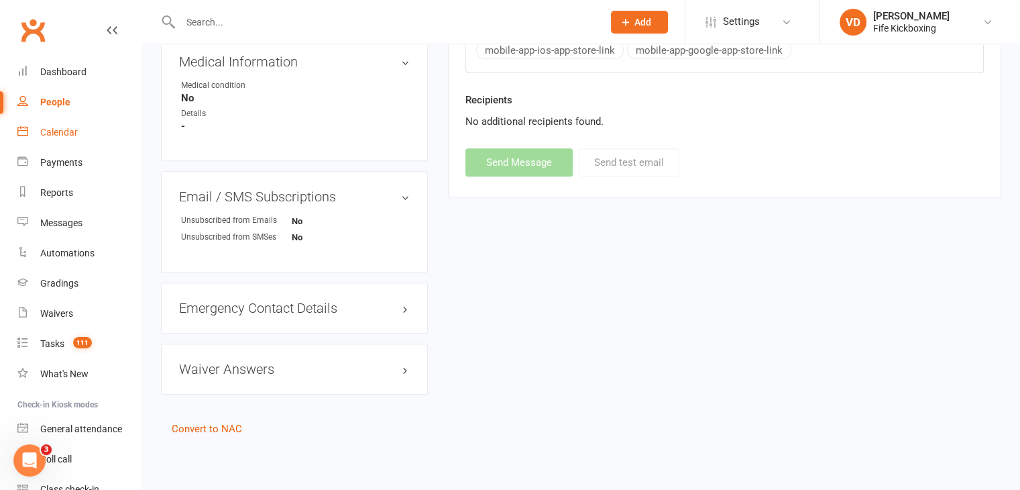
click at [60, 133] on div "Calendar" at bounding box center [59, 132] width 38 height 11
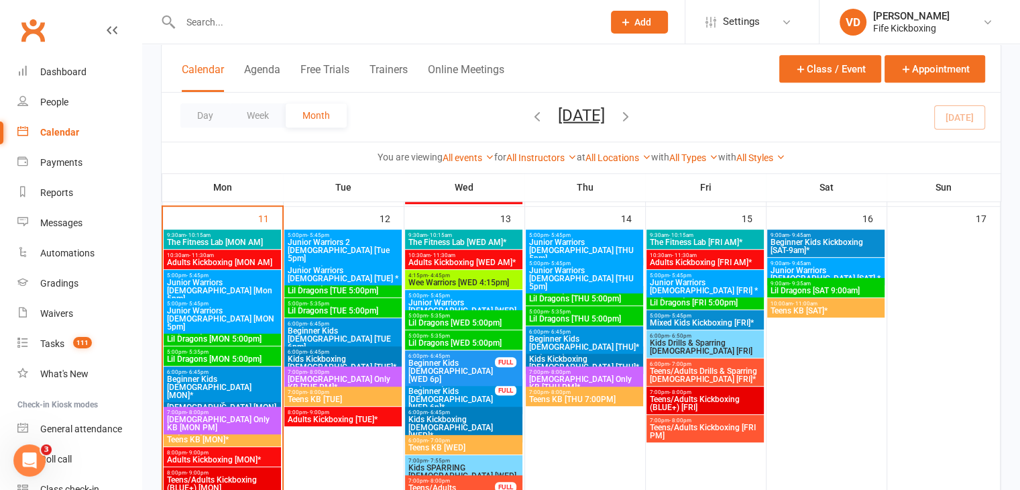
scroll to position [738, 0]
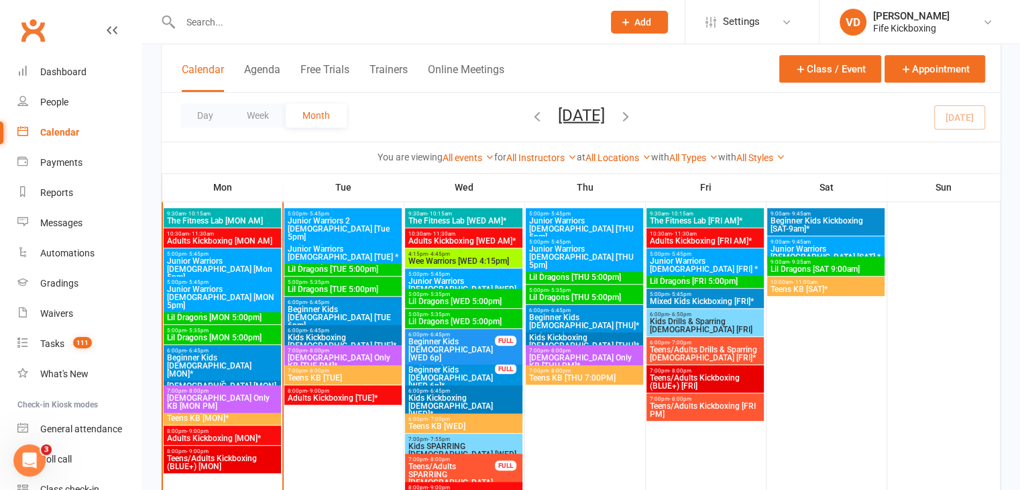
click at [335, 335] on span "Kids Kickboxing [DEMOGRAPHIC_DATA] [TUE]*" at bounding box center [343, 341] width 112 height 16
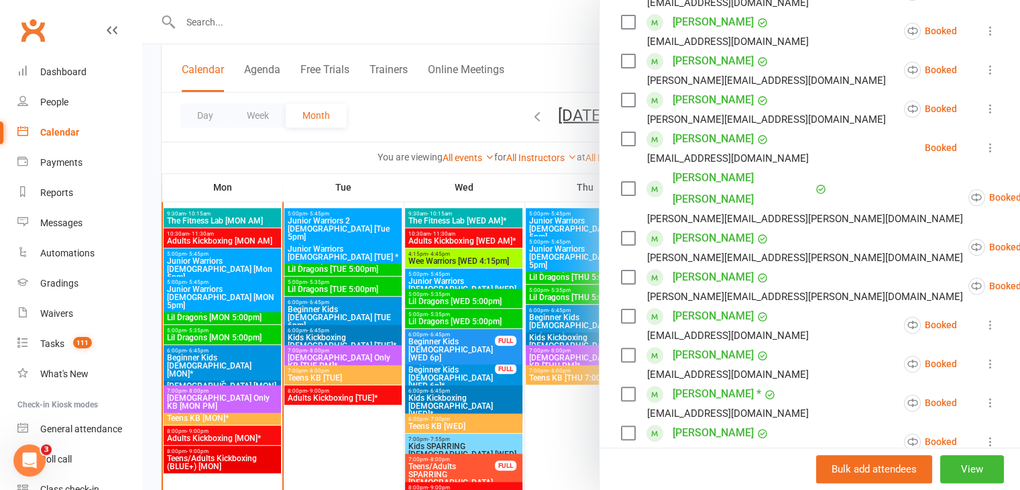
scroll to position [335, 0]
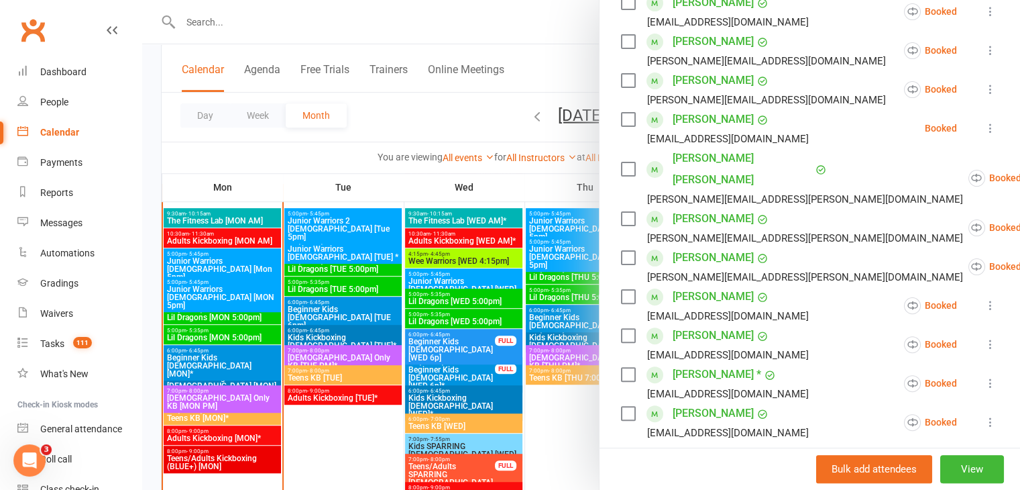
click at [984, 337] on icon at bounding box center [990, 343] width 13 height 13
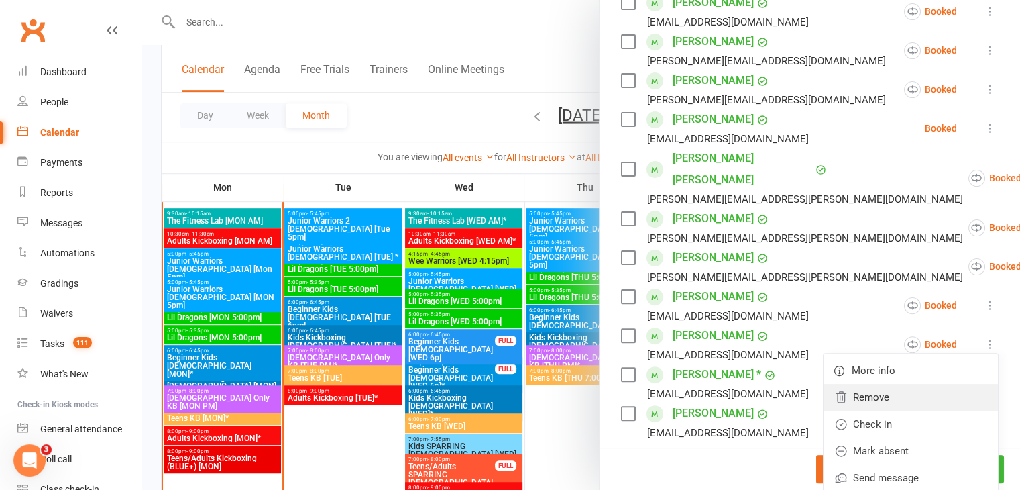
click at [865, 384] on link "Remove" at bounding box center [911, 397] width 174 height 27
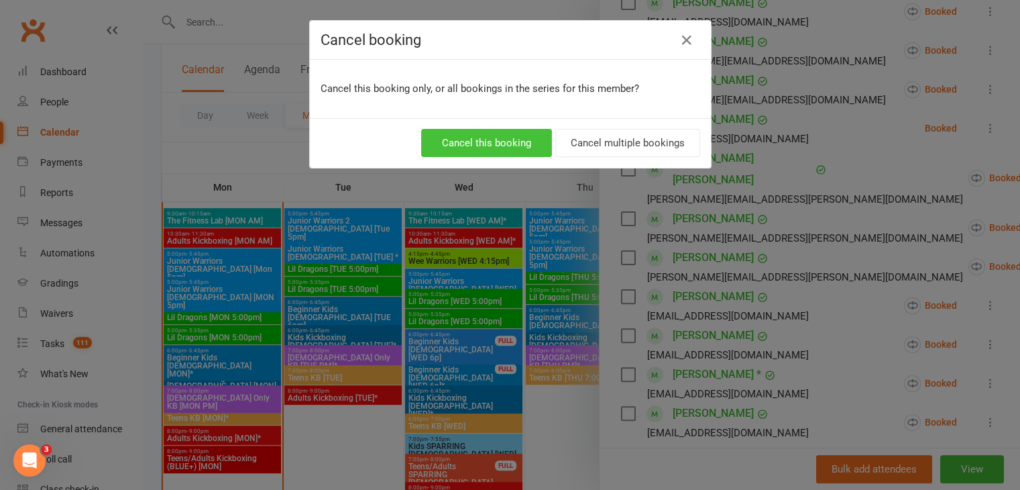
click at [507, 148] on button "Cancel this booking" at bounding box center [486, 143] width 131 height 28
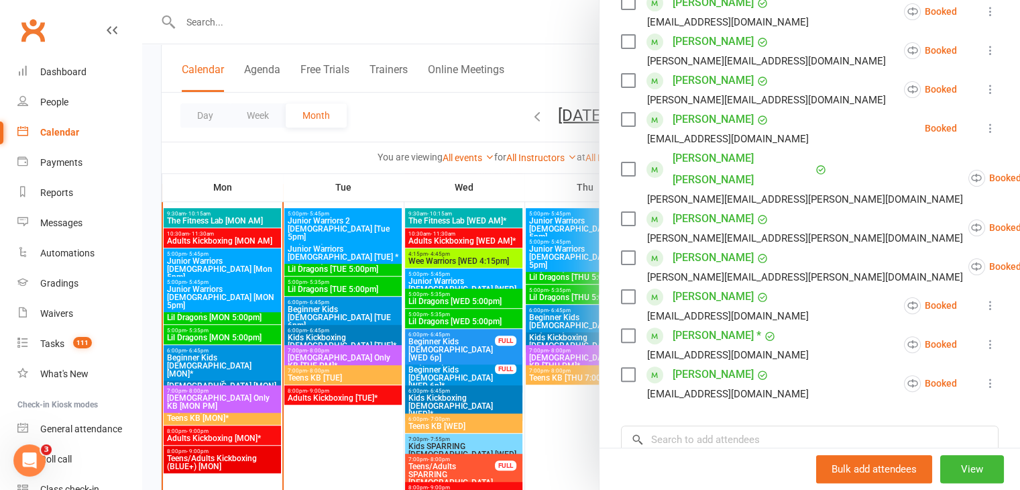
click at [546, 336] on div at bounding box center [581, 245] width 878 height 490
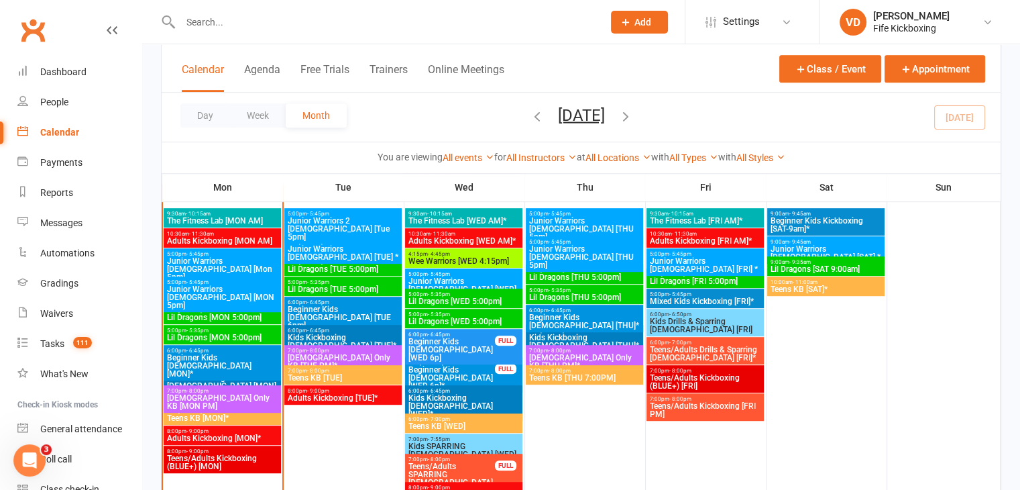
click at [546, 336] on span "Kids Kickboxing [DEMOGRAPHIC_DATA] [THU]*" at bounding box center [585, 341] width 112 height 16
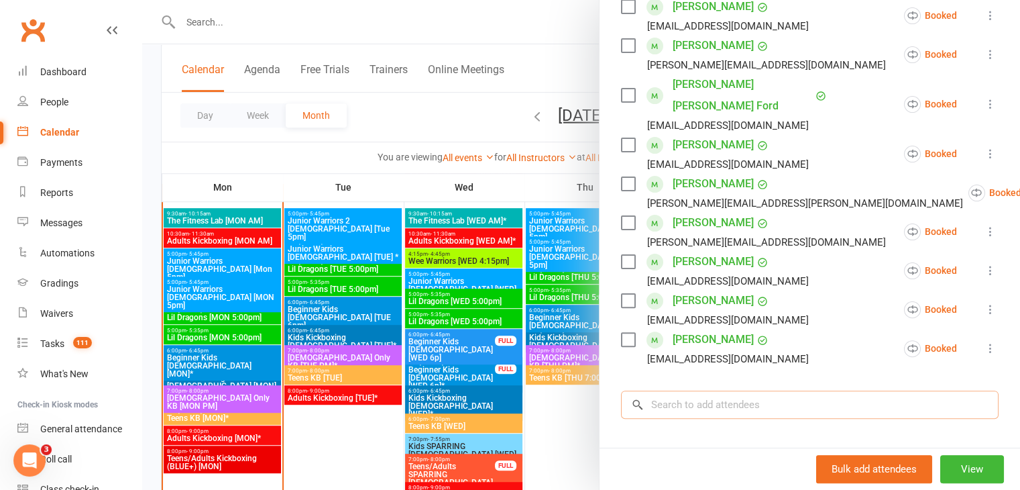
click at [728, 390] on input "search" at bounding box center [810, 404] width 378 height 28
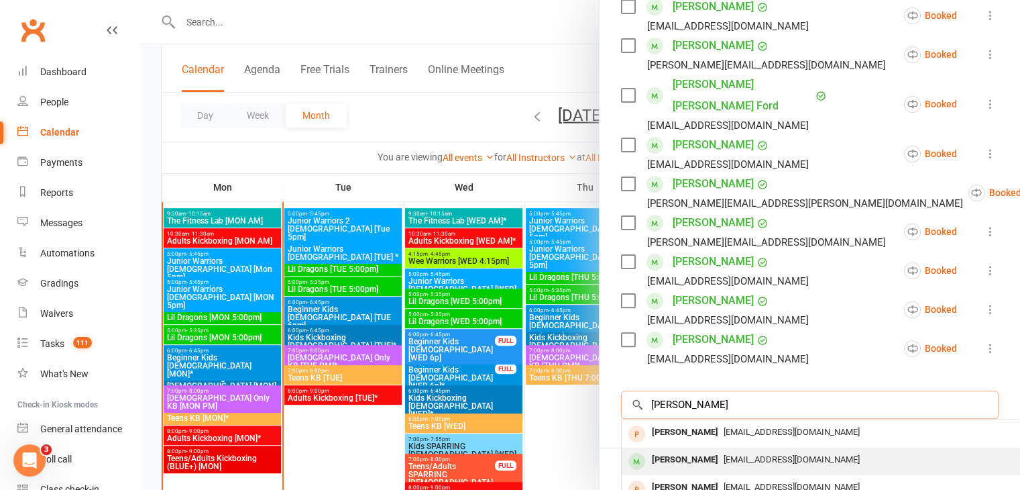
type input "owen tom"
click at [679, 450] on div "Owen Tomlinson" at bounding box center [685, 459] width 77 height 19
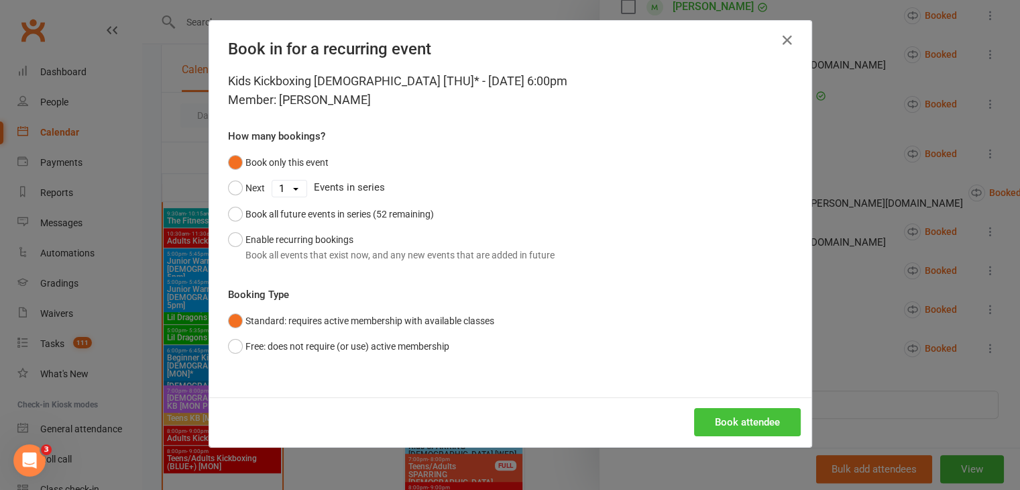
click at [726, 425] on button "Book attendee" at bounding box center [747, 422] width 107 height 28
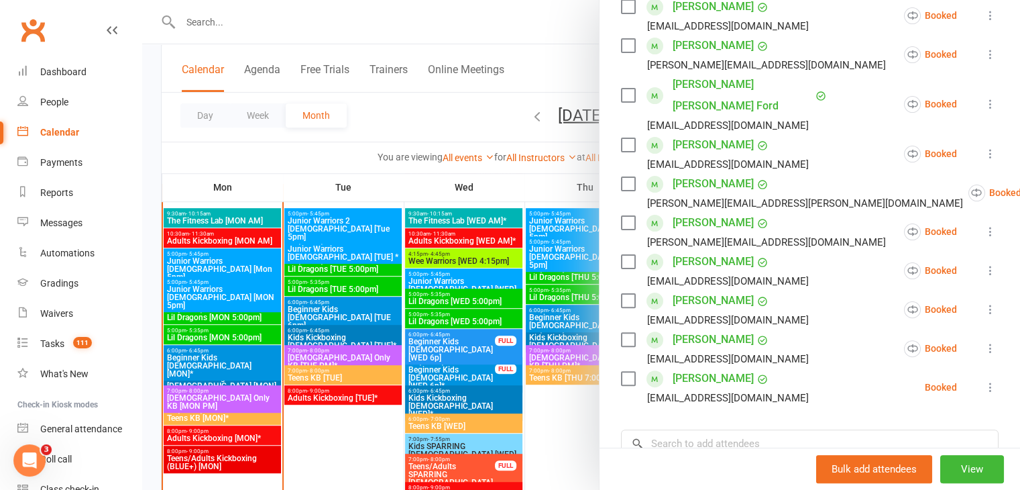
click at [529, 60] on div at bounding box center [581, 245] width 878 height 490
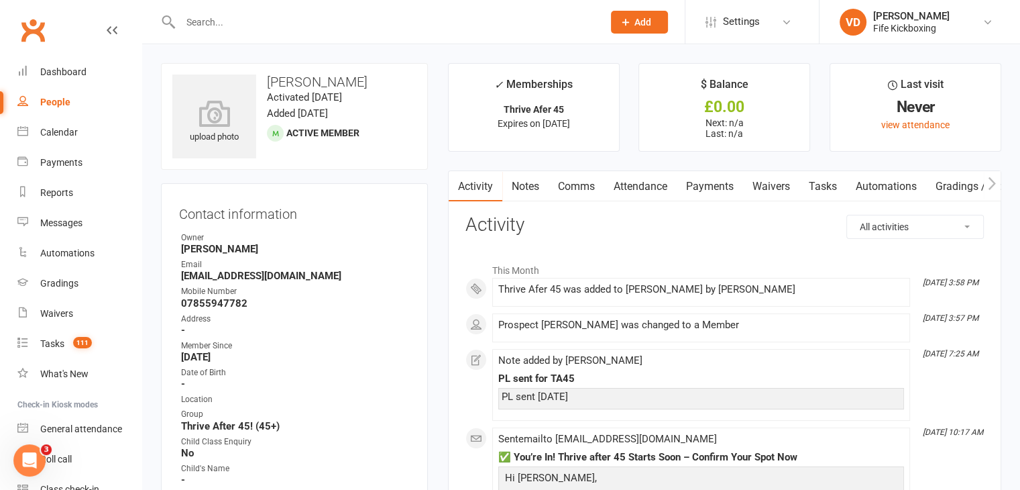
click at [713, 186] on link "Payments" at bounding box center [710, 186] width 66 height 31
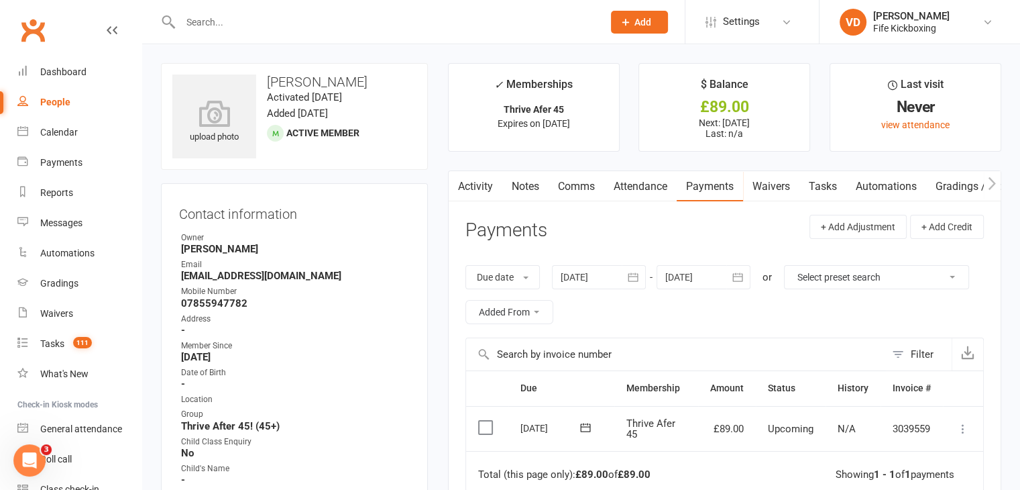
click at [960, 430] on icon at bounding box center [963, 428] width 13 height 13
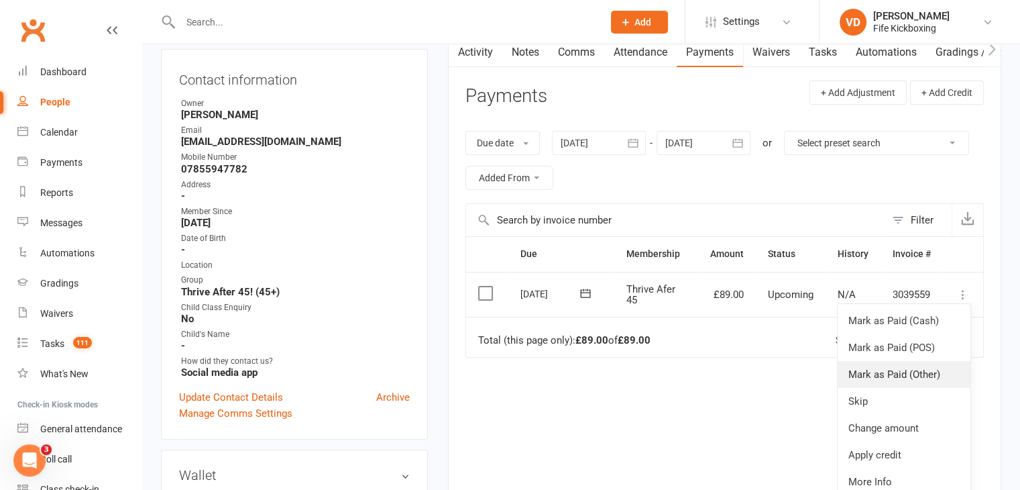
click at [900, 370] on link "Mark as Paid (Other)" at bounding box center [904, 374] width 133 height 27
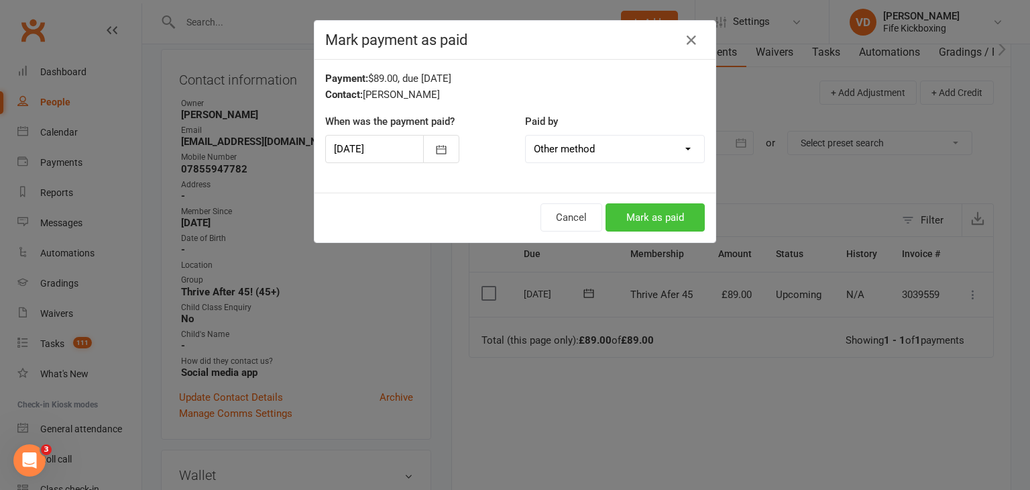
click at [663, 221] on button "Mark as paid" at bounding box center [655, 217] width 99 height 28
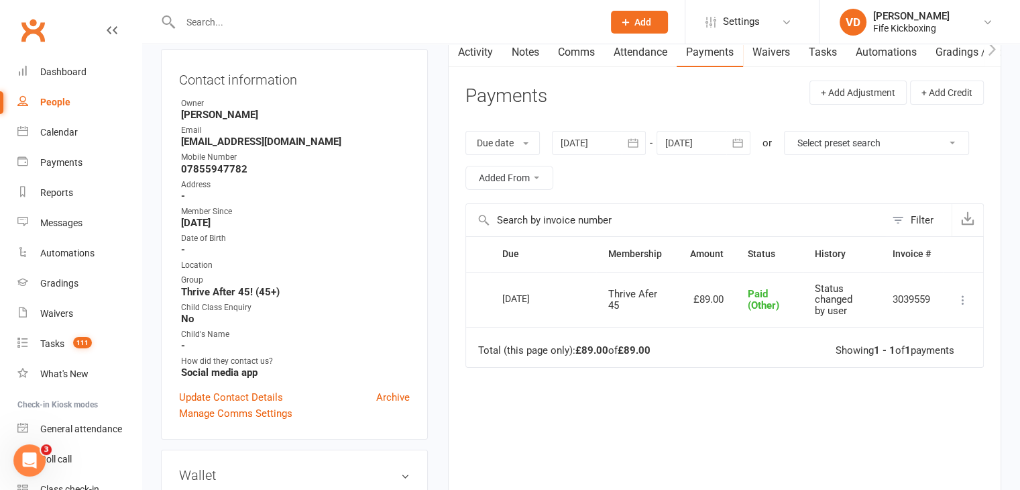
click at [226, 24] on input "text" at bounding box center [384, 22] width 417 height 19
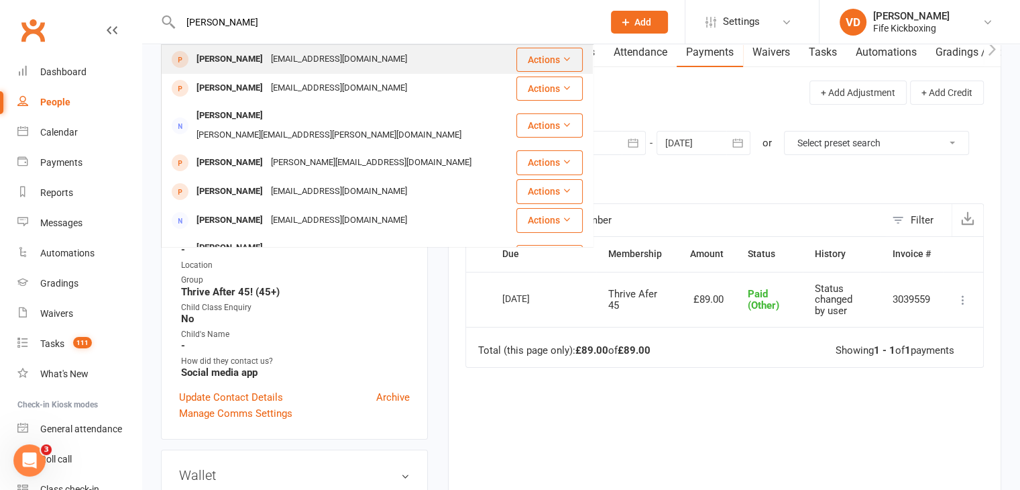
type input "roslyn"
click at [236, 57] on div "[PERSON_NAME]" at bounding box center [230, 59] width 74 height 19
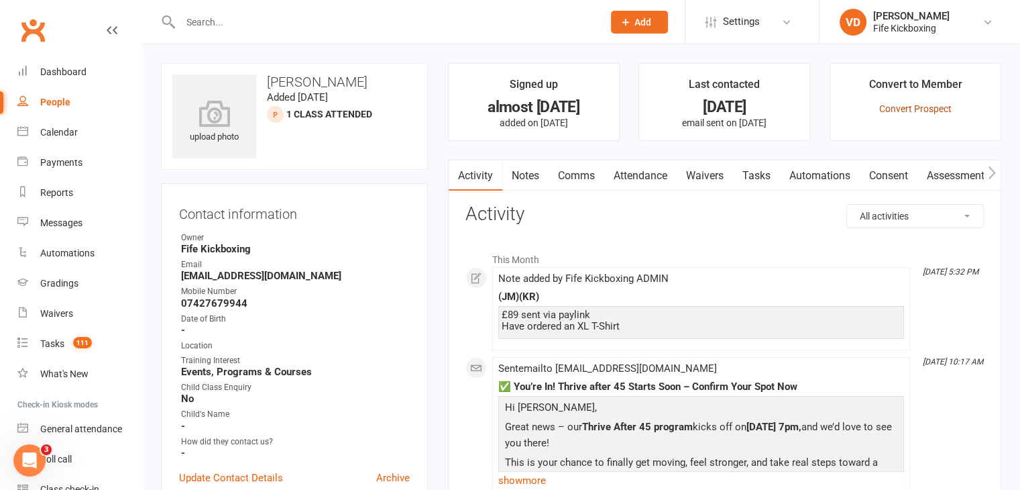
click at [920, 107] on link "Convert Prospect" at bounding box center [915, 108] width 72 height 11
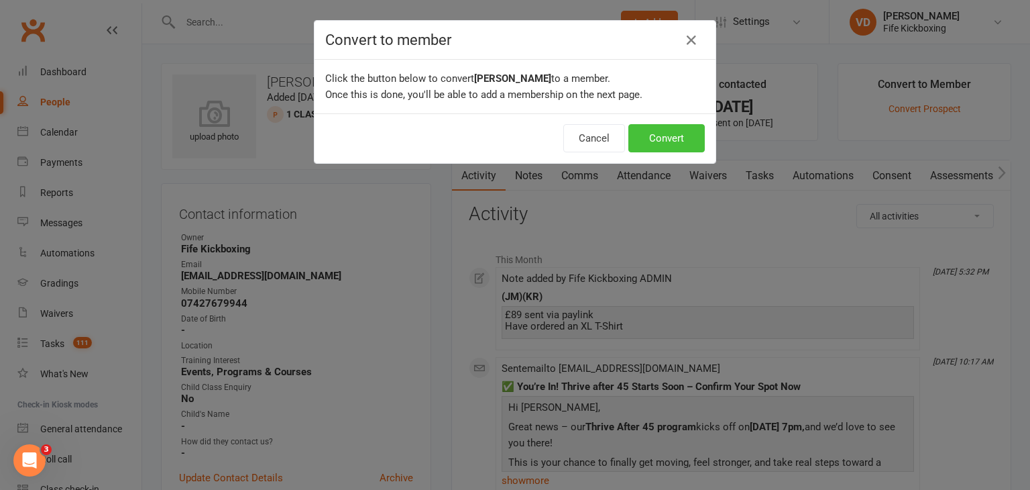
click at [685, 142] on button "Convert" at bounding box center [667, 138] width 76 height 28
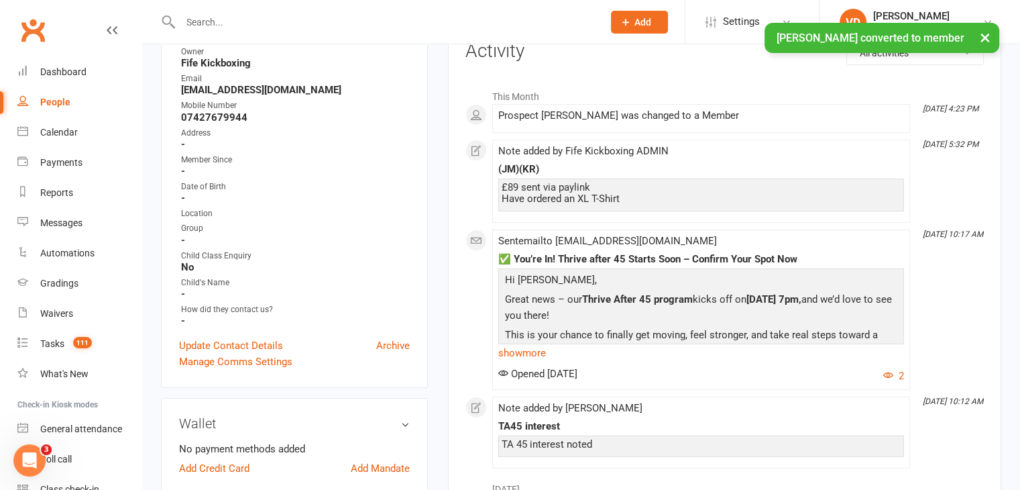
scroll to position [201, 0]
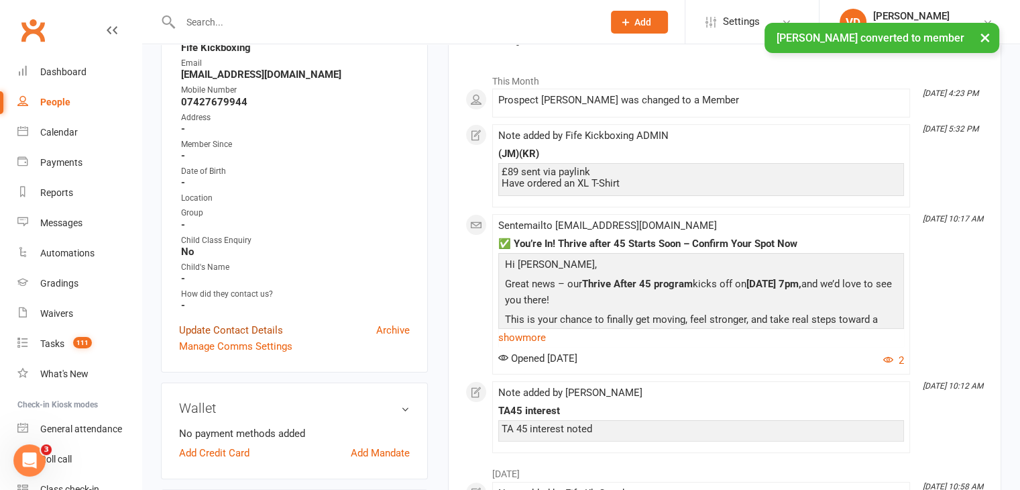
click at [231, 333] on link "Update Contact Details" at bounding box center [231, 330] width 104 height 16
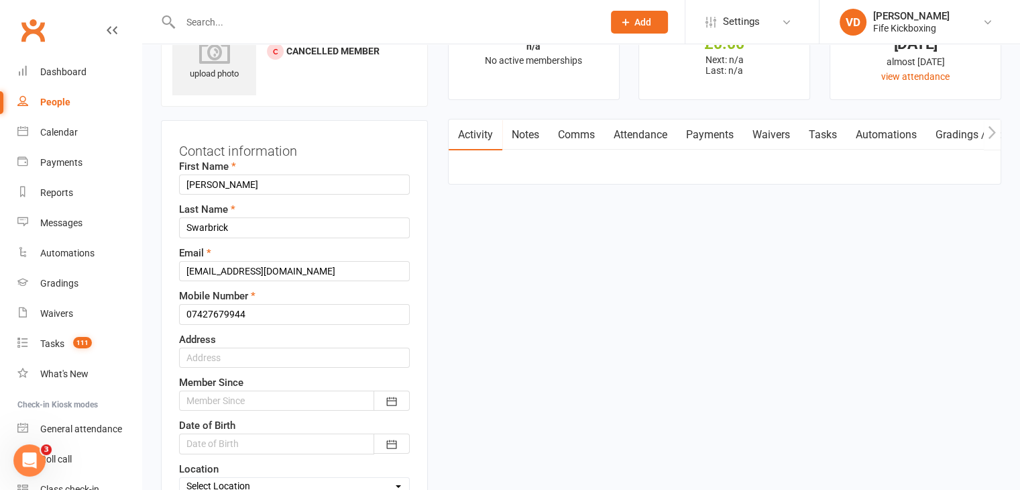
scroll to position [130, 0]
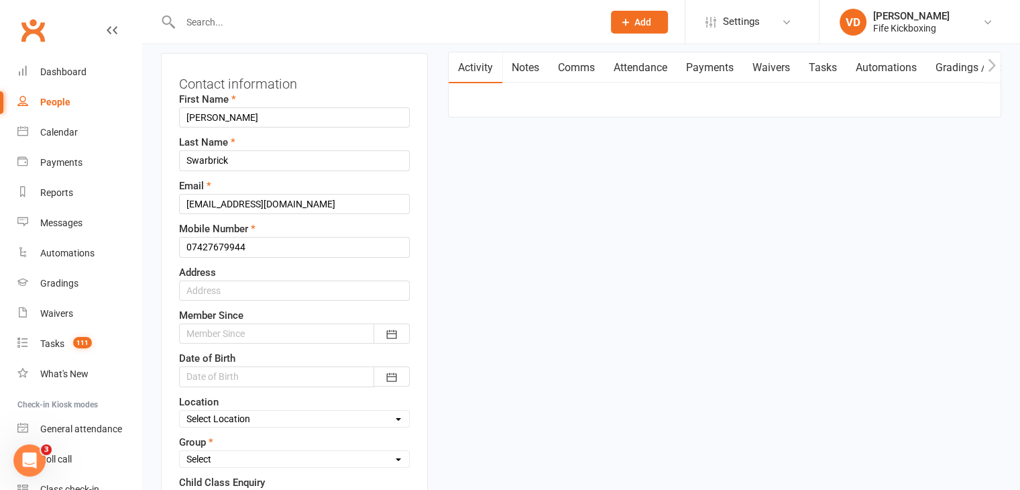
click at [247, 328] on div at bounding box center [294, 333] width 231 height 20
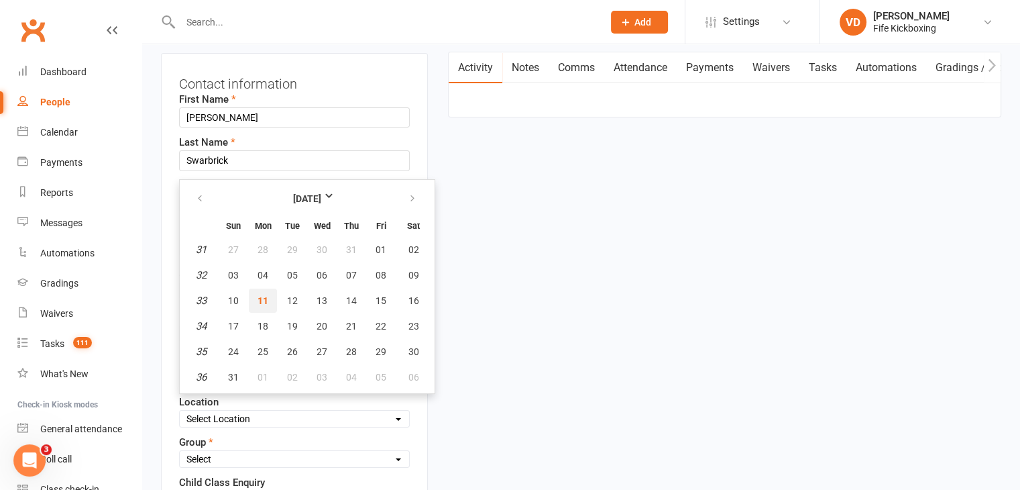
click at [262, 296] on span "11" at bounding box center [263, 300] width 11 height 11
type input "[DATE]"
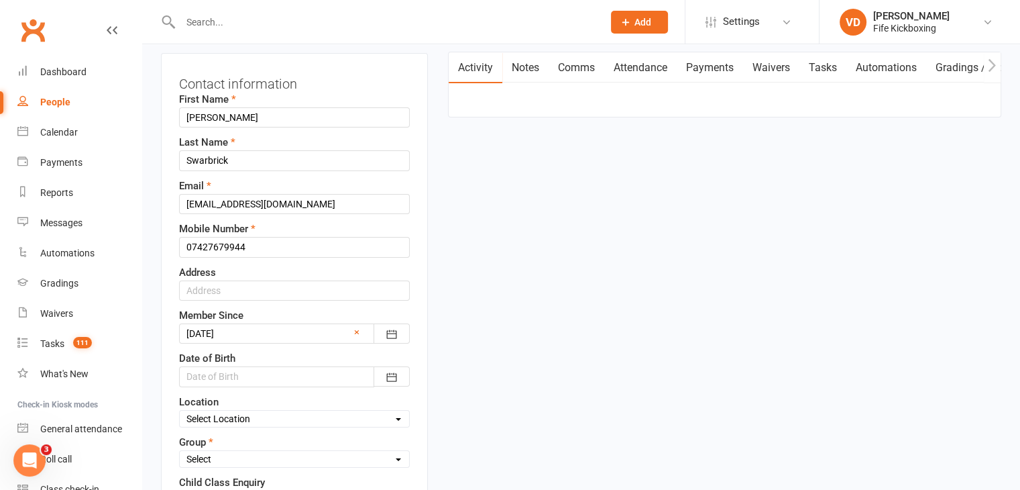
click at [309, 459] on select "Select Wee Warriors (3 - 4½) Lil Dragons (4½-6) Junior Warriors (7-8) Beg Kids …" at bounding box center [294, 458] width 229 height 15
select select "Thrive After 45! (45+)"
click at [180, 451] on select "Select Wee Warriors (3 - 4½) Lil Dragons (4½-6) Junior Warriors (7-8) Beg Kids …" at bounding box center [294, 458] width 229 height 15
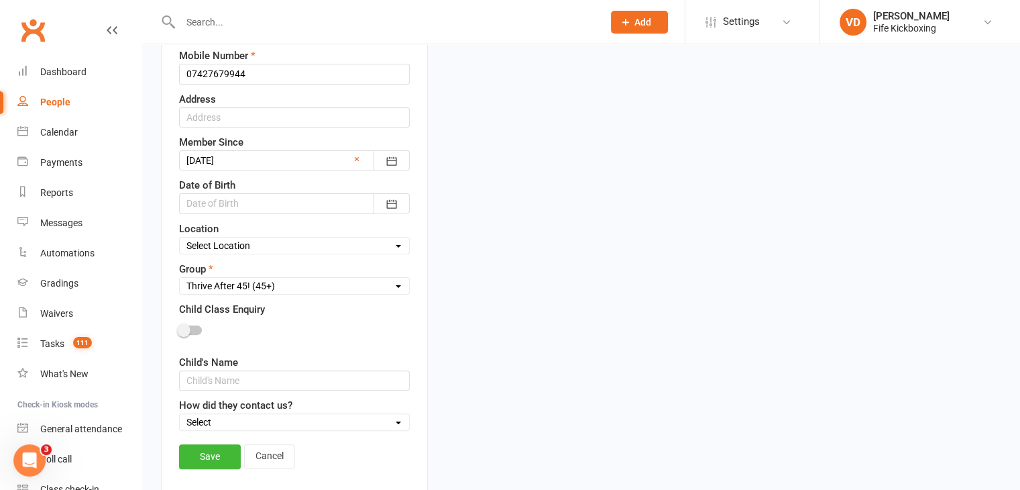
scroll to position [331, 0]
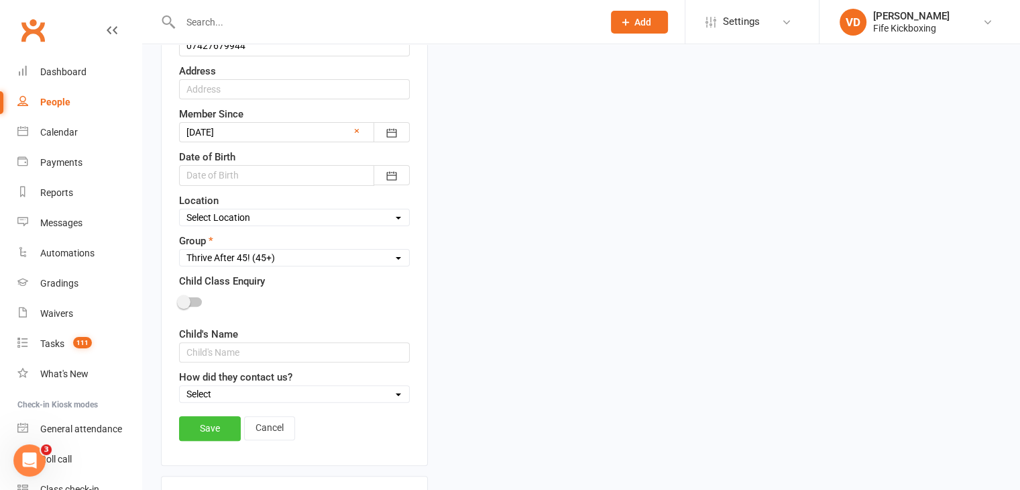
click at [230, 425] on link "Save" at bounding box center [210, 428] width 62 height 24
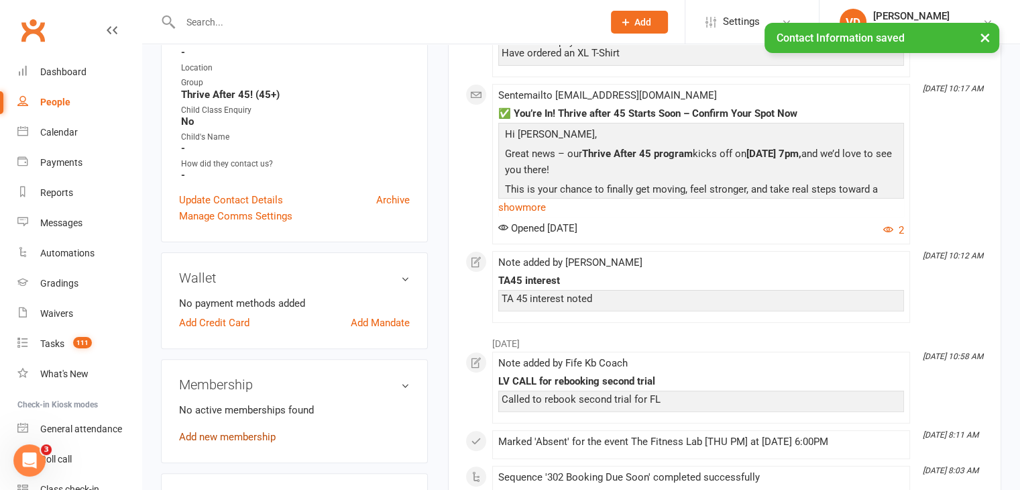
click at [223, 437] on link "Add new membership" at bounding box center [227, 437] width 97 height 12
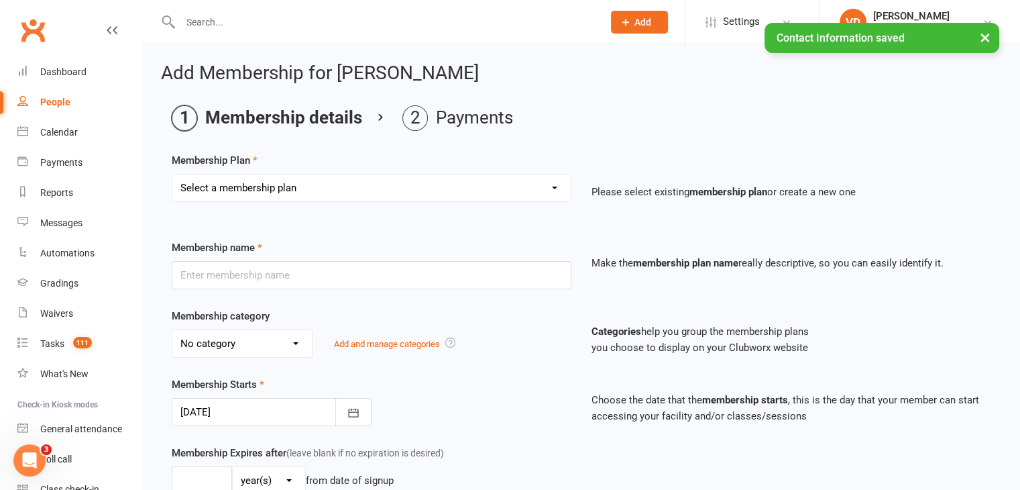
click at [444, 194] on select "Select a membership plan Create new Membership Plan Lil Dragons (2024) Junior W…" at bounding box center [371, 187] width 398 height 27
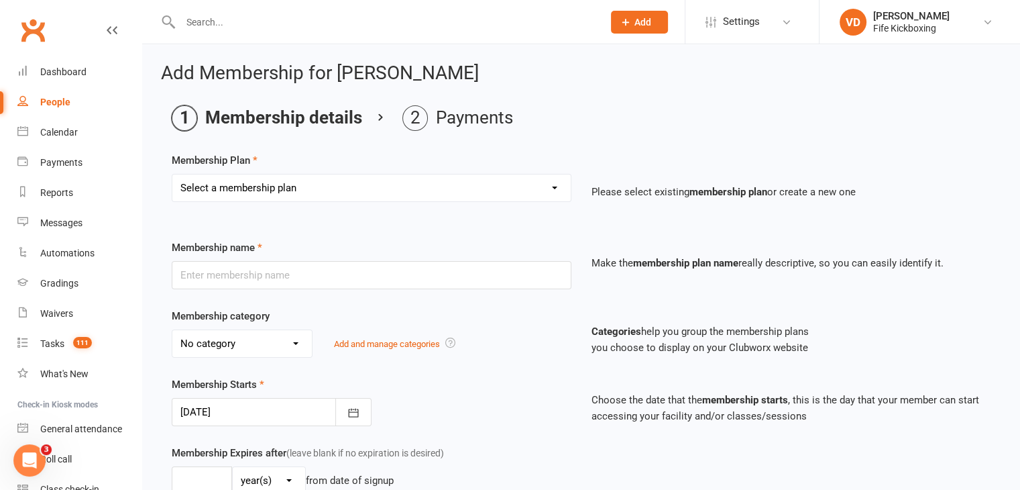
select select "86"
click at [172, 174] on select "Select a membership plan Create new Membership Plan Lil Dragons (2024) Junior W…" at bounding box center [371, 187] width 398 height 27
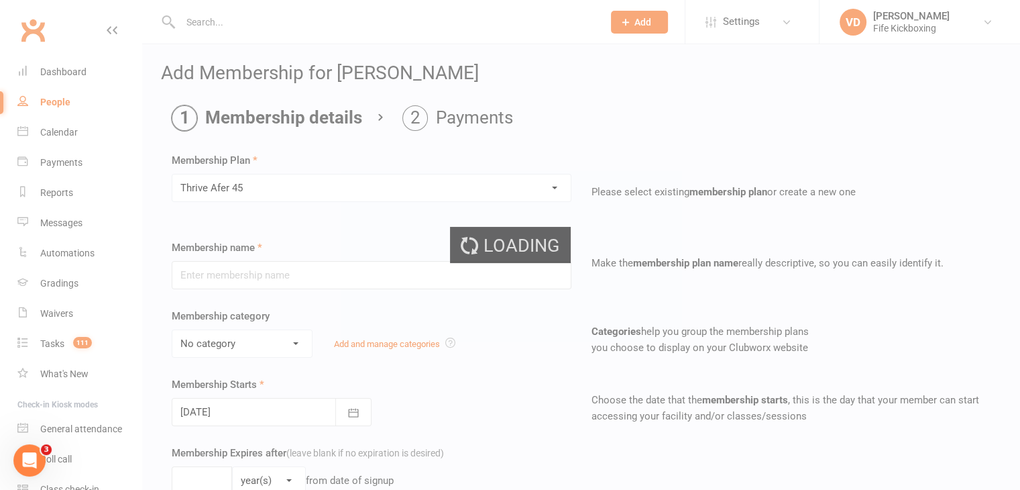
type input "Thrive Afer 45"
type input "[DATE]"
type input "9"
select select "1"
type input "16"
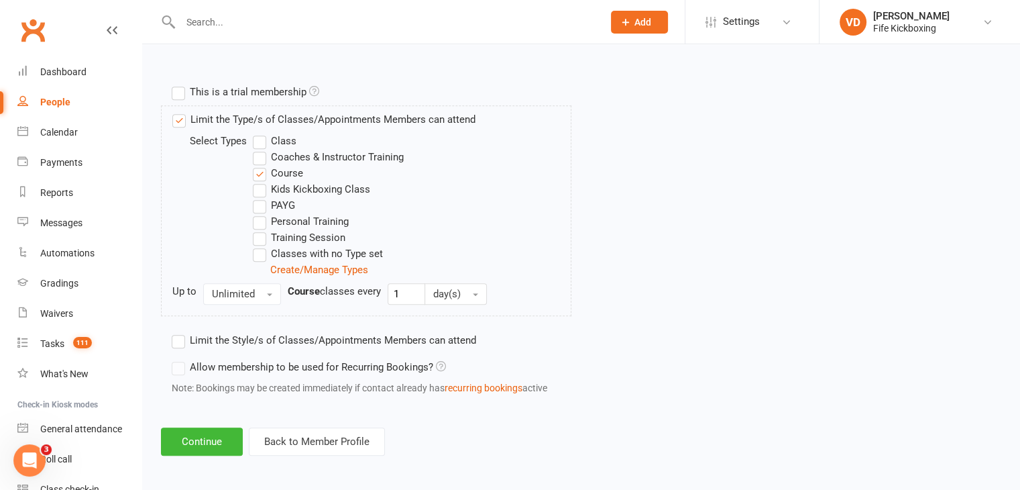
scroll to position [617, 0]
click at [205, 439] on button "Continue" at bounding box center [202, 440] width 82 height 28
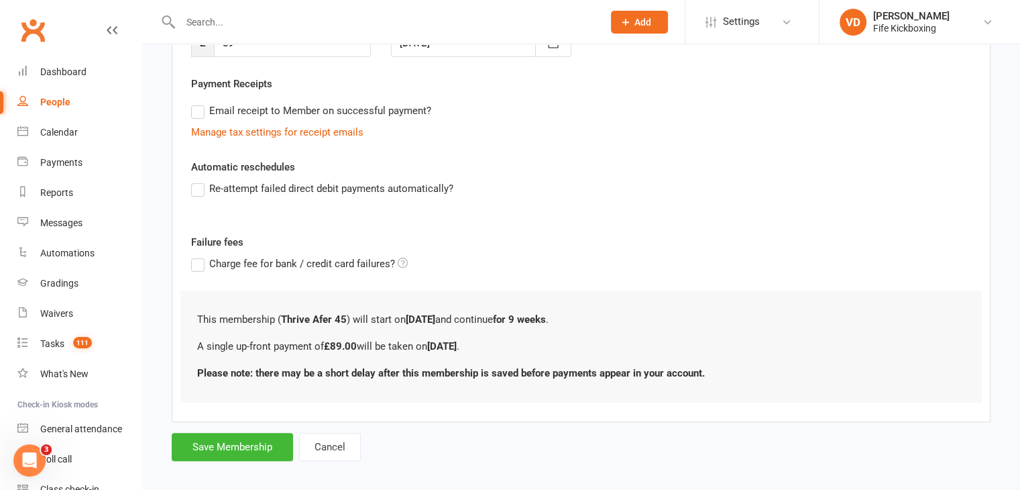
scroll to position [240, 0]
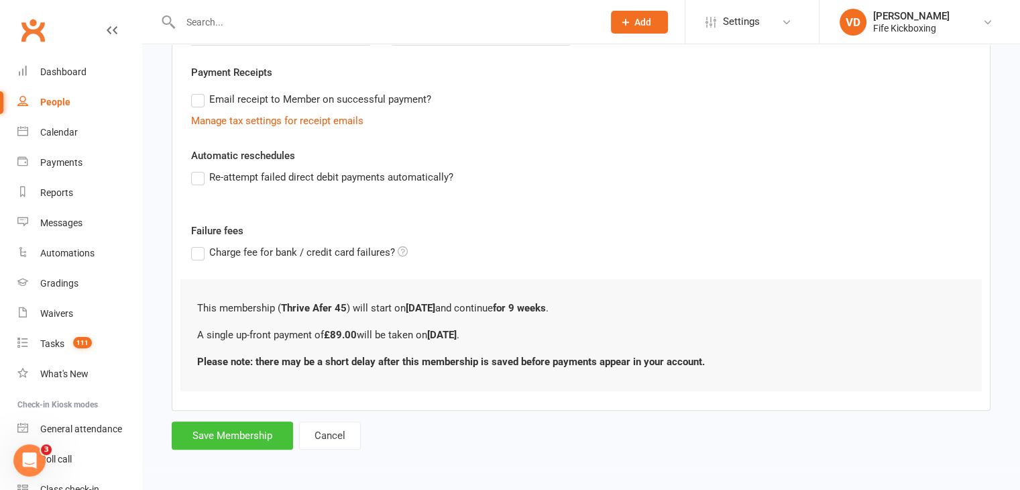
click at [257, 436] on button "Save Membership" at bounding box center [232, 435] width 121 height 28
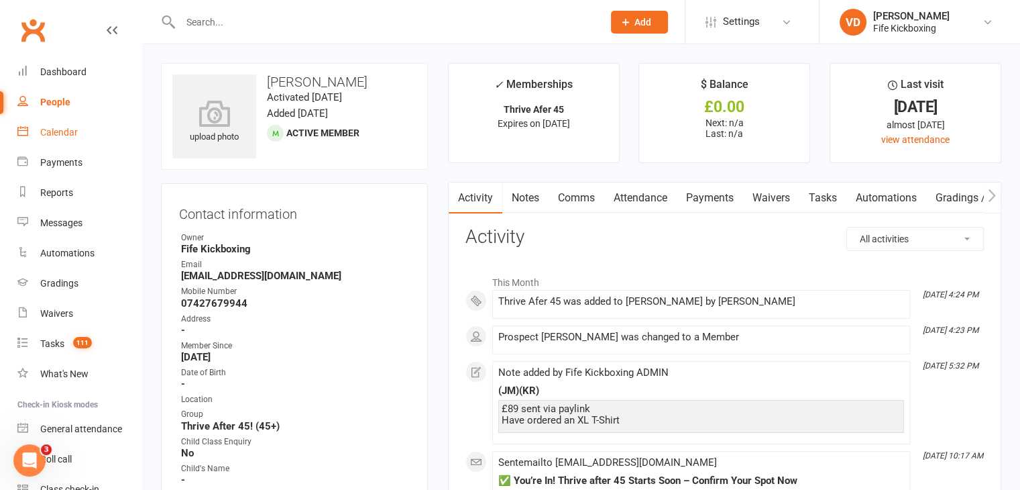
click at [54, 132] on div "Calendar" at bounding box center [59, 132] width 38 height 11
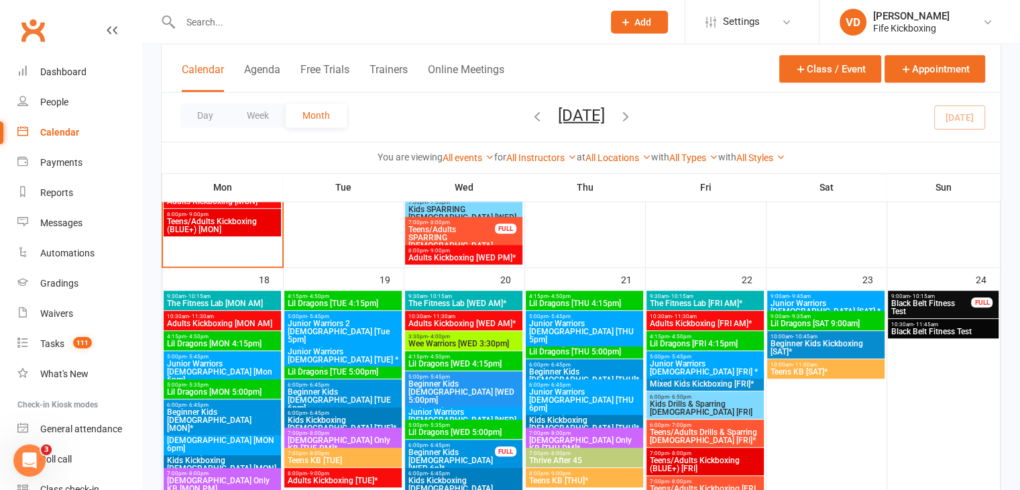
scroll to position [1006, 0]
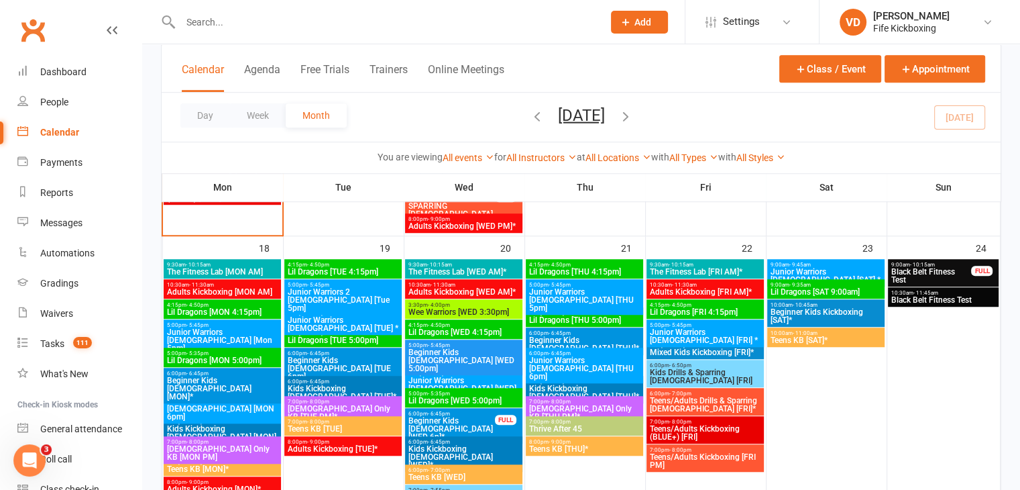
click at [610, 425] on span "Thrive After 45" at bounding box center [585, 429] width 112 height 8
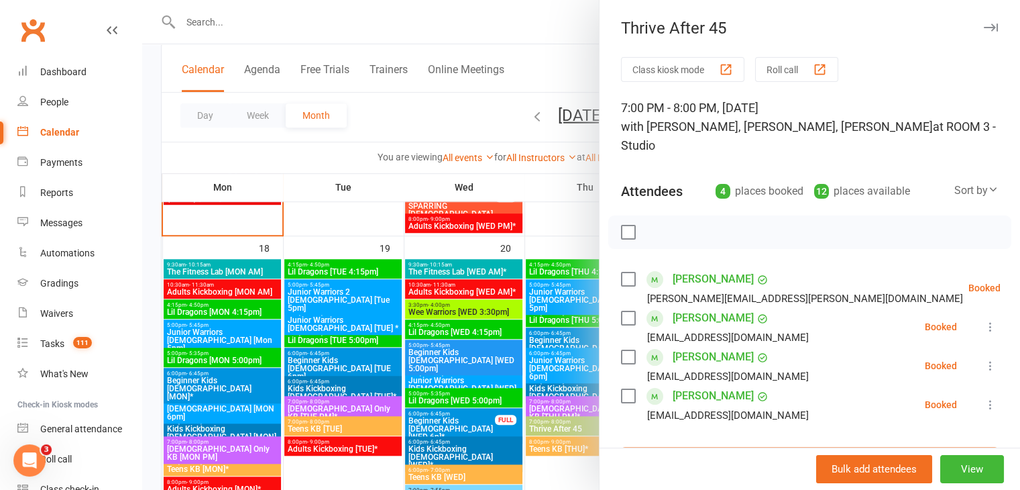
click at [696, 447] on input "search" at bounding box center [810, 461] width 378 height 28
type input "rosly"
click at [698, 479] on div "Roslyn Swarbrick" at bounding box center [685, 488] width 77 height 19
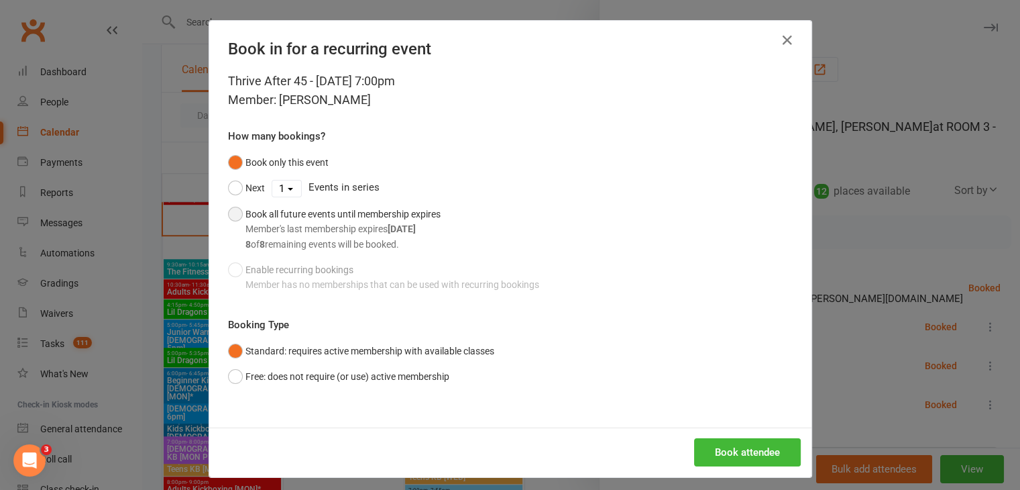
click at [229, 217] on button "Book all future events until membership expires Member's last membership expire…" at bounding box center [334, 229] width 213 height 56
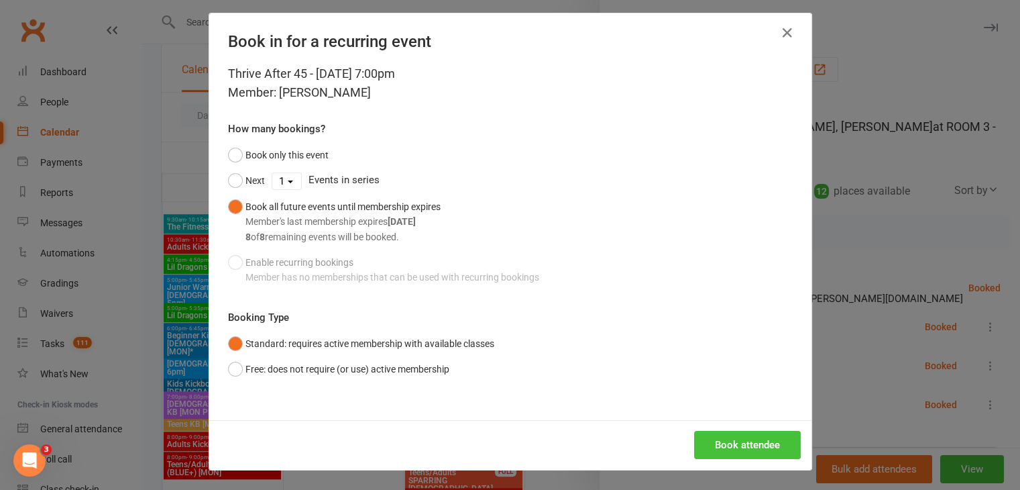
scroll to position [1073, 0]
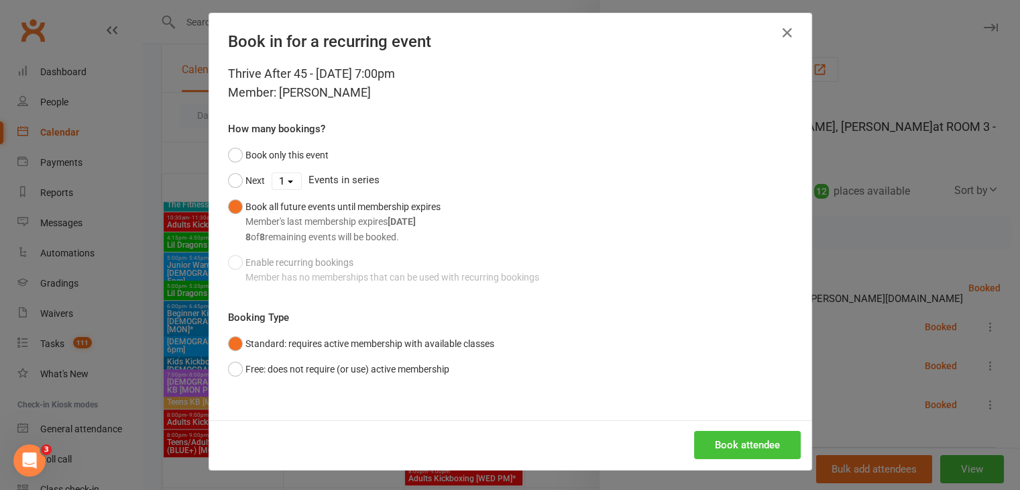
click at [724, 443] on button "Book attendee" at bounding box center [747, 445] width 107 height 28
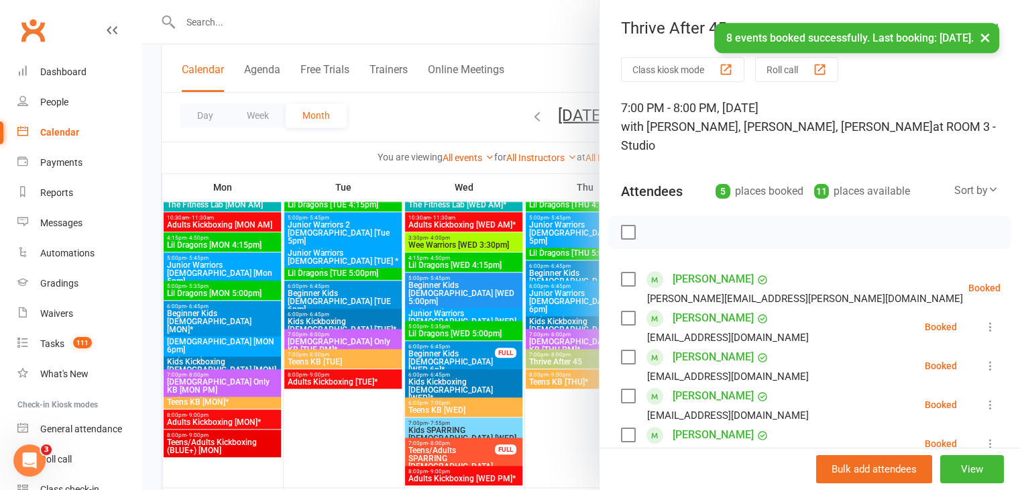
scroll to position [67, 0]
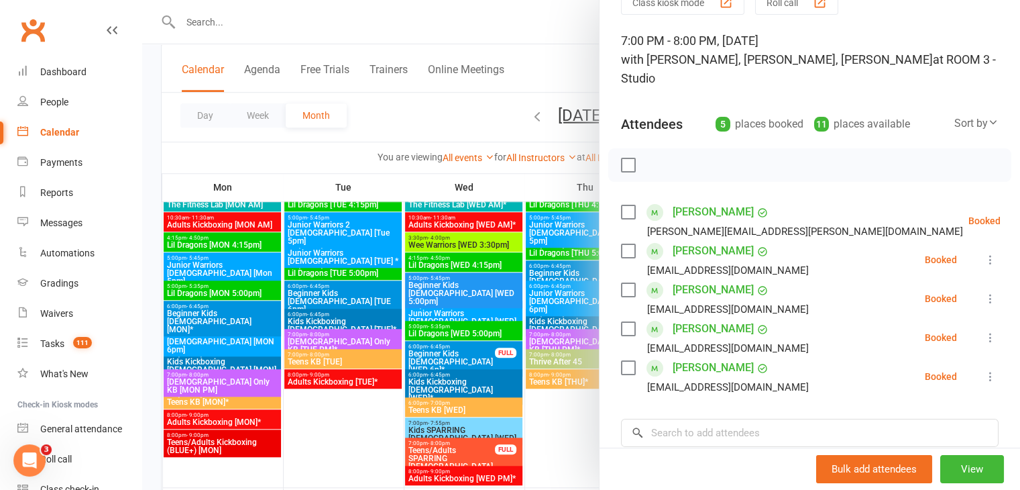
click at [572, 410] on div at bounding box center [581, 245] width 878 height 490
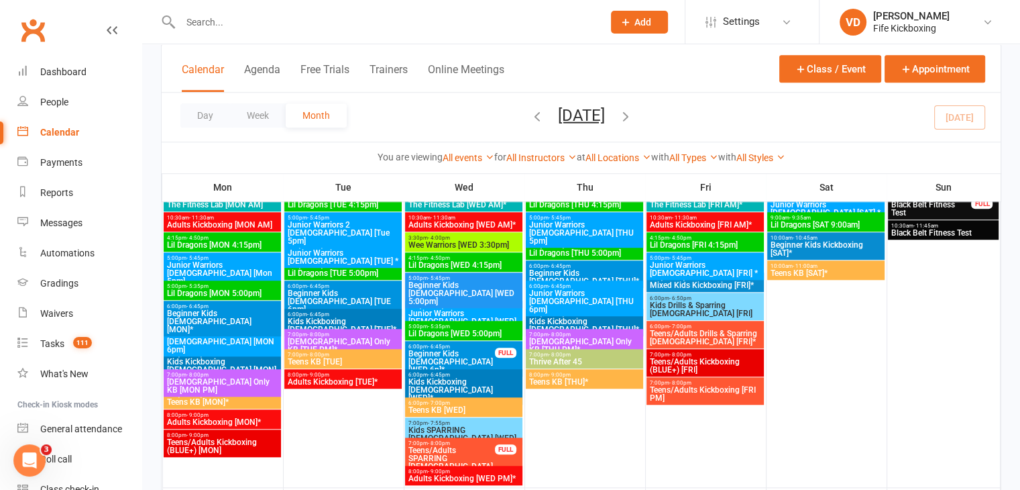
click at [196, 25] on input "text" at bounding box center [384, 22] width 417 height 19
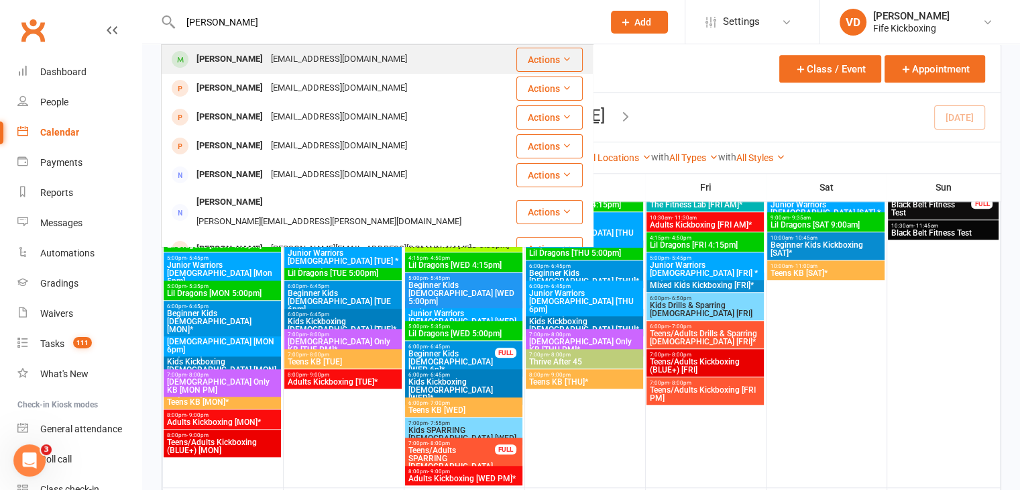
type input "roslyn sw"
click at [235, 58] on div "Roslyn Swarbrick" at bounding box center [230, 59] width 74 height 19
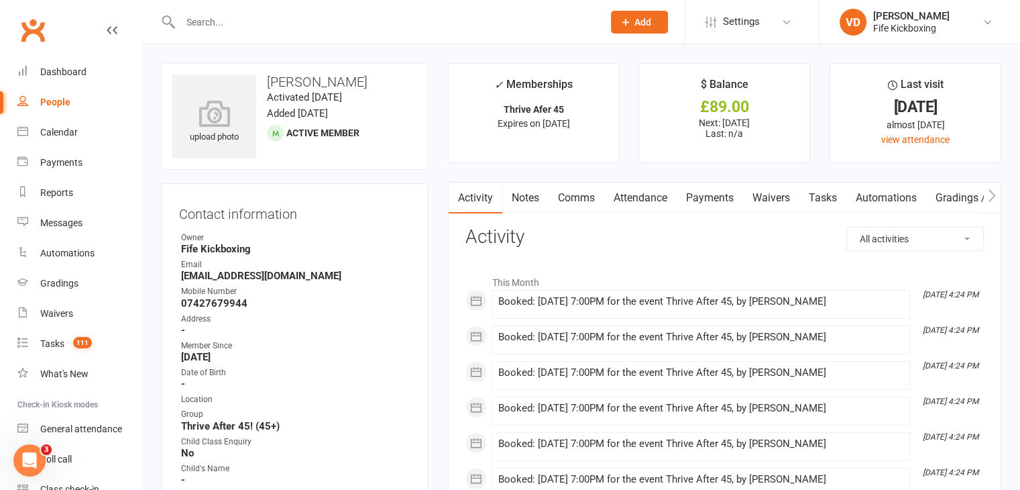
click at [709, 197] on link "Payments" at bounding box center [710, 197] width 66 height 31
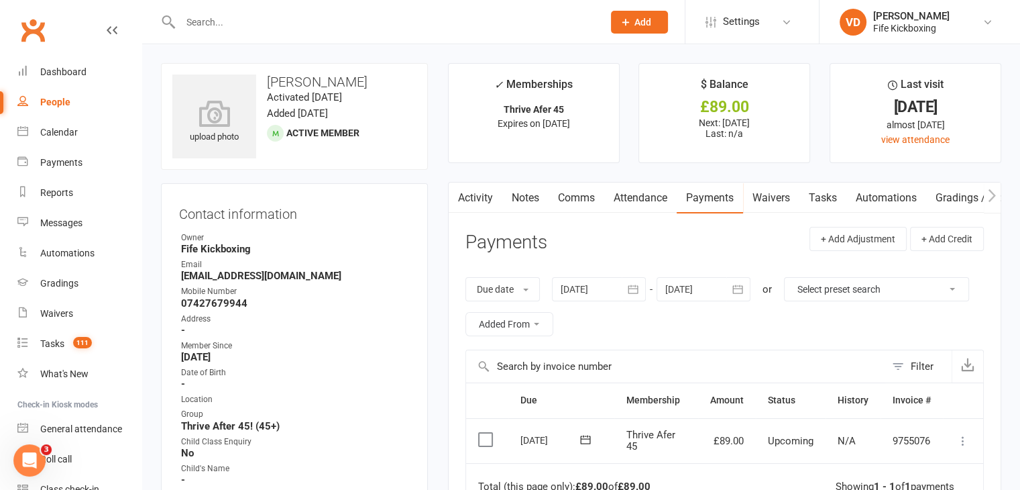
click at [961, 438] on icon at bounding box center [963, 440] width 13 height 13
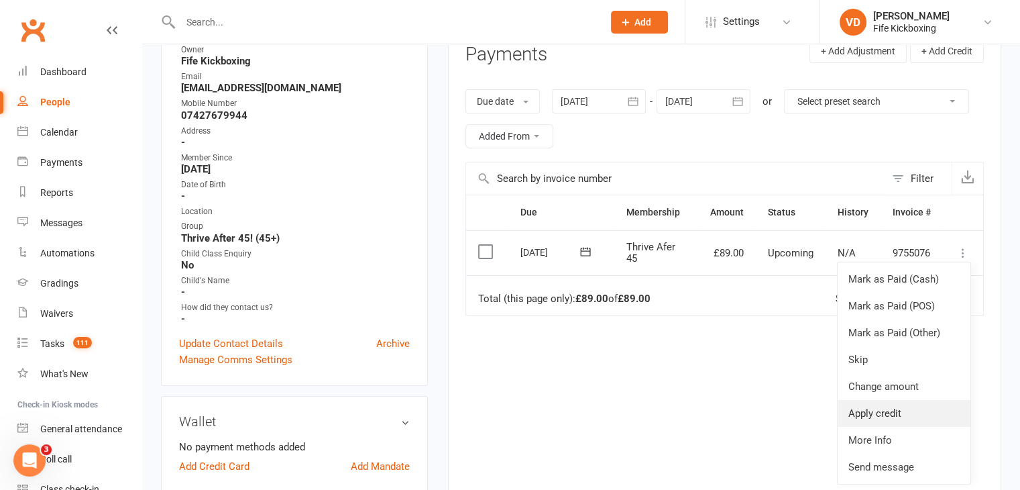
scroll to position [201, 0]
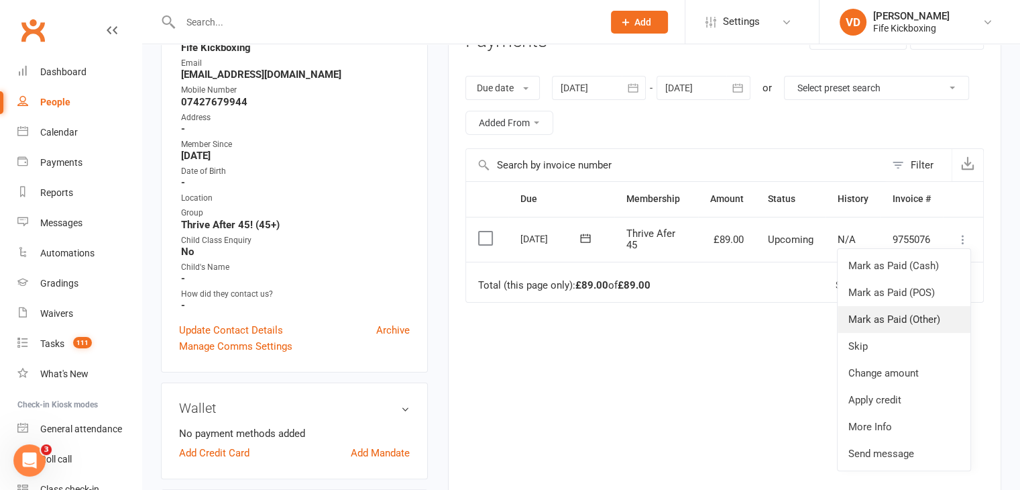
click at [884, 313] on link "Mark as Paid (Other)" at bounding box center [904, 319] width 133 height 27
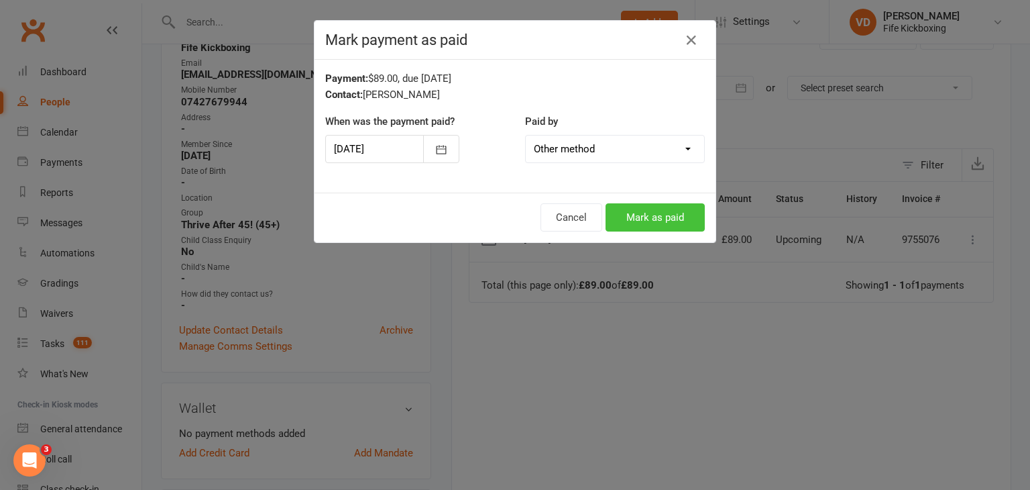
click at [658, 220] on button "Mark as paid" at bounding box center [655, 217] width 99 height 28
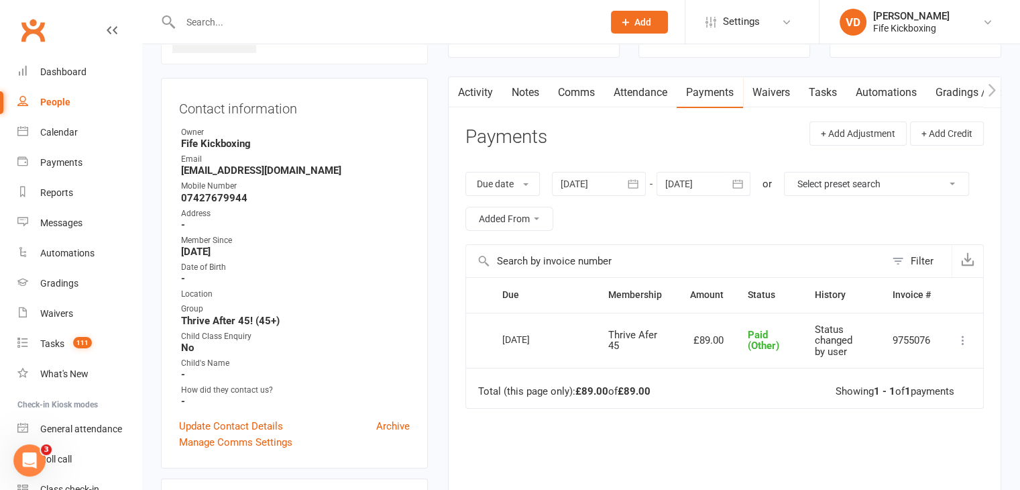
scroll to position [67, 0]
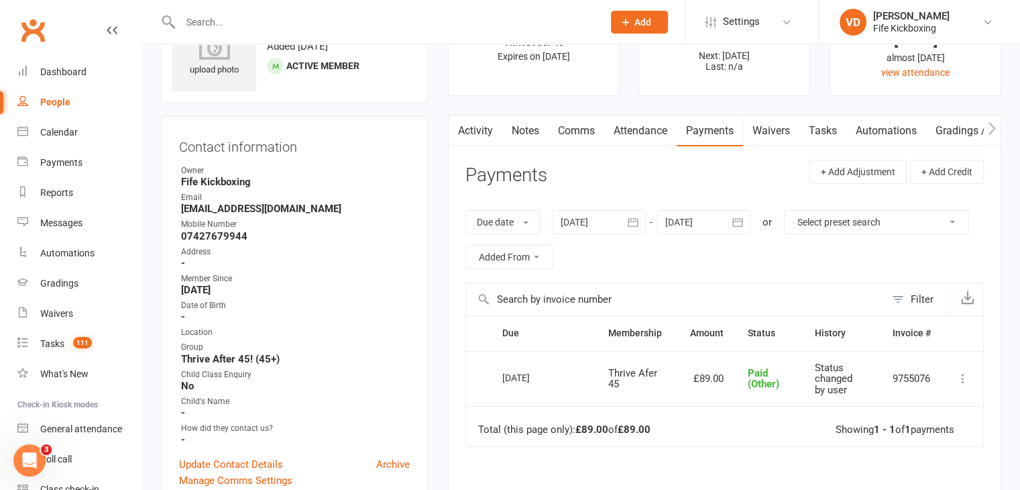
click at [474, 131] on link "Activity" at bounding box center [476, 130] width 54 height 31
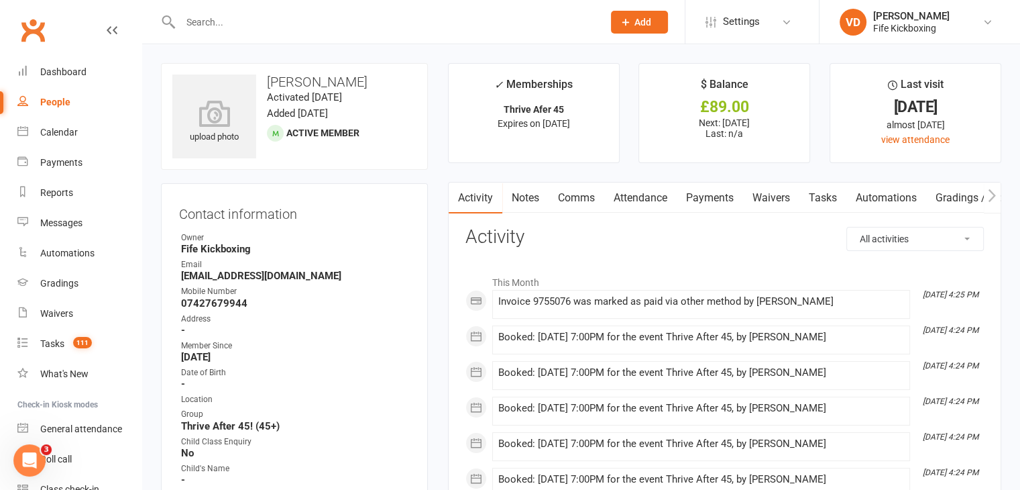
click at [221, 26] on input "text" at bounding box center [384, 22] width 417 height 19
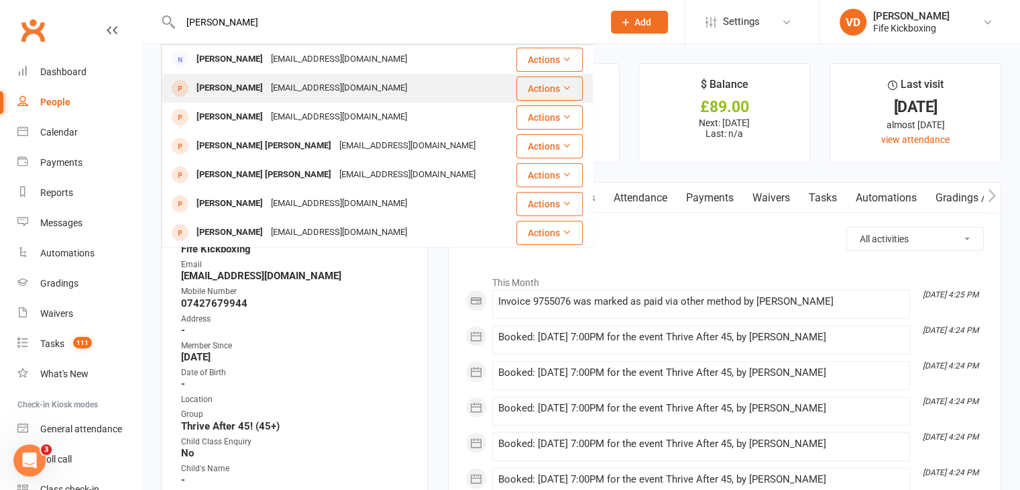
type input "ann fraser"
click at [221, 87] on div "[PERSON_NAME]" at bounding box center [230, 87] width 74 height 19
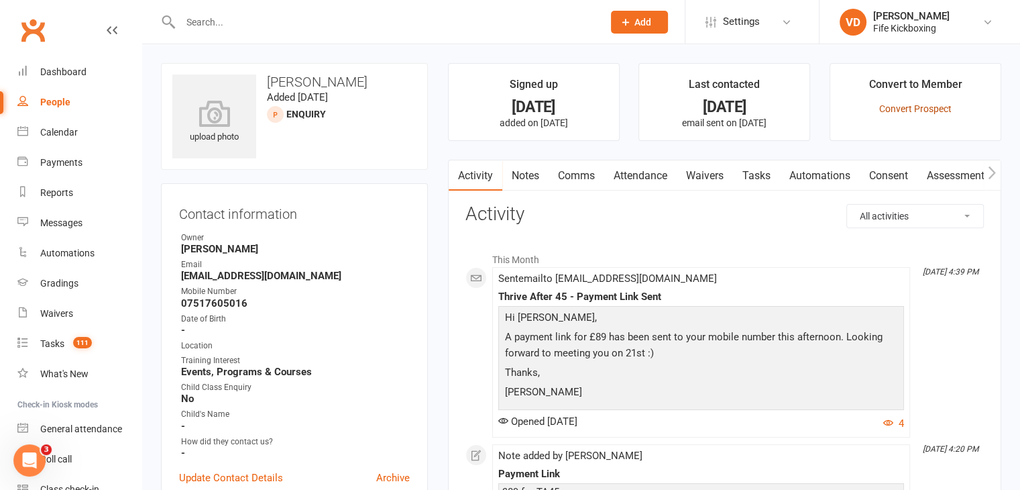
click at [912, 107] on link "Convert Prospect" at bounding box center [915, 108] width 72 height 11
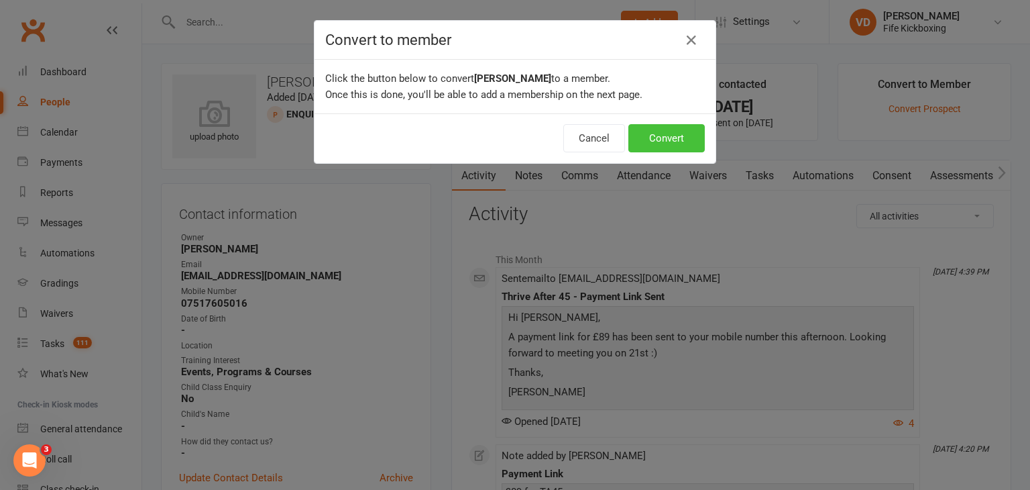
click at [678, 139] on button "Convert" at bounding box center [667, 138] width 76 height 28
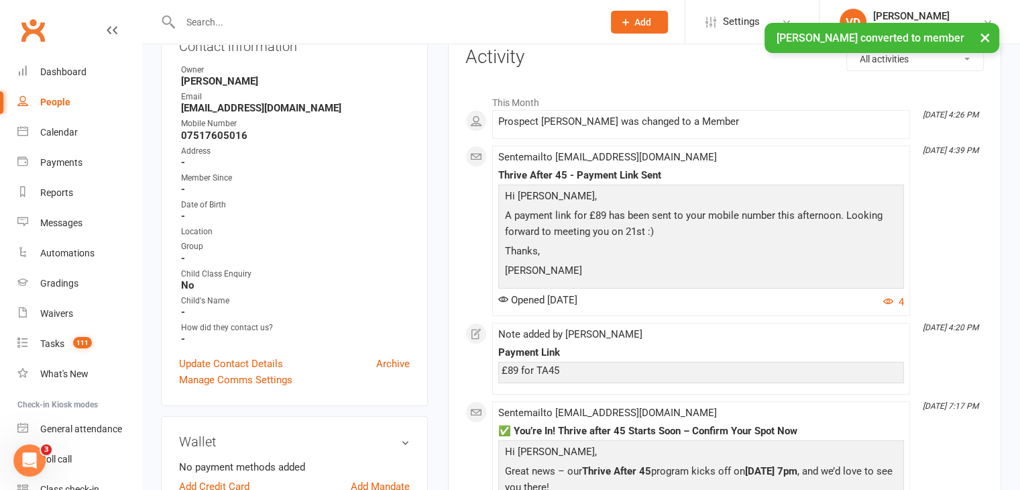
scroll to position [134, 0]
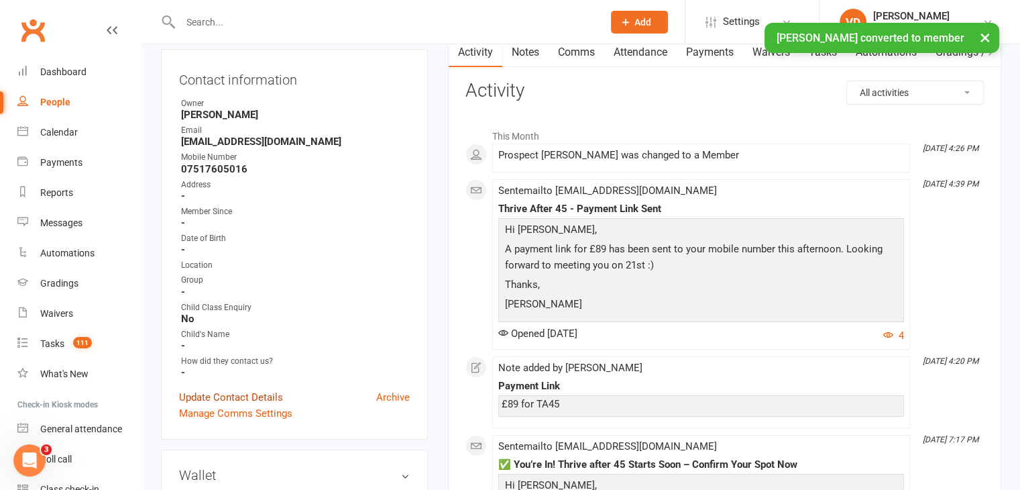
click at [241, 396] on link "Update Contact Details" at bounding box center [231, 397] width 104 height 16
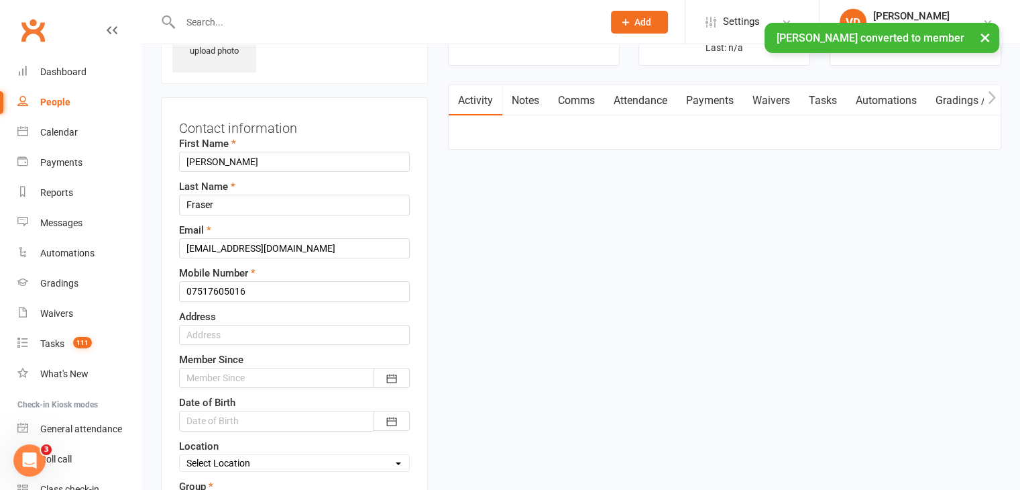
scroll to position [63, 0]
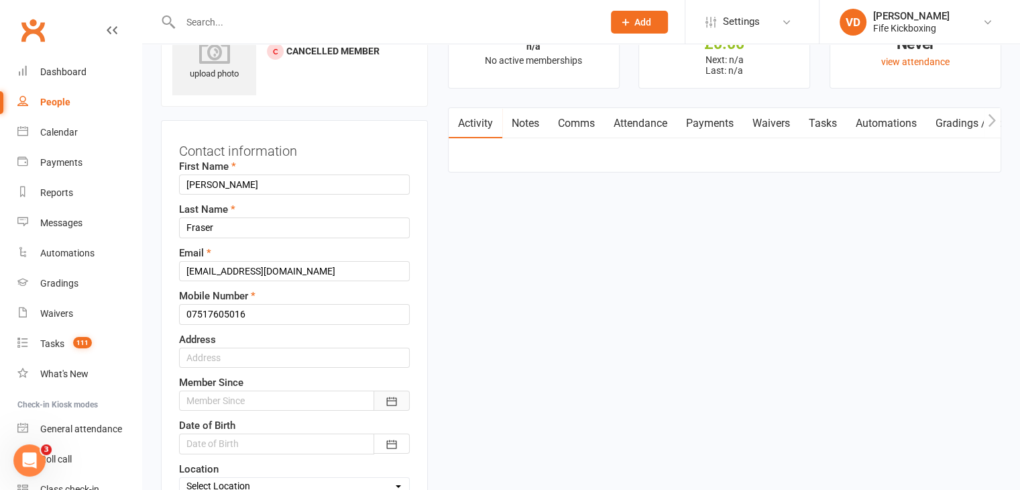
click at [392, 396] on icon "button" at bounding box center [391, 400] width 13 height 13
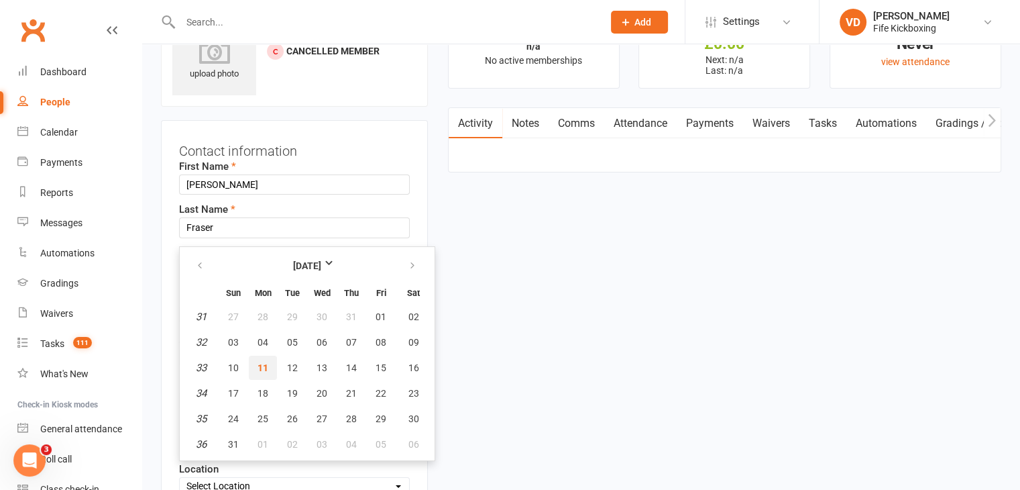
click at [265, 364] on span "11" at bounding box center [263, 367] width 11 height 11
type input "[DATE]"
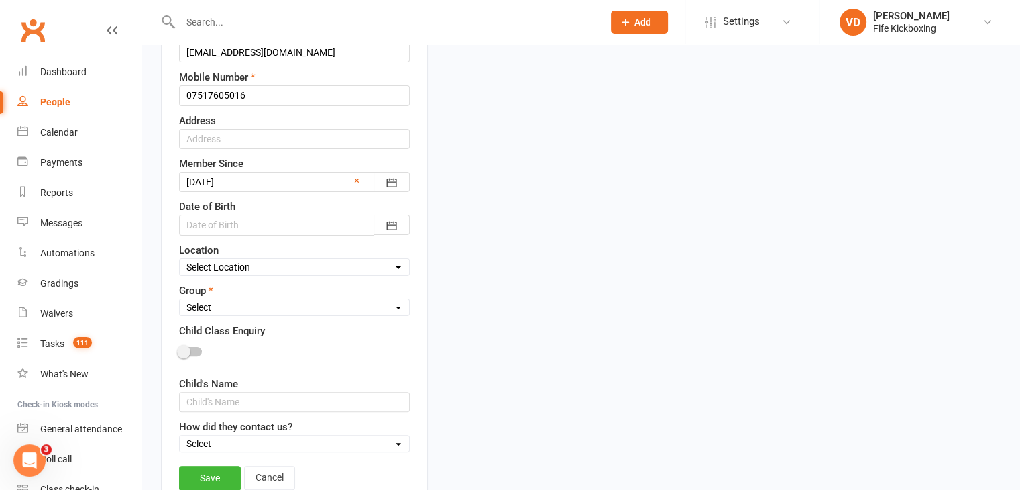
scroll to position [331, 0]
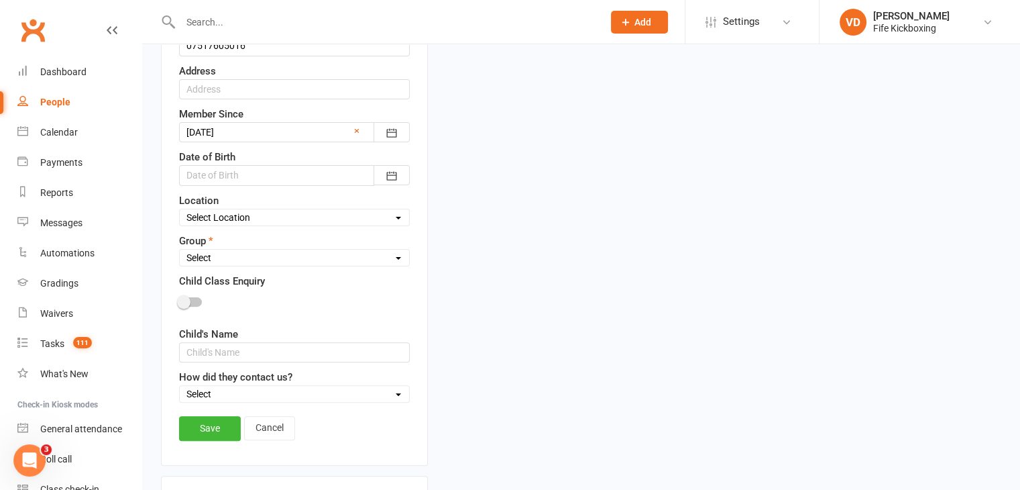
click at [307, 254] on select "Select Wee Warriors (3 - 4½) Lil Dragons (4½-6) Junior Warriors (7-8) Beg Kids …" at bounding box center [294, 257] width 229 height 15
select select "Thrive After 45! (45+)"
click at [180, 250] on select "Select Wee Warriors (3 - 4½) Lil Dragons (4½-6) Junior Warriors (7-8) Beg Kids …" at bounding box center [294, 257] width 229 height 15
click at [212, 427] on link "Save" at bounding box center [210, 428] width 62 height 24
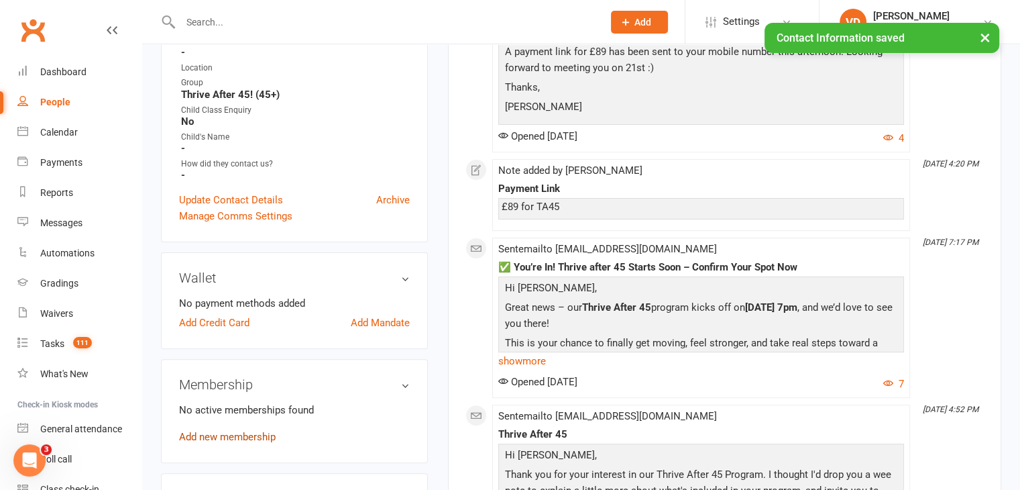
click at [242, 438] on link "Add new membership" at bounding box center [227, 437] width 97 height 12
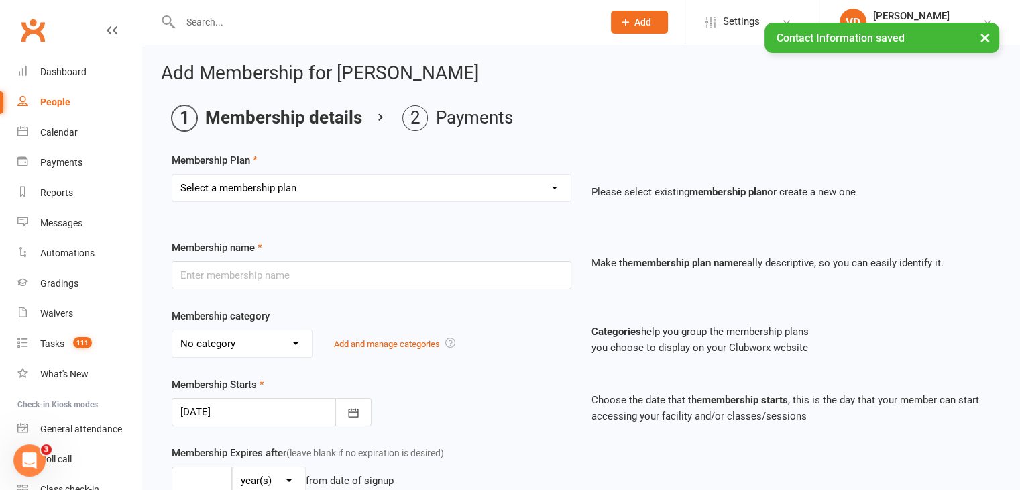
click at [467, 186] on select "Select a membership plan Create new Membership Plan Lil Dragons (2024) Junior W…" at bounding box center [371, 187] width 398 height 27
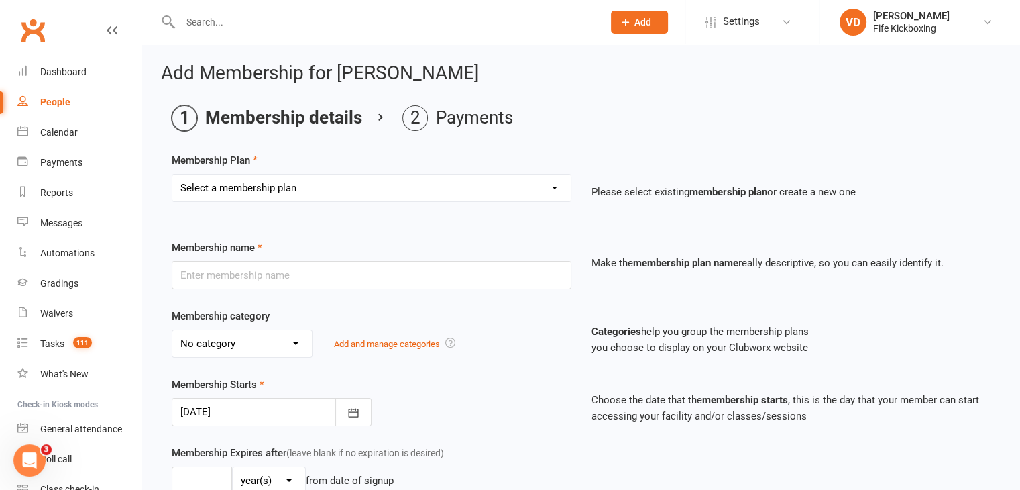
select select "86"
click at [172, 174] on select "Select a membership plan Create new Membership Plan Lil Dragons (2024) Junior W…" at bounding box center [371, 187] width 398 height 27
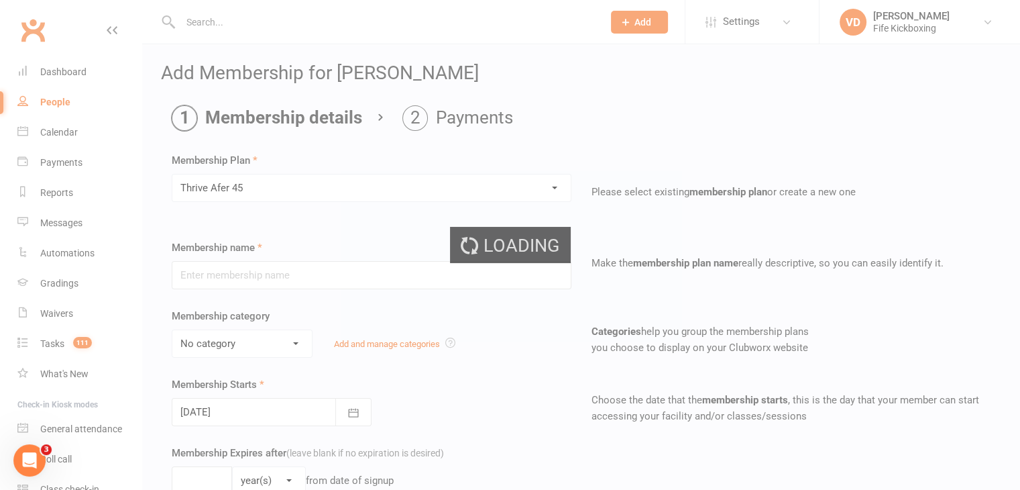
type input "Thrive Afer 45"
type input "[DATE]"
type input "9"
select select "1"
type input "16"
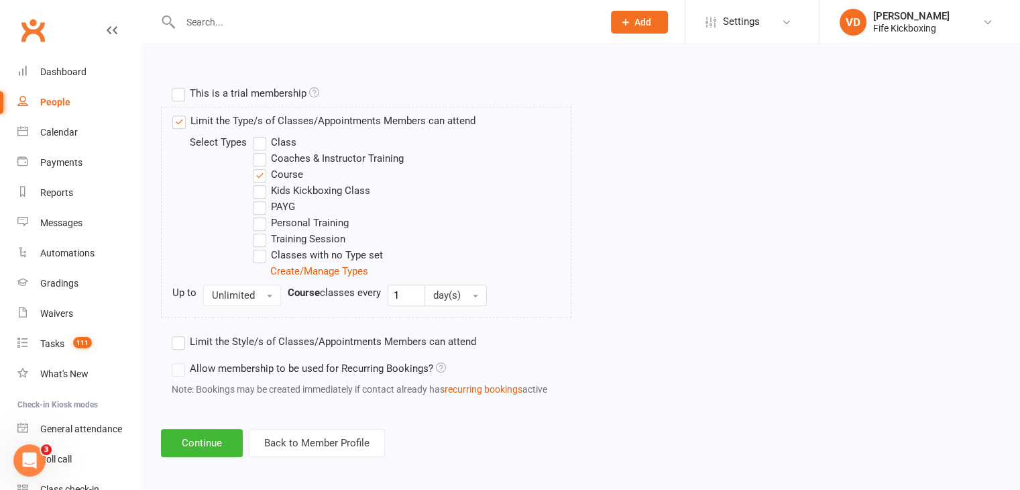
scroll to position [617, 0]
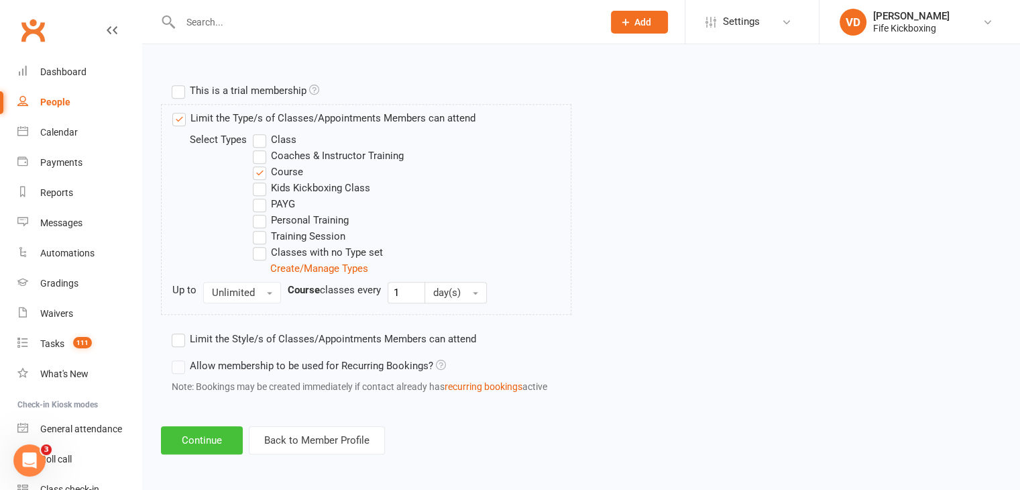
click at [220, 441] on button "Continue" at bounding box center [202, 440] width 82 height 28
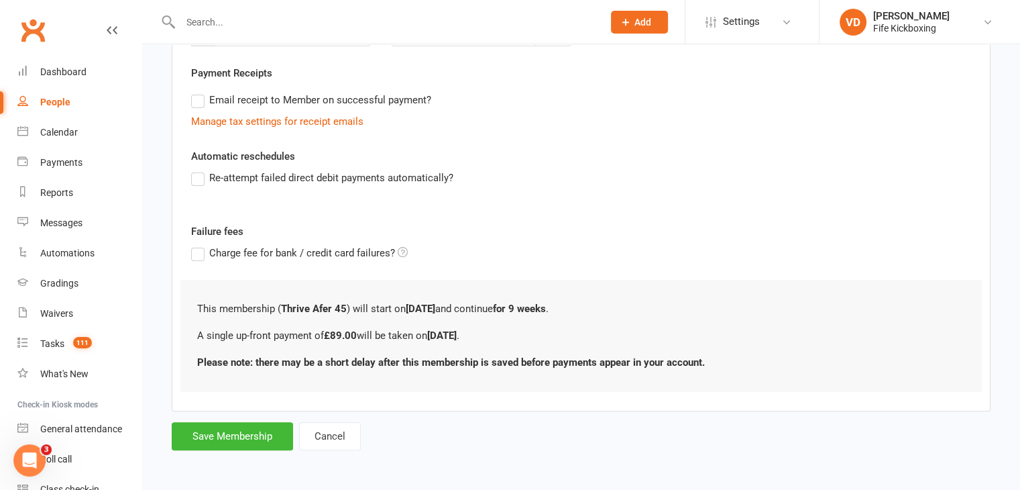
scroll to position [240, 0]
click at [251, 432] on button "Save Membership" at bounding box center [232, 435] width 121 height 28
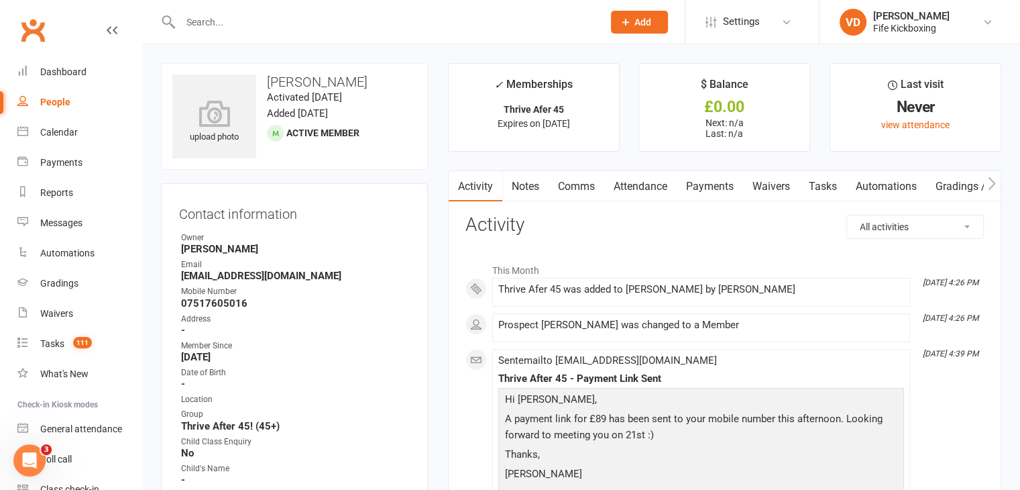
click at [711, 184] on link "Payments" at bounding box center [710, 186] width 66 height 31
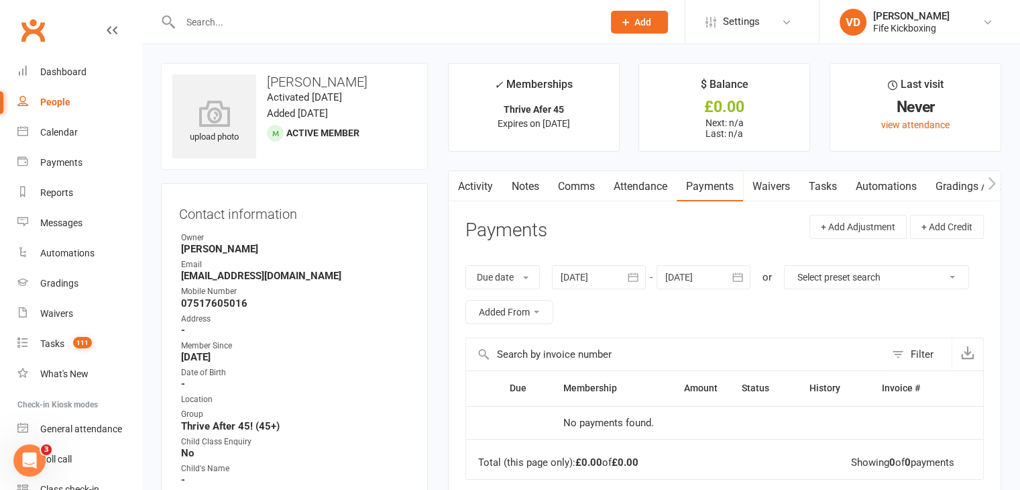
click at [711, 184] on link "Payments" at bounding box center [710, 186] width 66 height 31
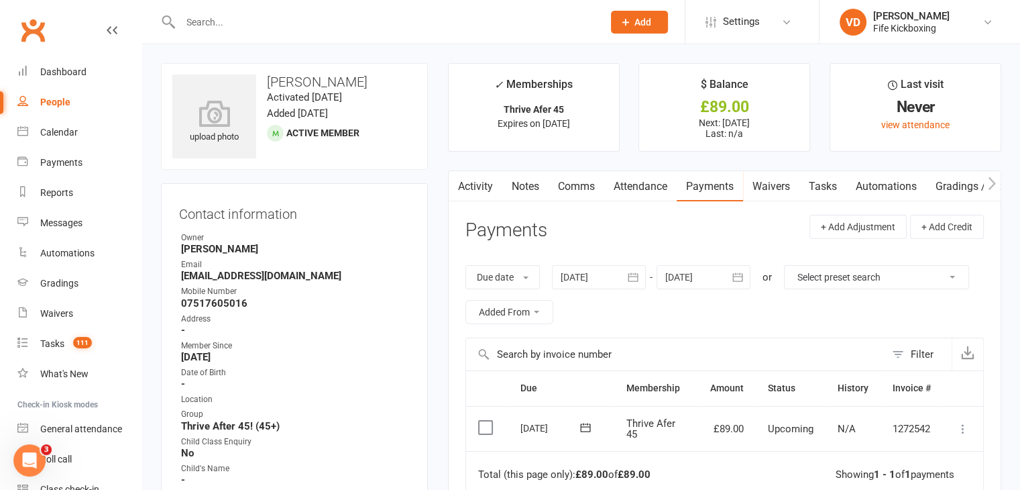
click at [965, 429] on icon at bounding box center [963, 428] width 13 height 13
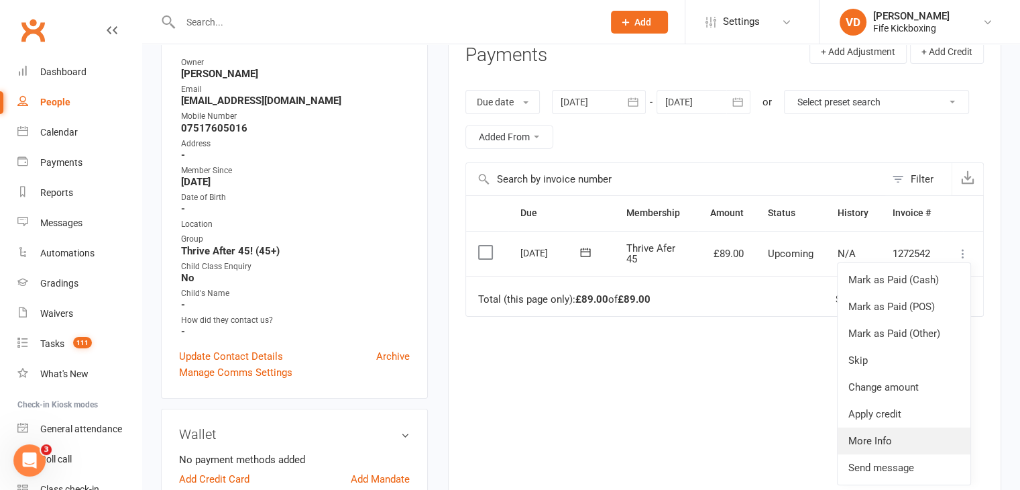
scroll to position [201, 0]
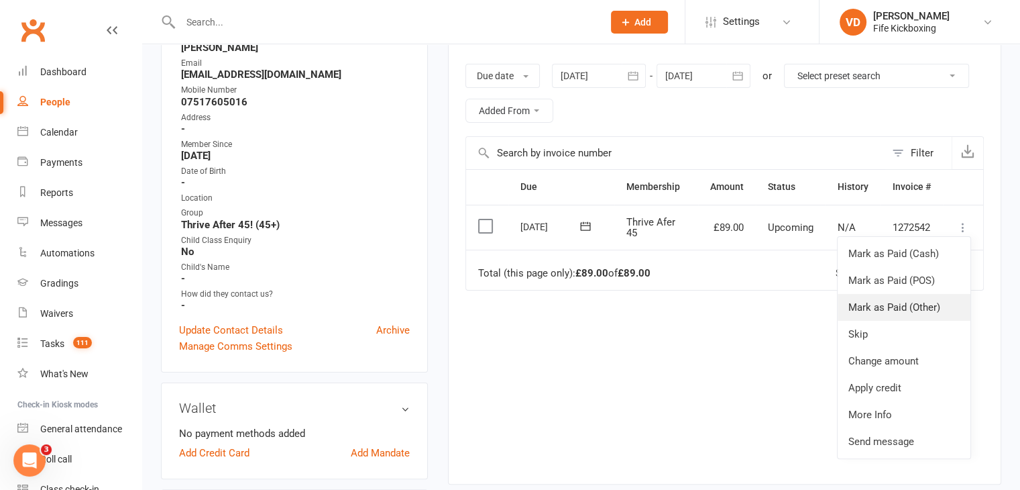
click at [883, 301] on link "Mark as Paid (Other)" at bounding box center [904, 307] width 133 height 27
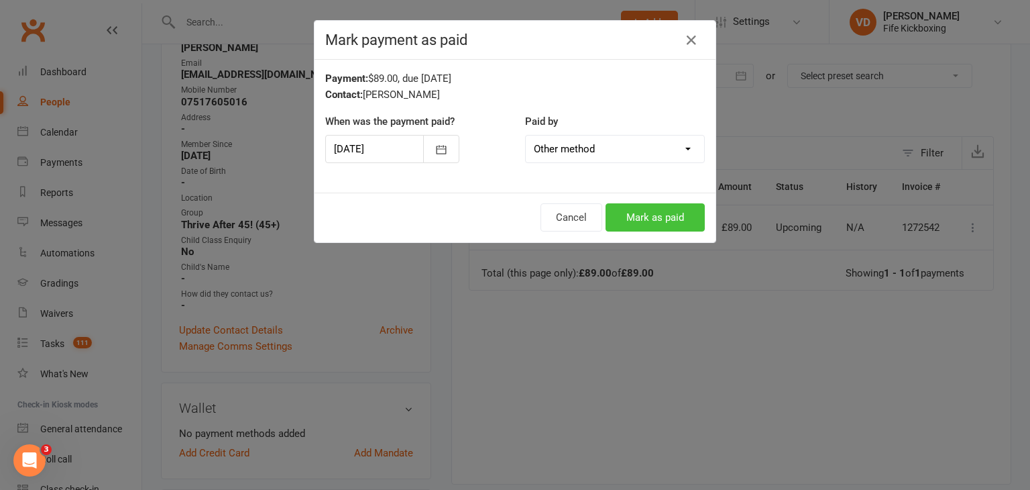
click at [653, 211] on button "Mark as paid" at bounding box center [655, 217] width 99 height 28
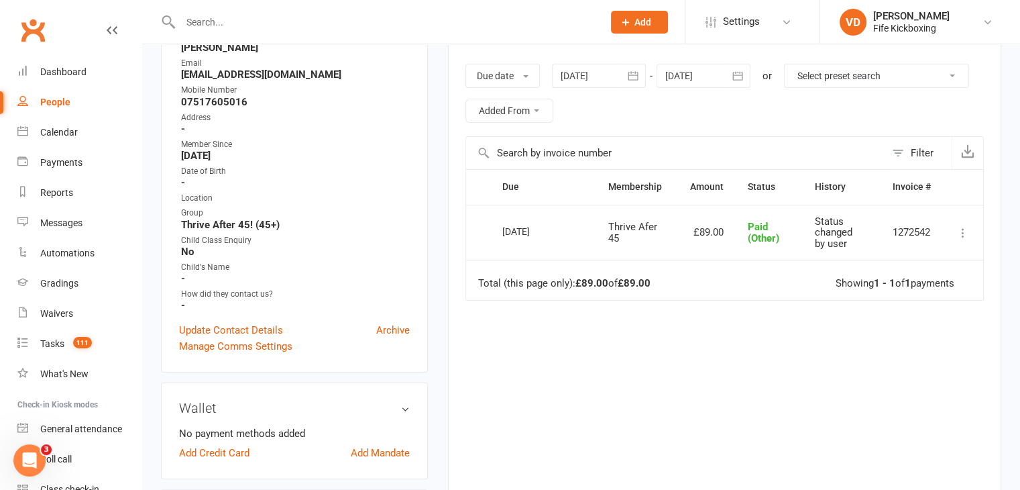
click at [237, 25] on input "text" at bounding box center [384, 22] width 417 height 19
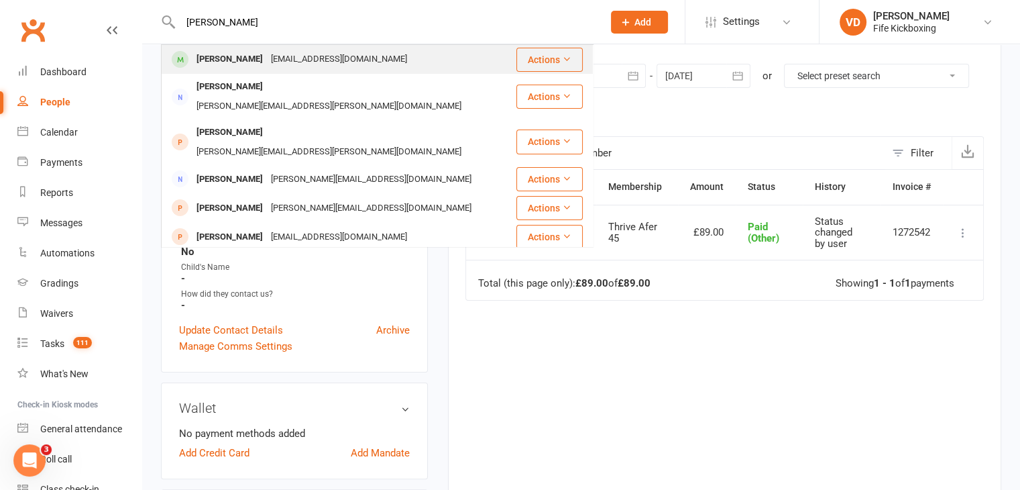
type input "[PERSON_NAME]"
click at [227, 58] on div "[PERSON_NAME]" at bounding box center [230, 59] width 74 height 19
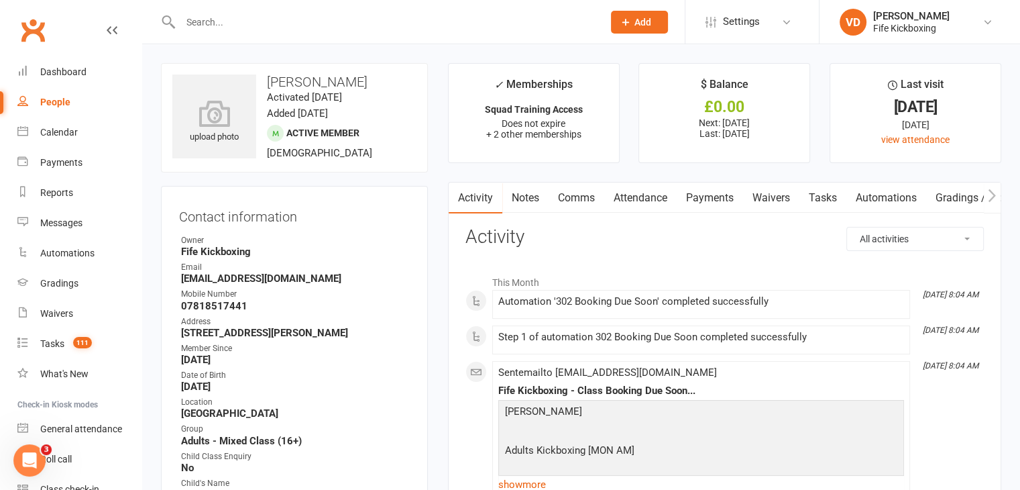
click at [775, 377] on div "Sent email to [EMAIL_ADDRESS][DOMAIN_NAME] Fife Kickboxing - Class Booking Due …" at bounding box center [701, 433] width 406 height 132
click at [209, 23] on input "text" at bounding box center [384, 22] width 417 height 19
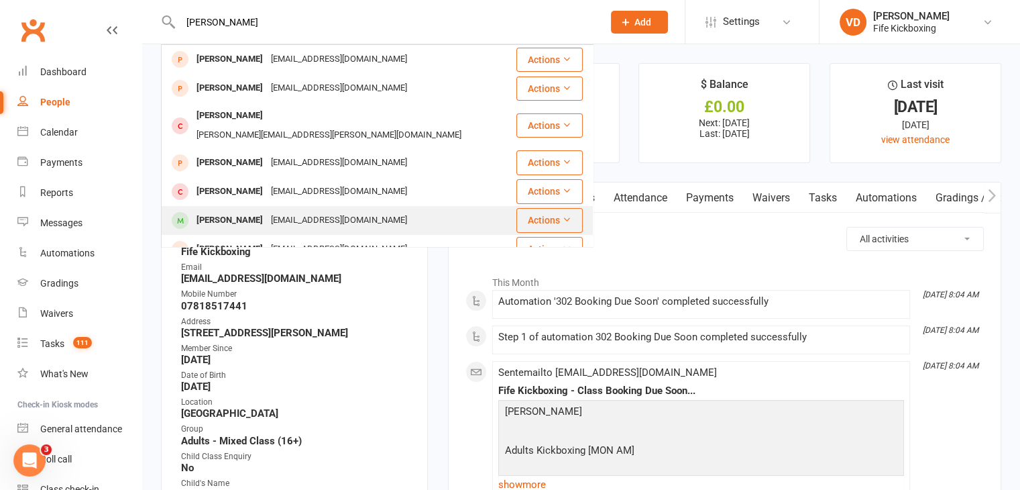
type input "[PERSON_NAME]"
click at [267, 211] on div "[EMAIL_ADDRESS][DOMAIN_NAME]" at bounding box center [339, 220] width 144 height 19
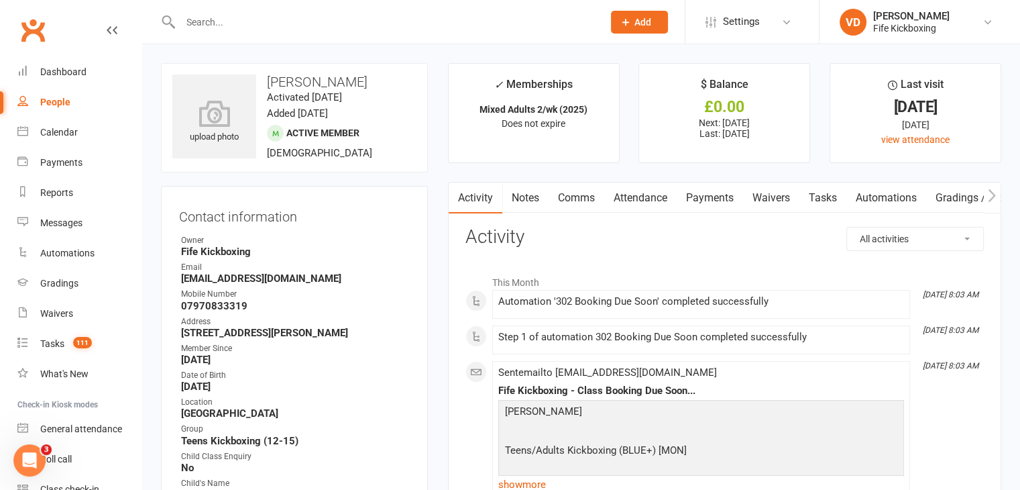
click at [585, 199] on link "Comms" at bounding box center [577, 197] width 56 height 31
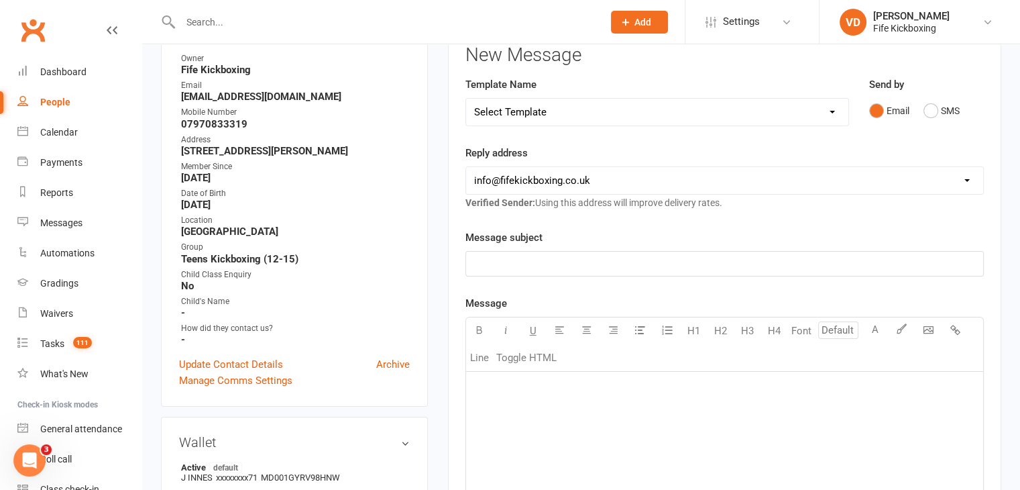
scroll to position [201, 0]
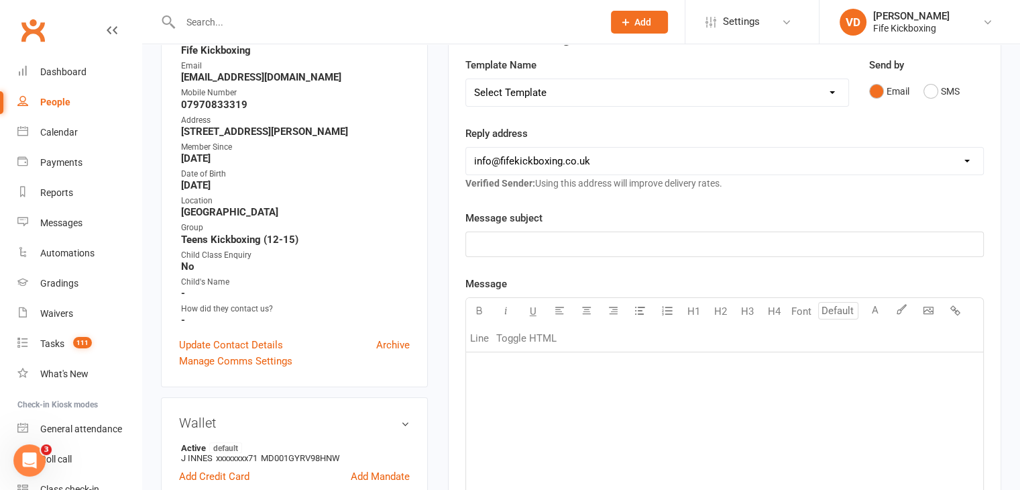
click at [500, 239] on p "﻿" at bounding box center [724, 244] width 501 height 16
click at [476, 358] on div "﻿" at bounding box center [724, 452] width 517 height 201
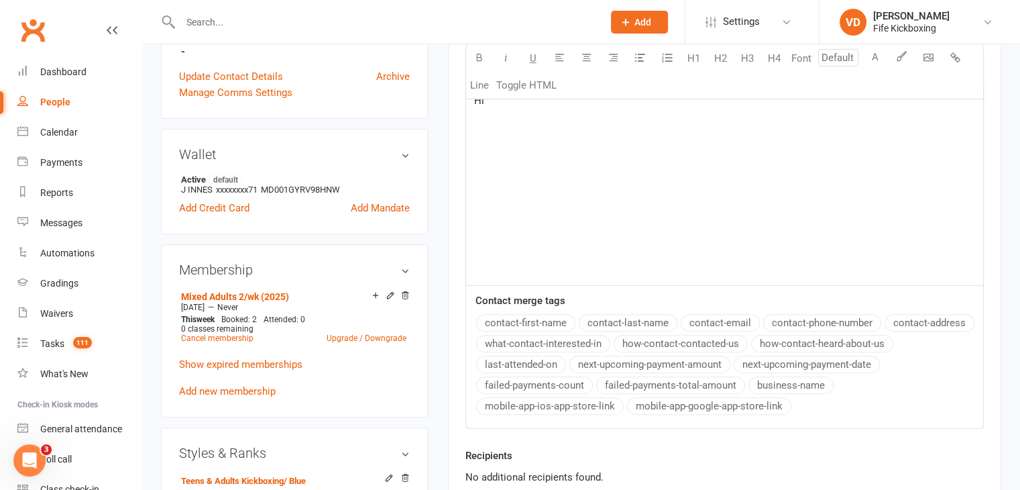
scroll to position [402, 0]
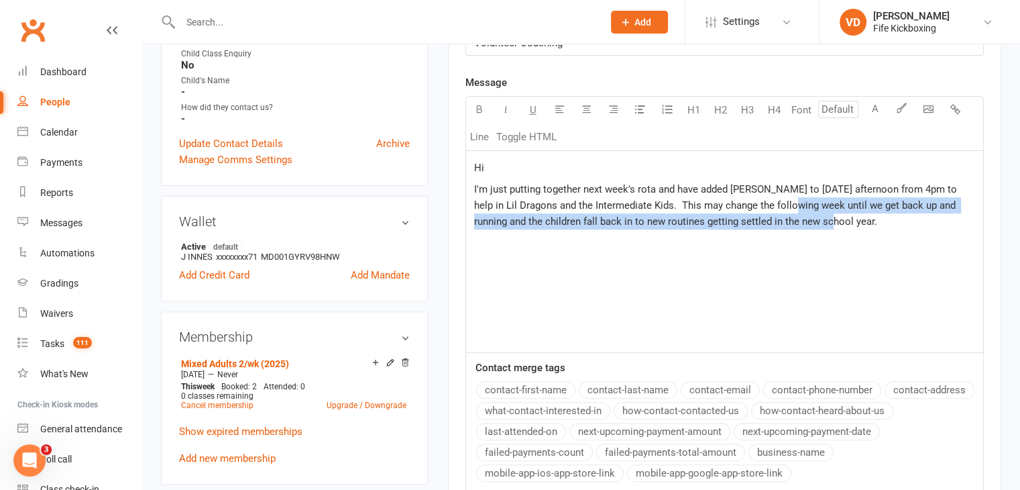
drag, startPoint x: 761, startPoint y: 207, endPoint x: 812, endPoint y: 221, distance: 53.5
click at [812, 221] on p "I'm just putting together next week's rota and have added [PERSON_NAME] to [DAT…" at bounding box center [724, 205] width 501 height 48
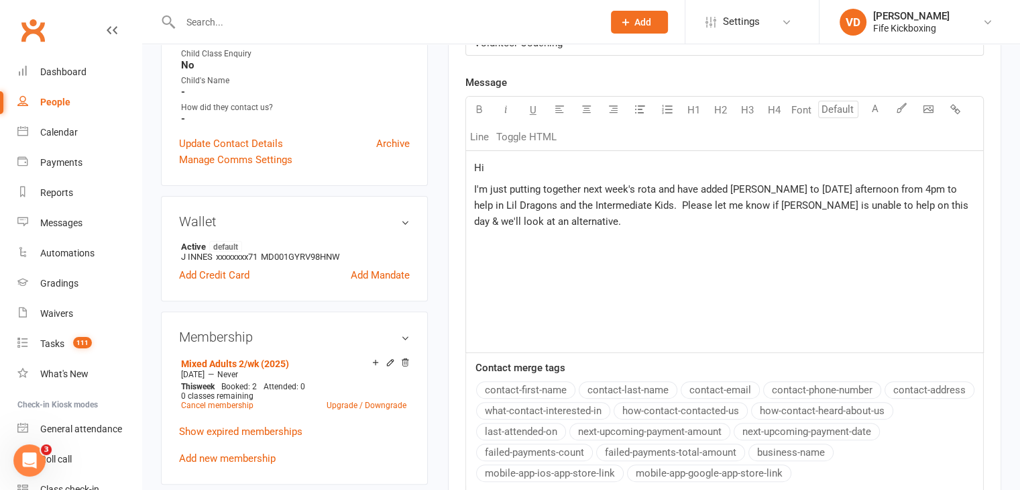
click at [596, 205] on span "I'm just putting together next week's rota and have added [PERSON_NAME] to [DAT…" at bounding box center [722, 205] width 497 height 44
click at [608, 204] on span "I'm just putting together next week's rota and have added [PERSON_NAME] to [DAT…" at bounding box center [724, 205] width 500 height 44
click at [697, 203] on span "I'm just putting together next week's rota and have added [PERSON_NAME] to [DAT…" at bounding box center [724, 205] width 500 height 44
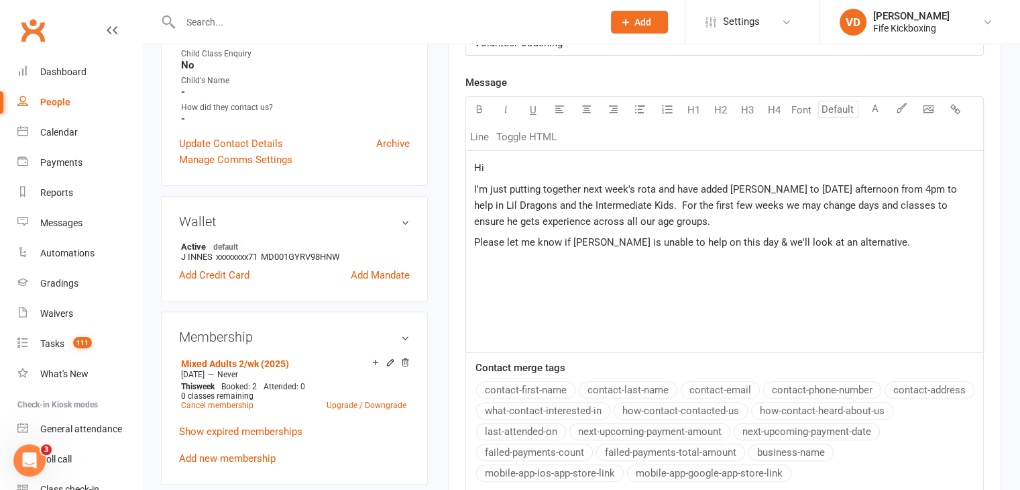
click at [845, 242] on p "Please let me know if [PERSON_NAME] is unable to help on this day & we'll look …" at bounding box center [724, 242] width 501 height 16
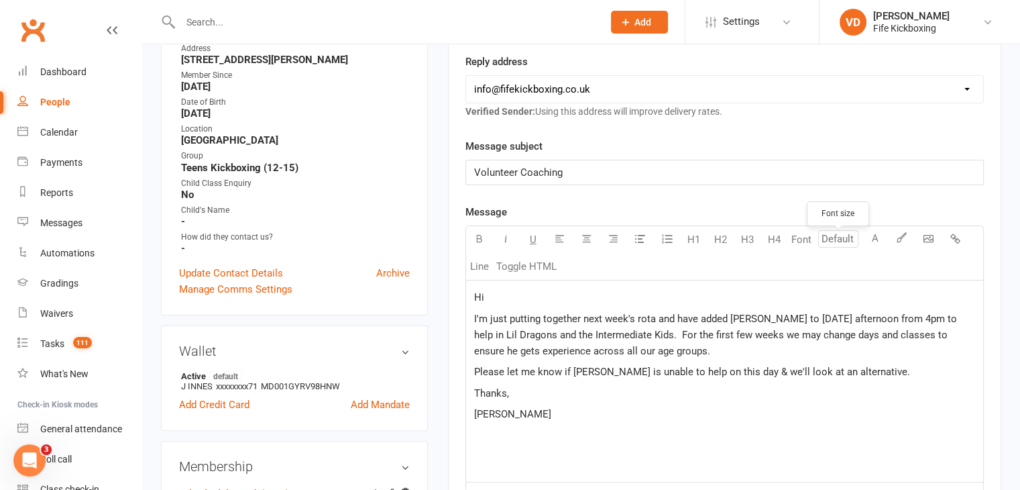
scroll to position [268, 0]
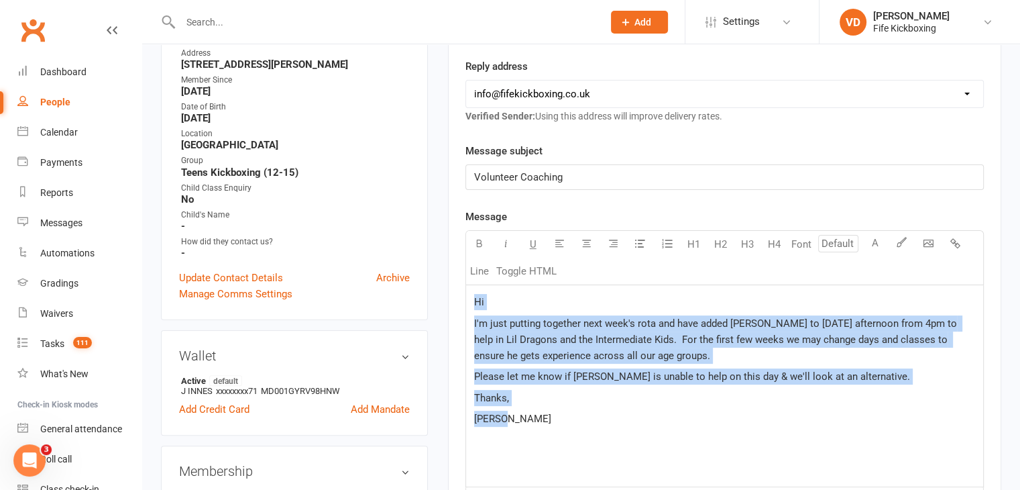
drag, startPoint x: 474, startPoint y: 298, endPoint x: 507, endPoint y: 414, distance: 120.6
click at [507, 414] on div "Hi I'm just putting together next week's rota and have added [PERSON_NAME] to […" at bounding box center [724, 385] width 517 height 201
copy div "Hi I'm just putting together next week's rota and have added [PERSON_NAME] to […"
click at [583, 437] on div "Hi I'm just putting together next week's rota and have added [PERSON_NAME] to […" at bounding box center [724, 385] width 517 height 201
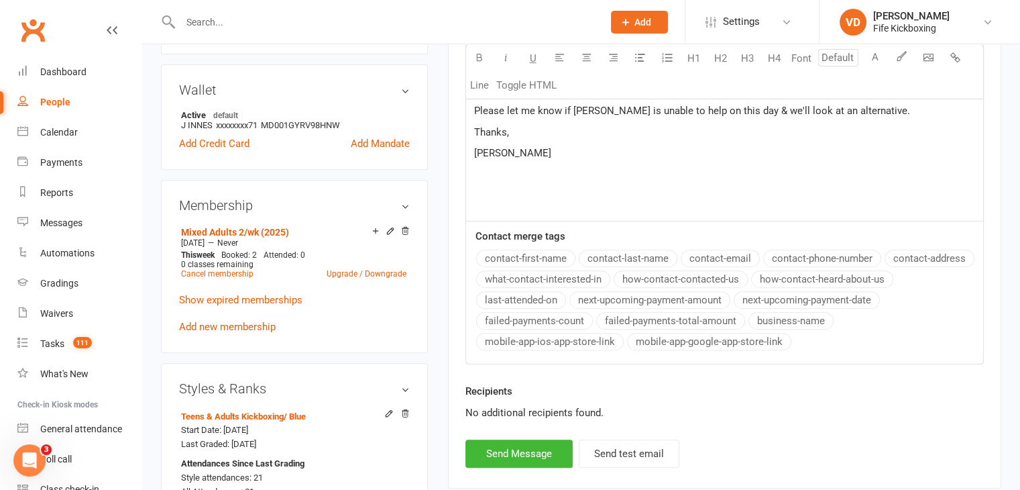
scroll to position [537, 0]
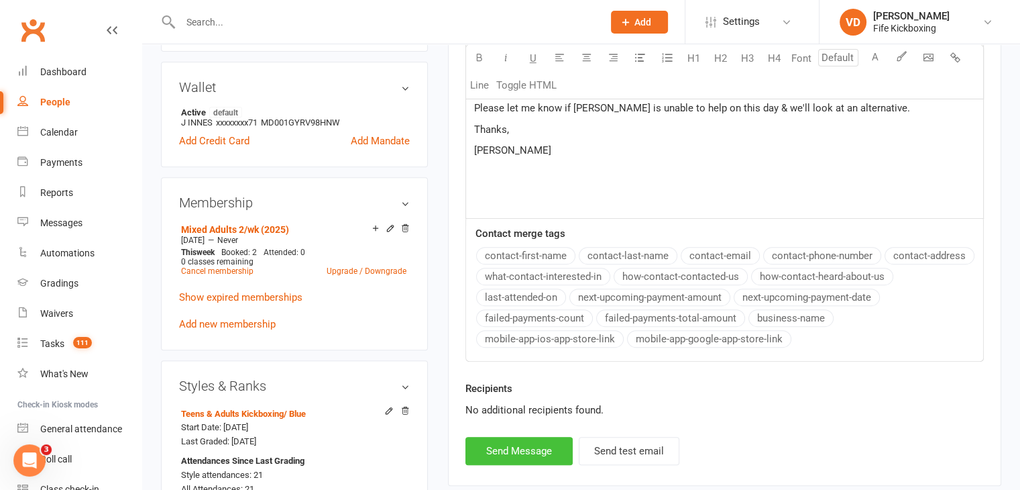
click at [532, 450] on button "Send Message" at bounding box center [519, 451] width 107 height 28
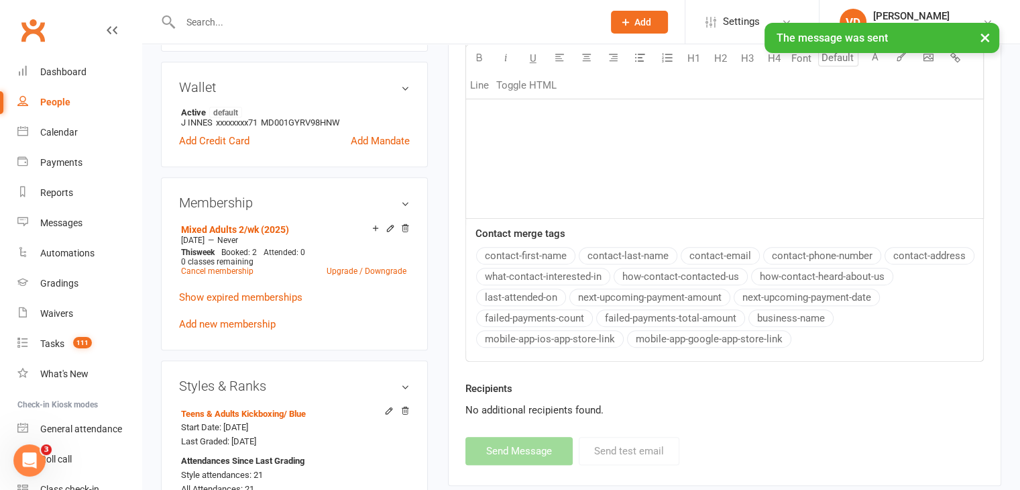
click at [212, 23] on div "× The message was sent" at bounding box center [501, 23] width 1003 height 0
click at [213, 19] on input "text" at bounding box center [384, 22] width 417 height 19
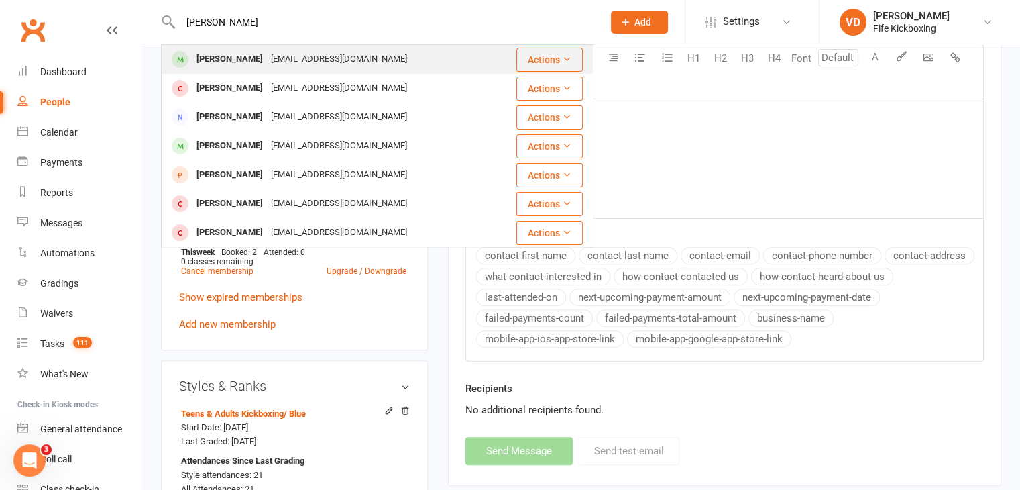
type input "[PERSON_NAME]"
click at [223, 58] on div "[PERSON_NAME]" at bounding box center [230, 59] width 74 height 19
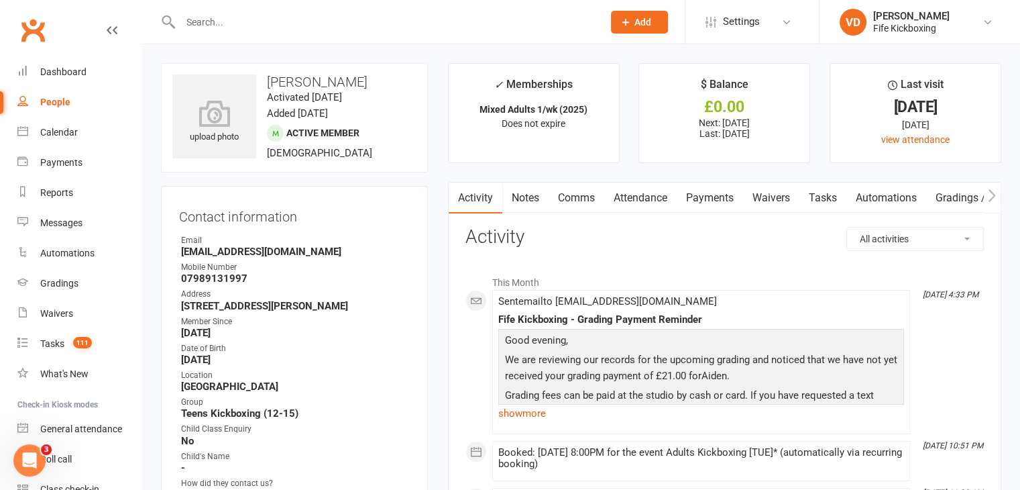
click at [580, 196] on link "Comms" at bounding box center [577, 197] width 56 height 31
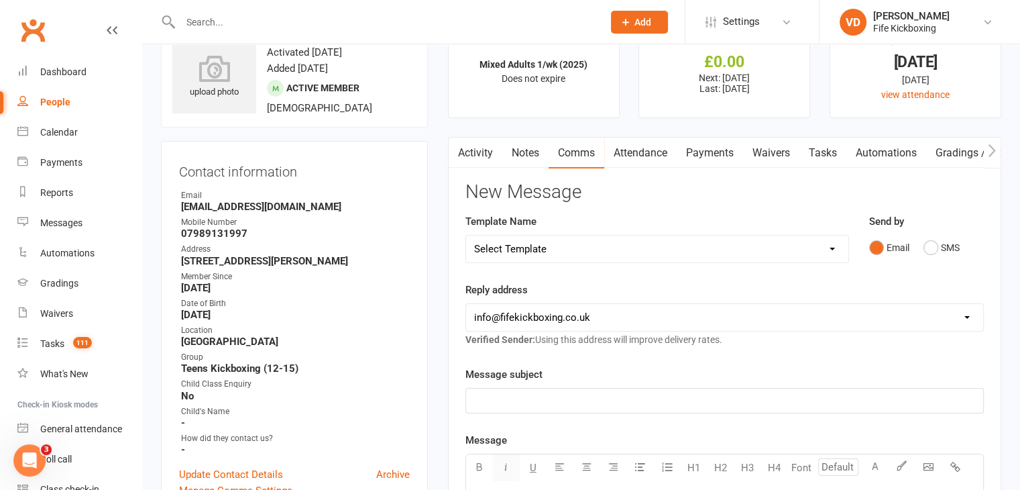
scroll to position [67, 0]
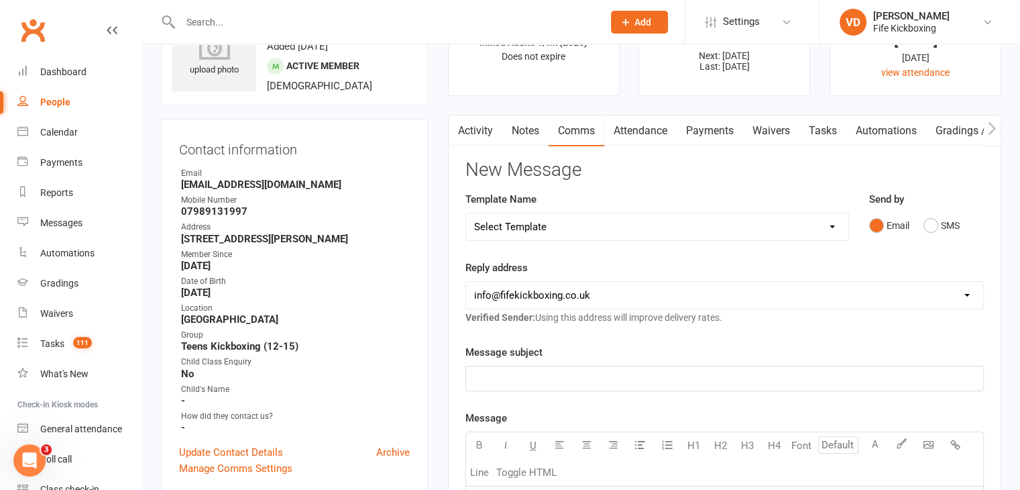
click at [490, 372] on p "﻿" at bounding box center [724, 378] width 501 height 16
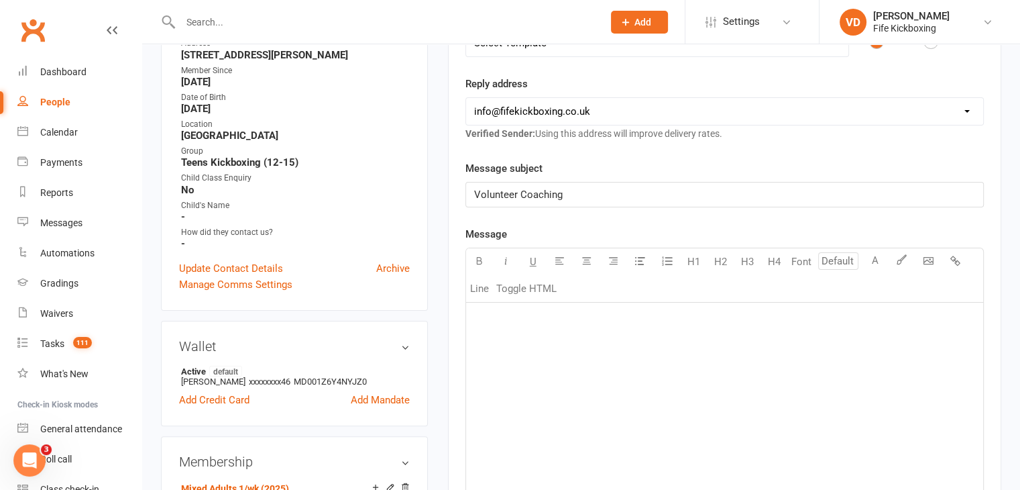
scroll to position [268, 0]
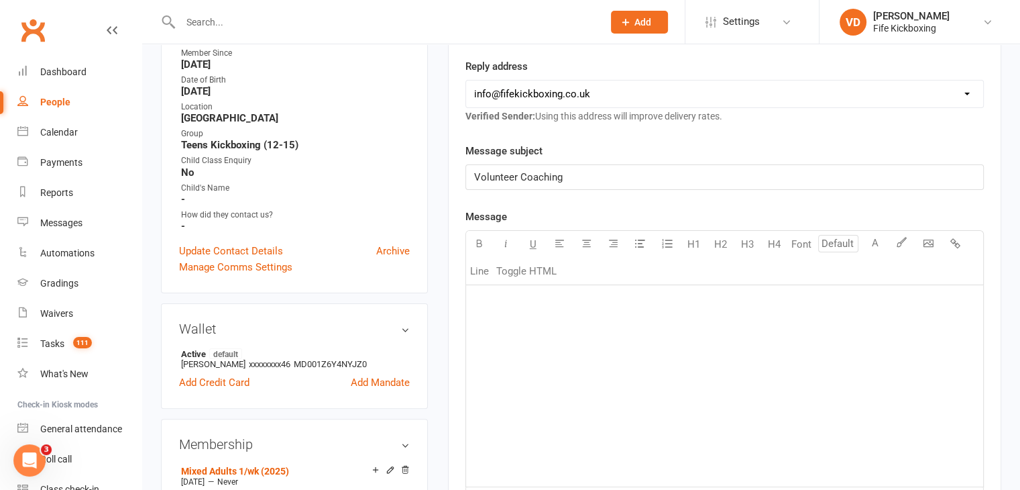
click at [488, 303] on p "﻿" at bounding box center [724, 302] width 501 height 16
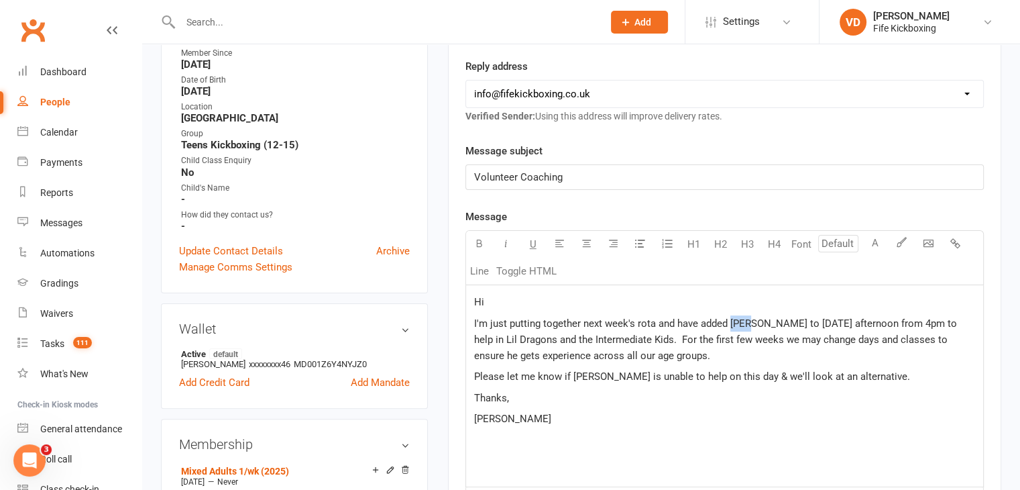
drag, startPoint x: 730, startPoint y: 322, endPoint x: 743, endPoint y: 321, distance: 13.5
click at [743, 321] on span "I'm just putting together next week's rota and have added [PERSON_NAME] to [DAT…" at bounding box center [717, 339] width 486 height 44
drag, startPoint x: 768, startPoint y: 322, endPoint x: 798, endPoint y: 321, distance: 30.2
click at [798, 321] on span "I'm just putting together next week's rota and have added Aiden to [DATE] after…" at bounding box center [723, 339] width 499 height 44
click at [901, 325] on span "I'm just putting together next week's rota and have added Aiden to [DATE] after…" at bounding box center [723, 339] width 499 height 44
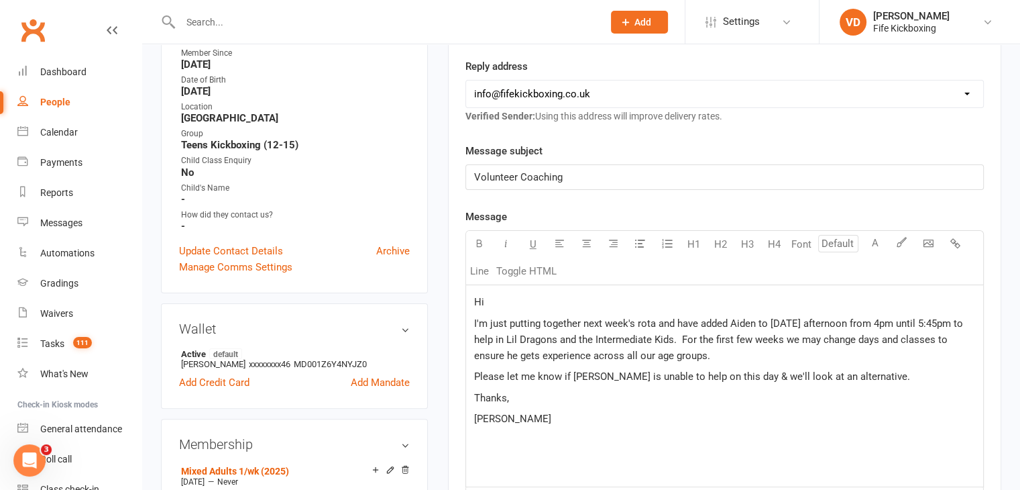
click at [885, 319] on span "I'm just putting together next week's rota and have added Aiden to [DATE] after…" at bounding box center [720, 339] width 492 height 44
click at [942, 325] on span "I'm just putting together next week's rota and have added Aiden to [DATE] after…" at bounding box center [720, 339] width 493 height 44
drag, startPoint x: 515, startPoint y: 337, endPoint x: 531, endPoint y: 337, distance: 16.1
click at [531, 337] on span "I'm just putting together next week's rota and have added Aiden to [DATE] after…" at bounding box center [720, 339] width 493 height 44
drag, startPoint x: 570, startPoint y: 376, endPoint x: 582, endPoint y: 374, distance: 11.6
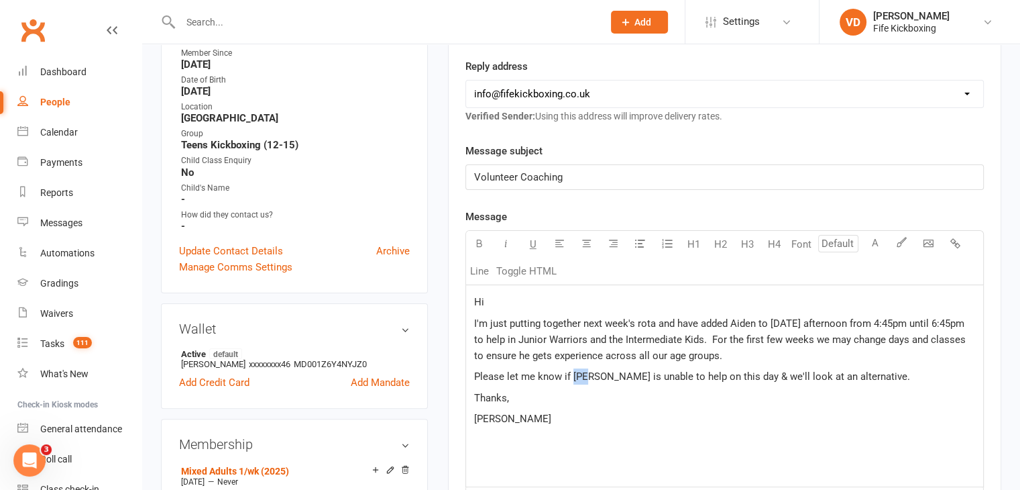
click at [582, 374] on span "Please let me know if [PERSON_NAME] is unable to help on this day & we'll look …" at bounding box center [692, 376] width 436 height 12
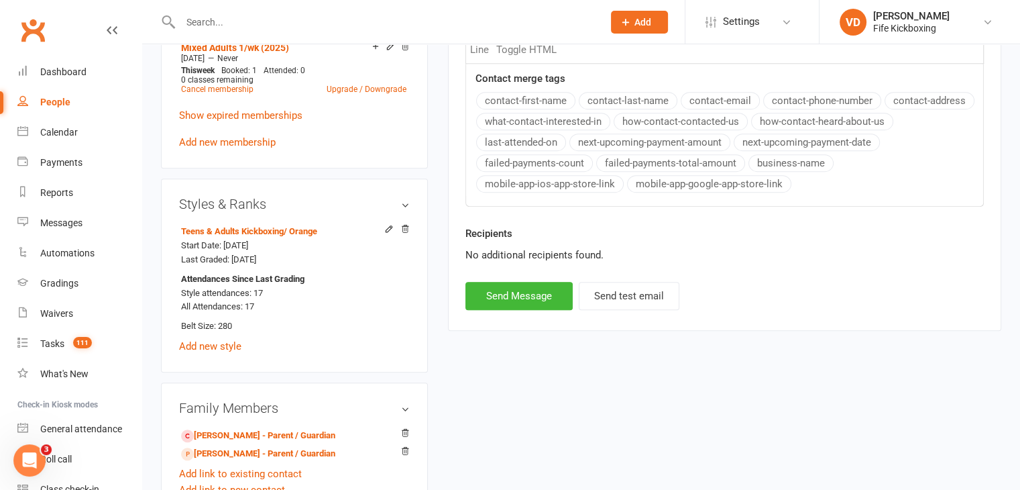
scroll to position [738, 0]
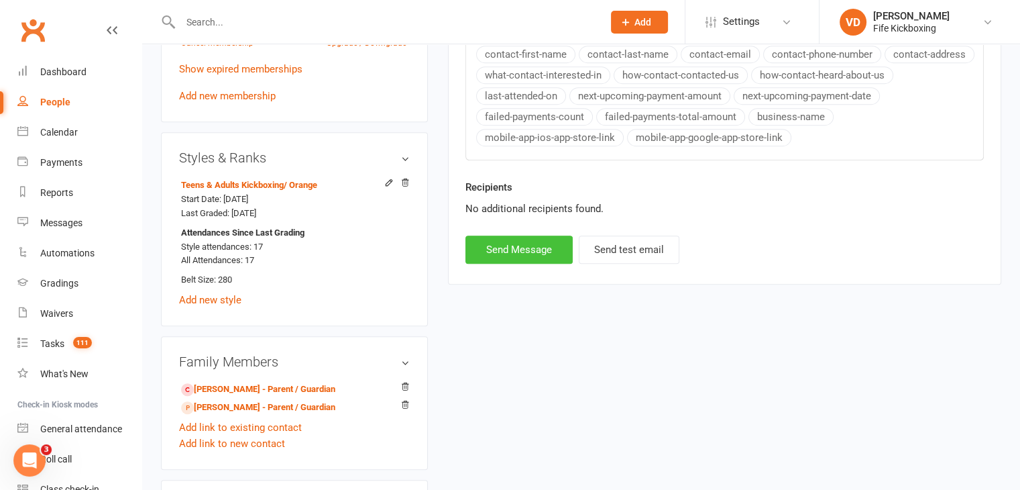
click at [516, 247] on button "Send Message" at bounding box center [519, 249] width 107 height 28
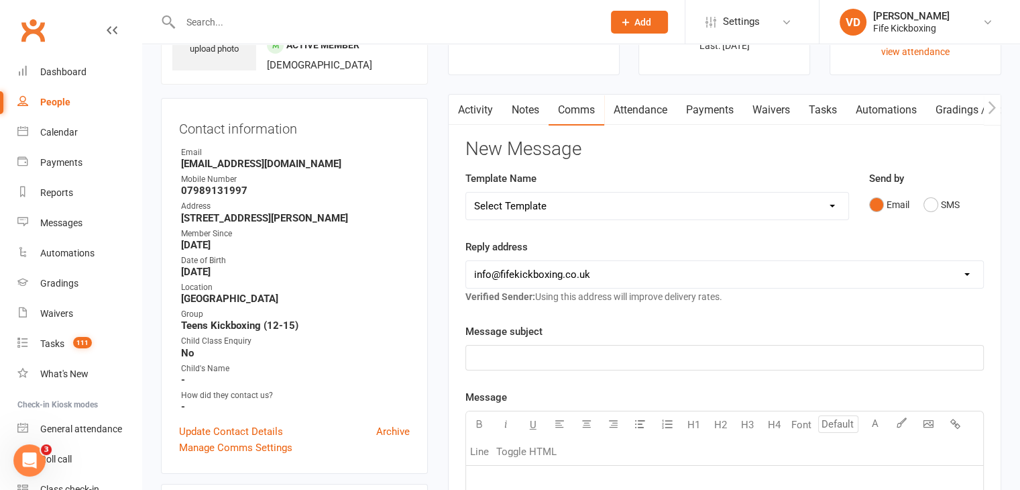
scroll to position [67, 0]
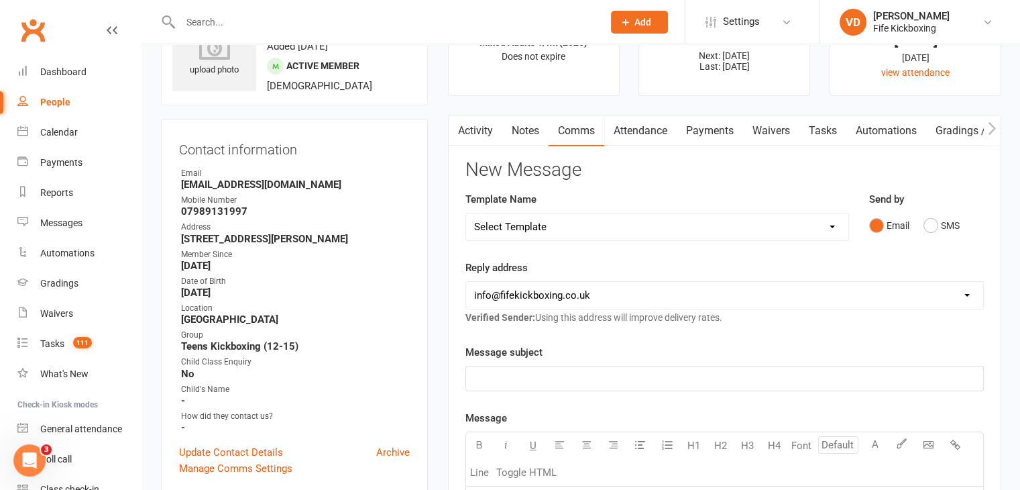
click at [475, 128] on link "Activity" at bounding box center [476, 130] width 54 height 31
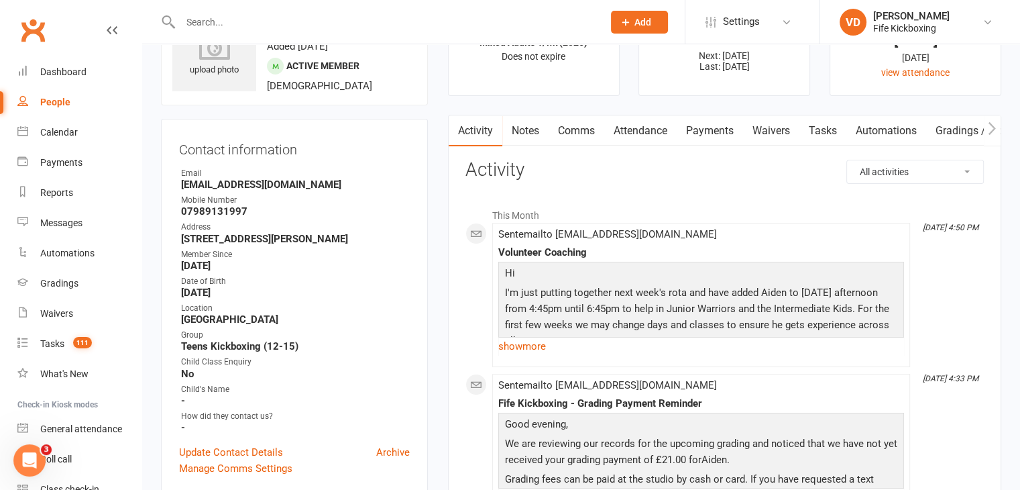
click at [641, 26] on span "Add" at bounding box center [643, 22] width 17 height 11
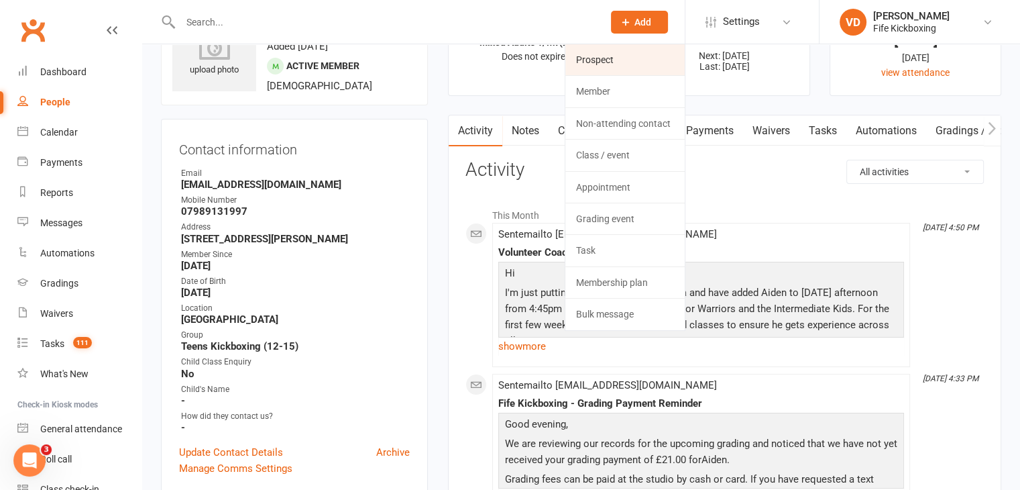
click at [600, 60] on link "Prospect" at bounding box center [624, 59] width 119 height 31
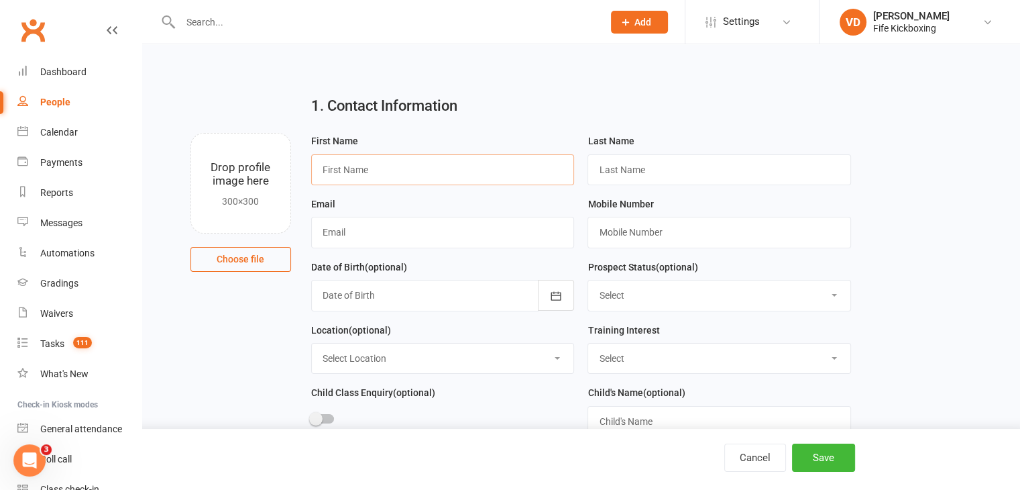
click at [397, 172] on input "text" at bounding box center [443, 169] width 264 height 31
type input "[PERSON_NAME]"
paste input "[EMAIL_ADDRESS][DOMAIN_NAME]"
type input "[EMAIL_ADDRESS][DOMAIN_NAME]"
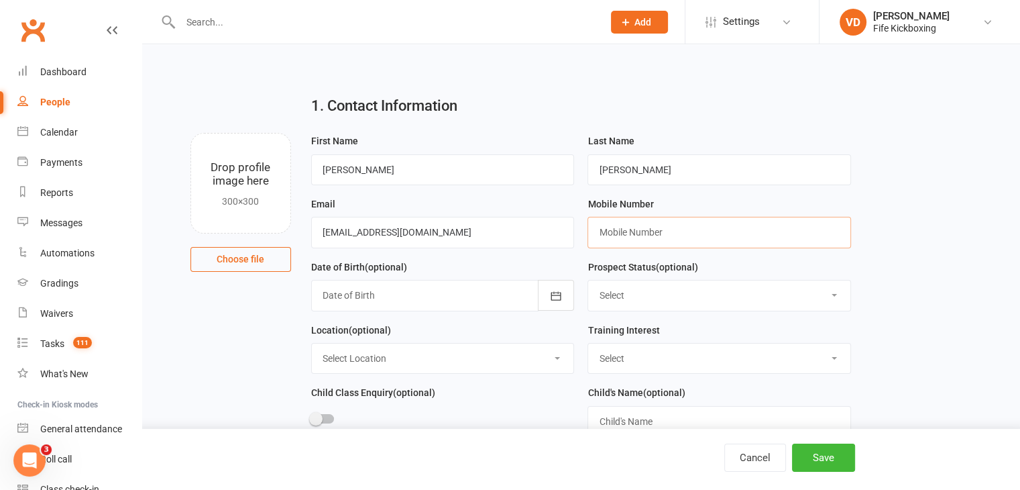
click at [622, 233] on input "text" at bounding box center [720, 232] width 264 height 31
paste input "[PHONE_NUMBER]"
drag, startPoint x: 614, startPoint y: 231, endPoint x: 592, endPoint y: 231, distance: 22.1
click at [592, 231] on input "[PHONE_NUMBER]" at bounding box center [720, 232] width 264 height 31
type input "07731459604"
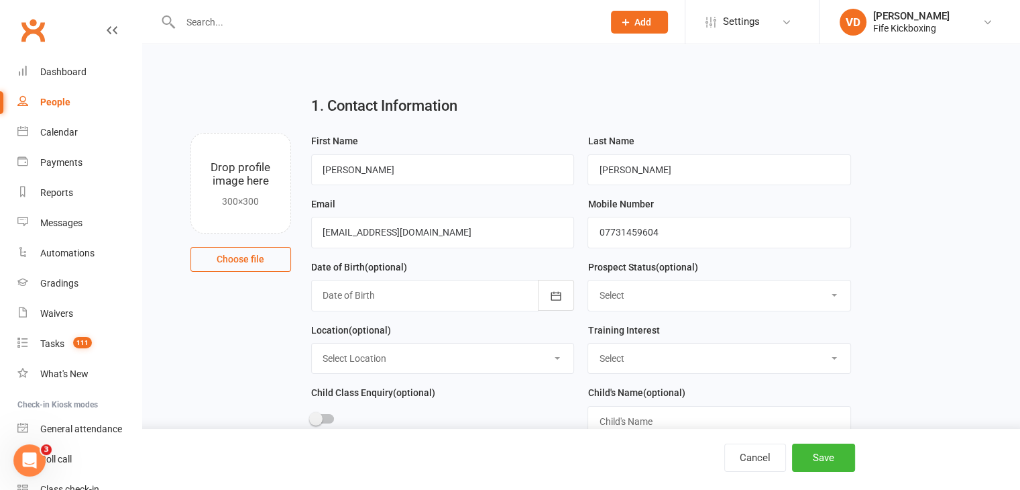
click at [653, 301] on select "Select Enquiry Trial booked 1 class attended 2 classes attended 3+ classes atte…" at bounding box center [719, 295] width 262 height 30
select select "Enquiry"
click at [588, 280] on select "Select Enquiry Trial booked 1 class attended 2 classes attended 3+ classes atte…" at bounding box center [719, 295] width 262 height 30
click at [679, 352] on select "Select Wee Warriors (3 - 4½) Lil Dragons (4.5-6 years) Junior Warriors ([DEMOGR…" at bounding box center [719, 358] width 262 height 30
select select "Events, Programs & Courses"
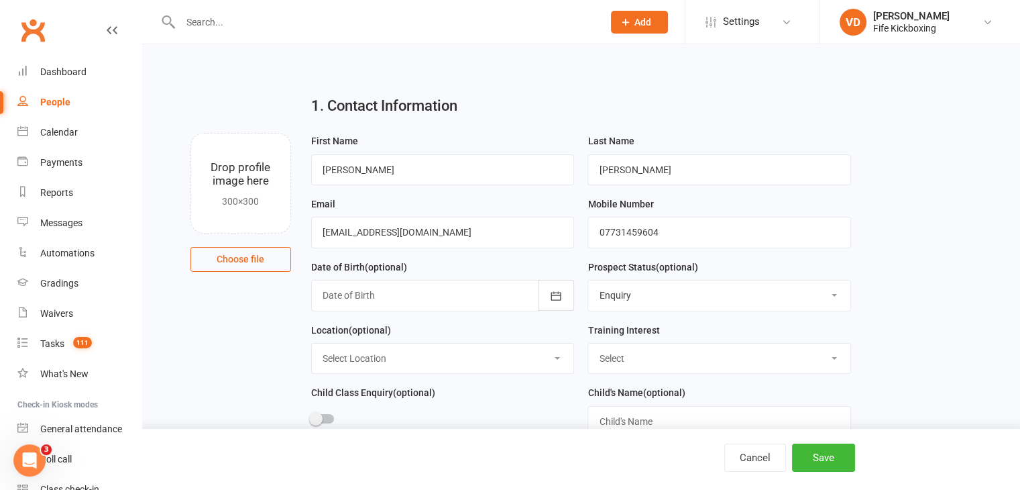
click at [588, 343] on select "Select Wee Warriors (3 - 4½) Lil Dragons (4.5-6 years) Junior Warriors ([DEMOGR…" at bounding box center [719, 358] width 262 height 30
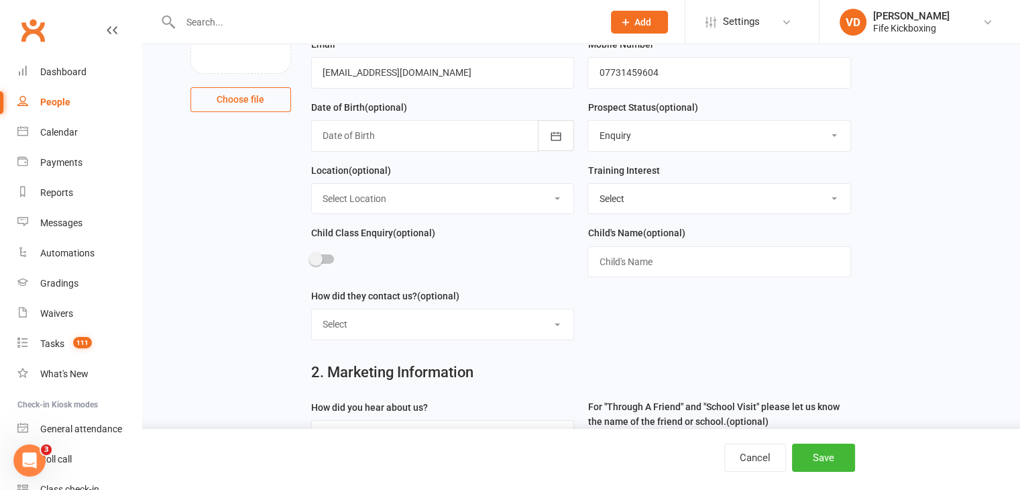
scroll to position [201, 0]
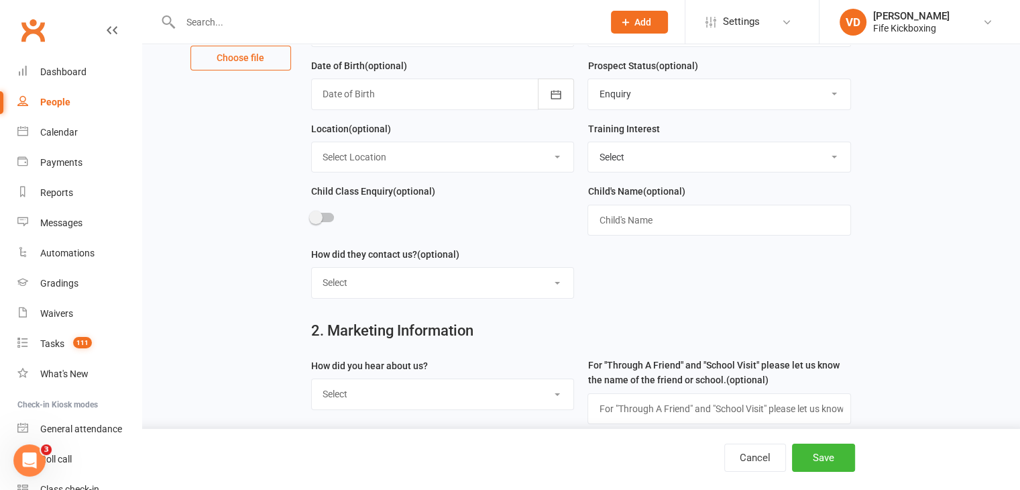
click at [484, 282] on select "Select Website contact form Phone Email Social media app Walk in" at bounding box center [443, 283] width 262 height 30
select select "Social media app"
click at [312, 268] on select "Select Website contact form Phone Email Social media app Walk in" at bounding box center [443, 283] width 262 height 30
click at [470, 398] on select "Select Social media Google Leaflet Through A Friend School visit Event Walked b…" at bounding box center [443, 394] width 262 height 30
select select "Social media"
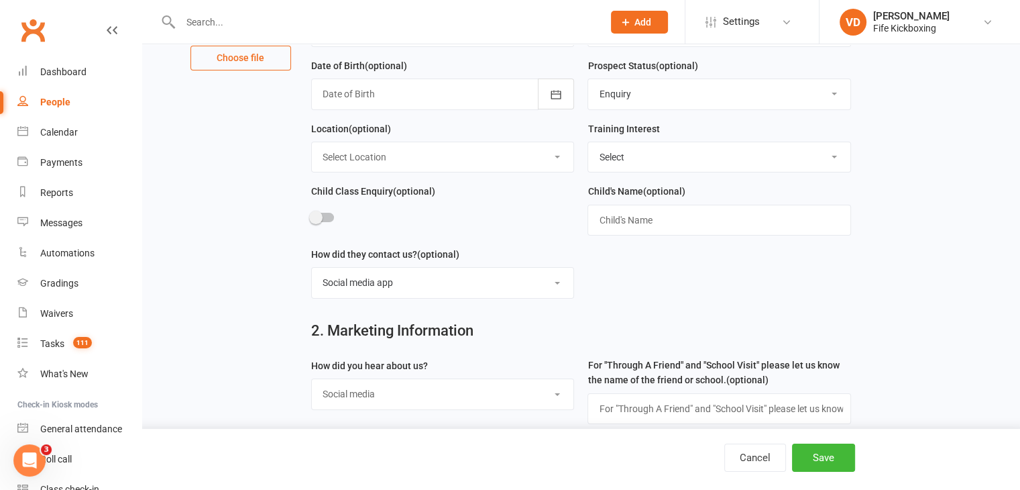
click at [312, 379] on select "Select Social media Google Leaflet Through A Friend School visit Event Walked b…" at bounding box center [443, 394] width 262 height 30
click at [816, 459] on button "Save" at bounding box center [823, 457] width 63 height 28
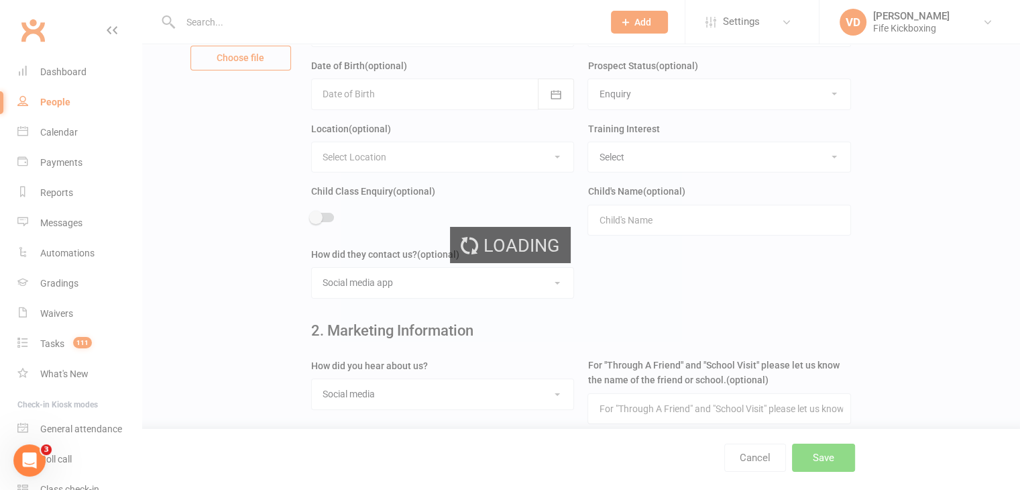
scroll to position [0, 0]
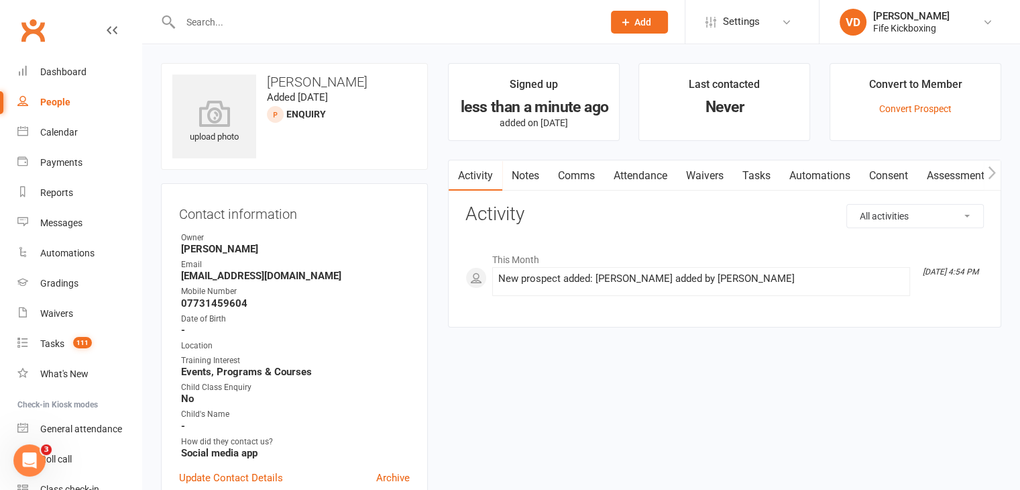
click at [203, 25] on input "text" at bounding box center [384, 22] width 417 height 19
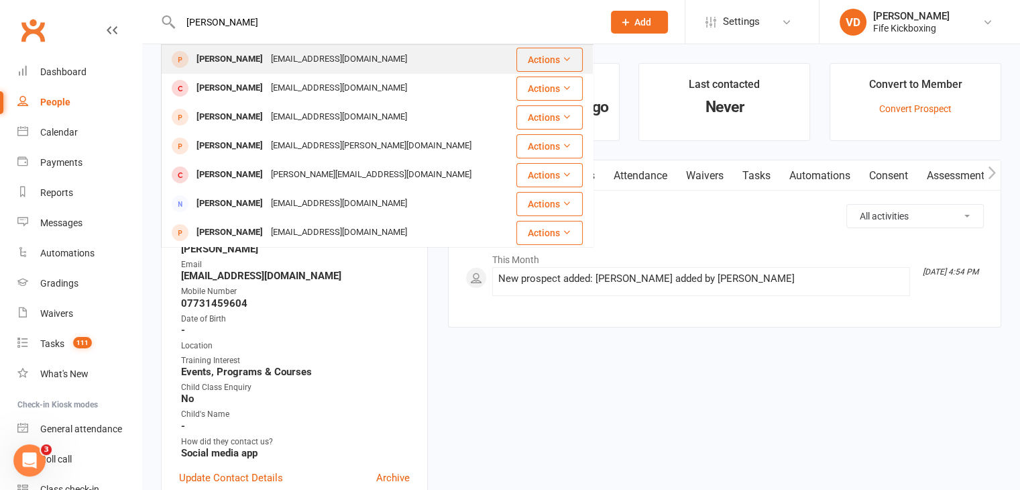
type input "[PERSON_NAME]"
click at [209, 59] on div "[PERSON_NAME]" at bounding box center [230, 59] width 74 height 19
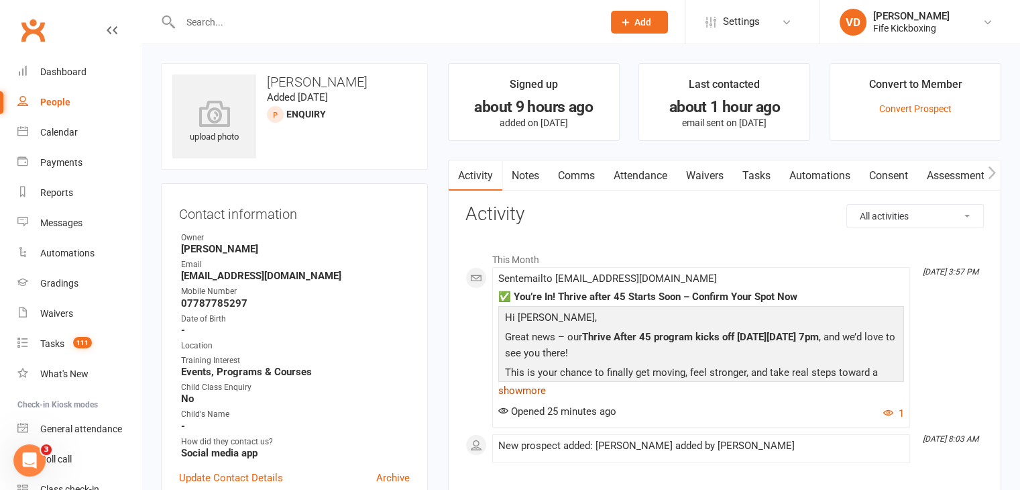
click at [519, 391] on link "show more" at bounding box center [701, 390] width 406 height 19
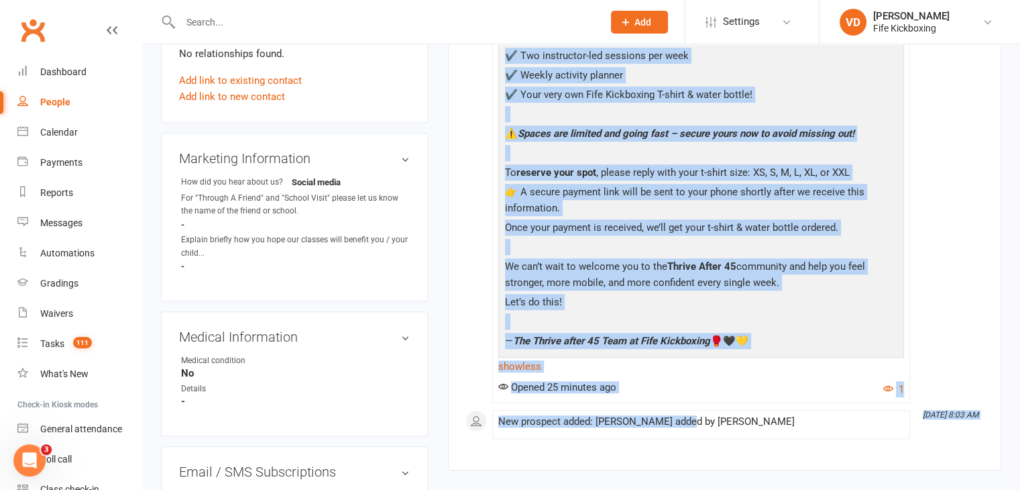
scroll to position [600, 0]
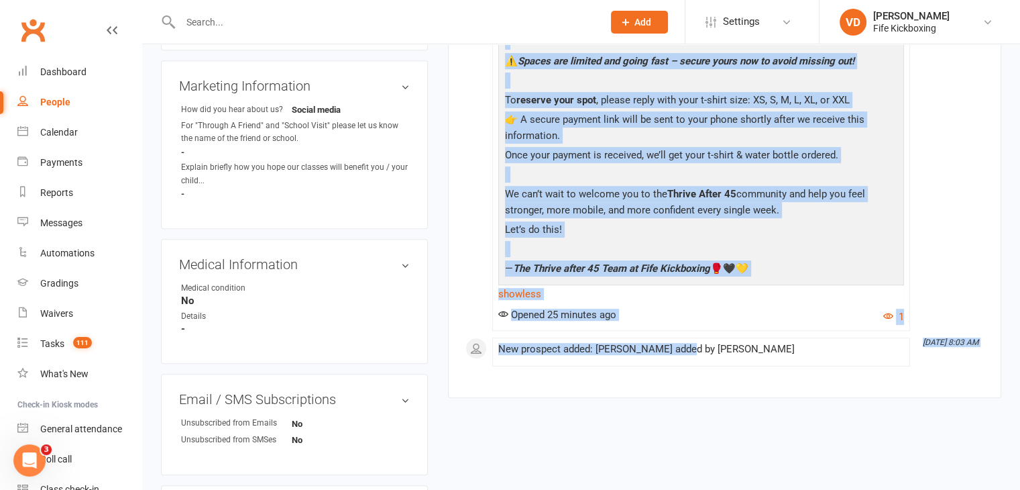
drag, startPoint x: 505, startPoint y: 315, endPoint x: 767, endPoint y: 264, distance: 266.5
copy div "Lo Ipsu, Dolor sita – con Adipis Elits 48 doeiusm tempo inc ut Laboreet 95do Ma…"
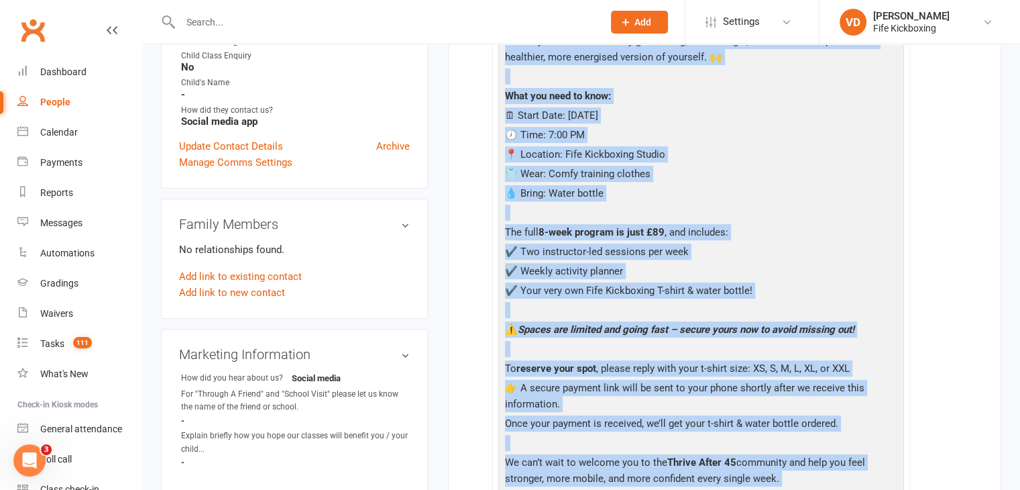
scroll to position [0, 0]
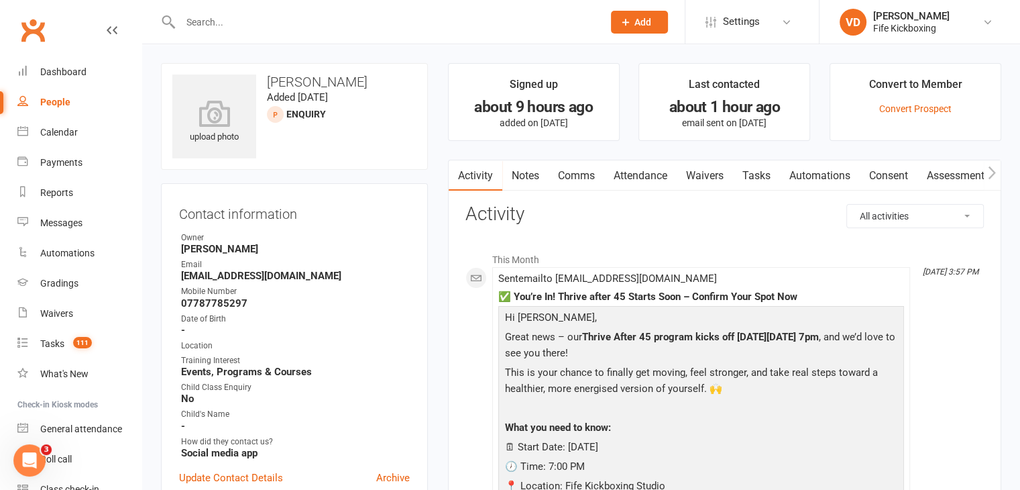
click at [808, 291] on div "✅ You’re In! Thrive after 45 Starts Soon – Confirm Your Spot Now" at bounding box center [701, 296] width 406 height 11
drag, startPoint x: 804, startPoint y: 296, endPoint x: 498, endPoint y: 296, distance: 305.2
click at [498, 296] on div "✅ You’re In! Thrive after 45 Starts Soon – Confirm Your Spot Now" at bounding box center [701, 296] width 406 height 11
copy div "✅ You’re In! Thrive after 45 Starts Soon – Confirm Your Spot Now"
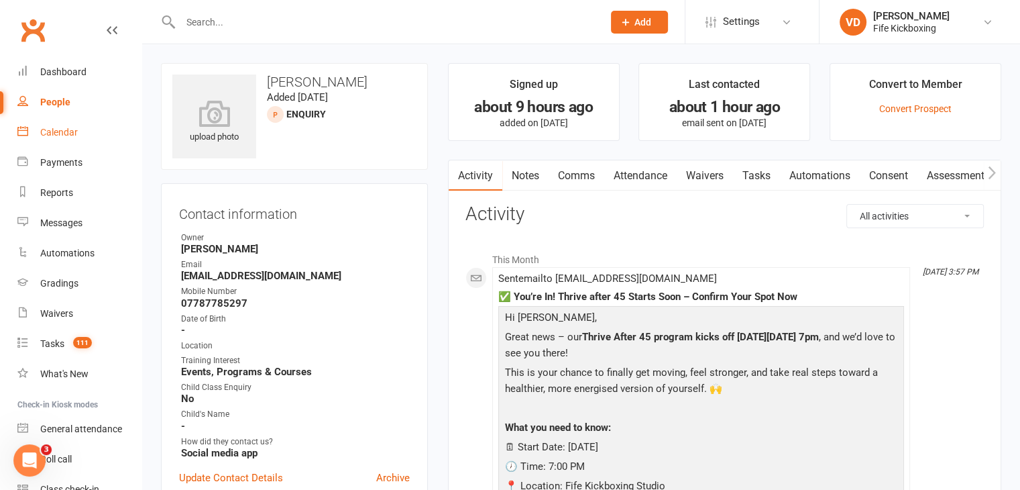
click at [63, 135] on div "Calendar" at bounding box center [59, 132] width 38 height 11
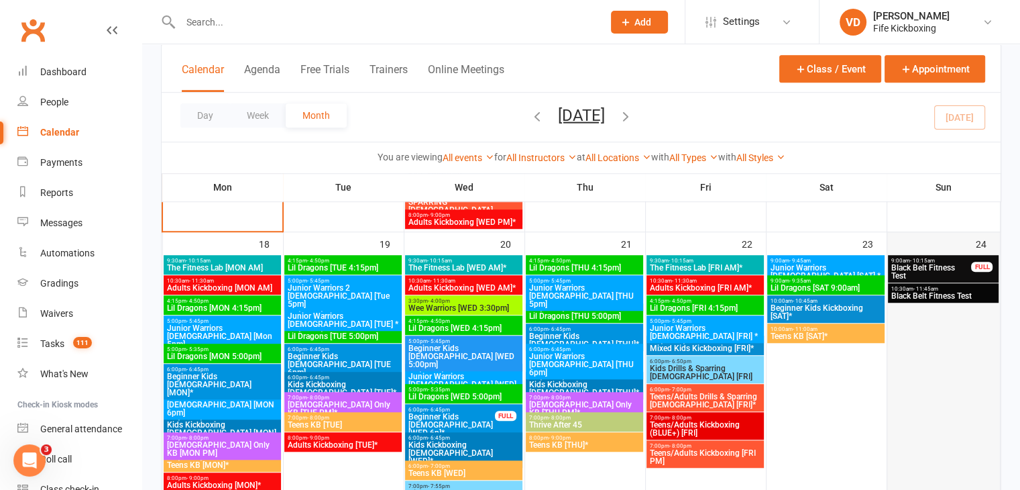
scroll to position [939, 0]
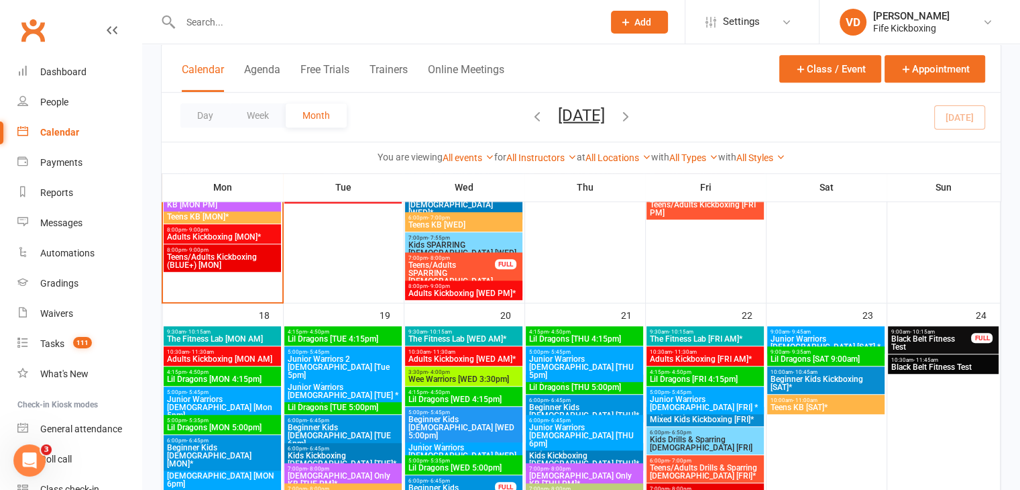
click at [934, 339] on span "Black Belt Fitness Test" at bounding box center [931, 343] width 81 height 16
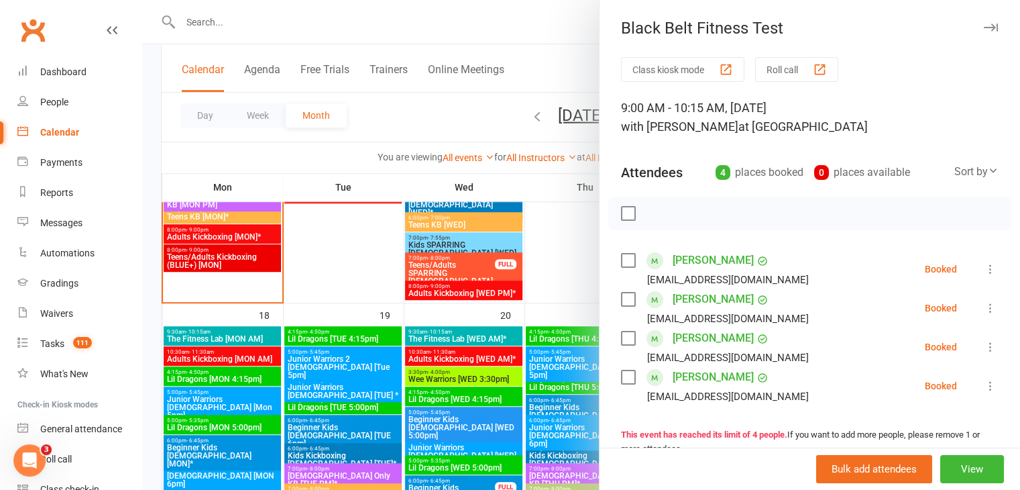
click at [984, 343] on icon at bounding box center [990, 346] width 13 height 13
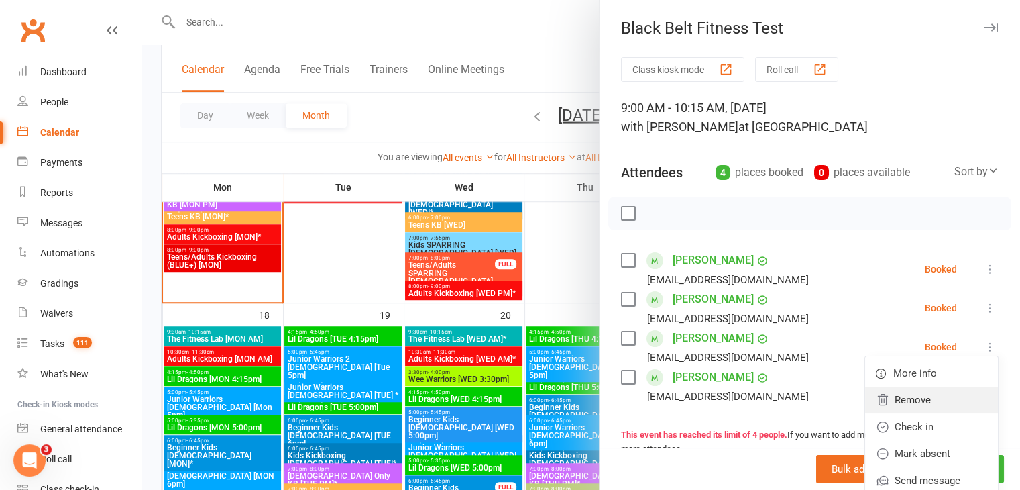
click at [895, 401] on link "Remove" at bounding box center [931, 399] width 133 height 27
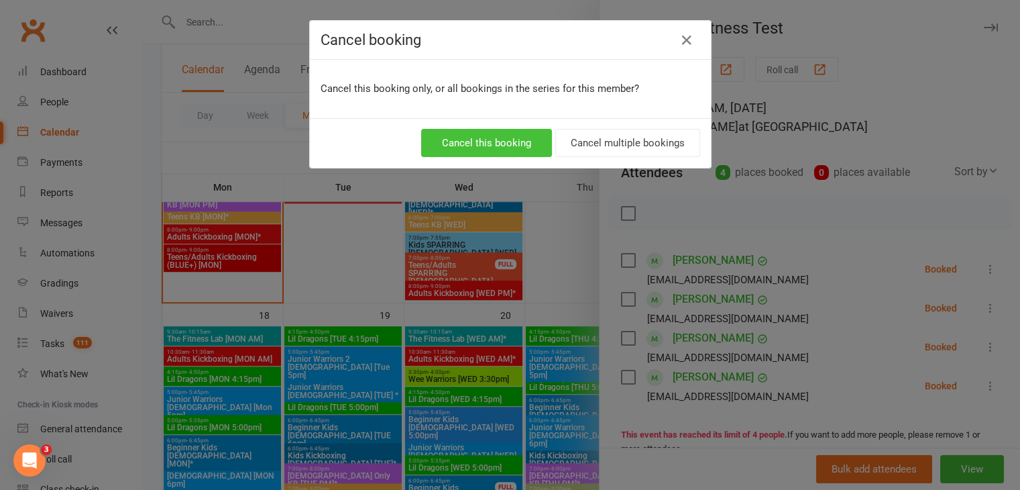
click at [483, 143] on button "Cancel this booking" at bounding box center [486, 143] width 131 height 28
